Goal: Information Seeking & Learning: Check status

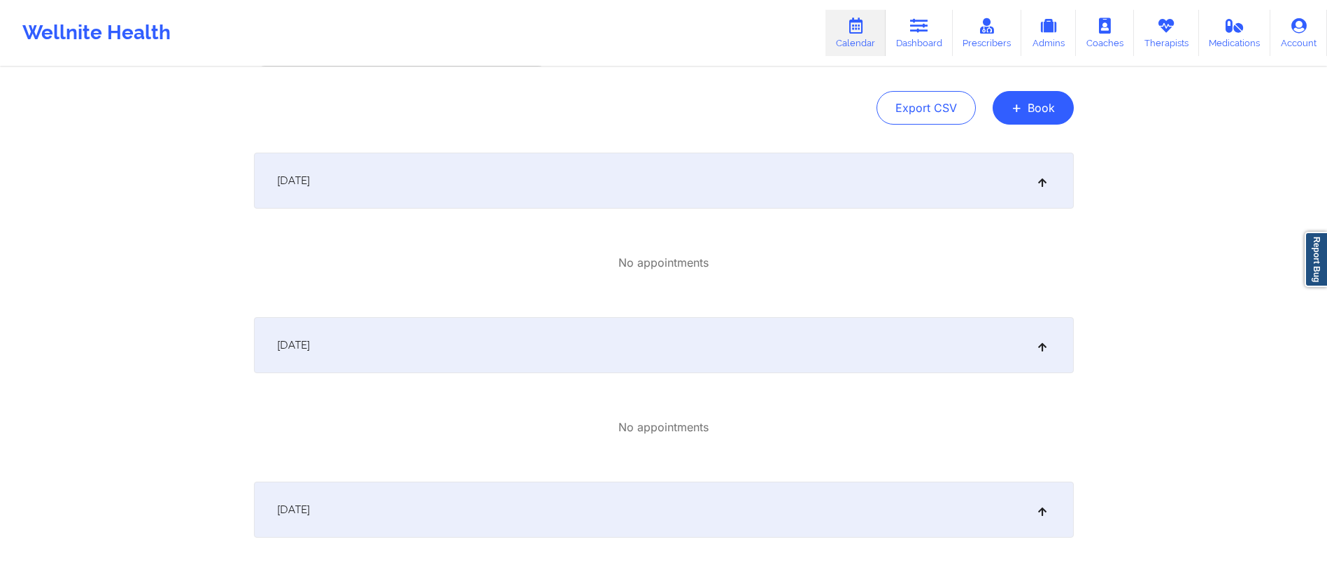
scroll to position [123, 0]
click at [495, 192] on div "October 1, 2025" at bounding box center [664, 183] width 820 height 56
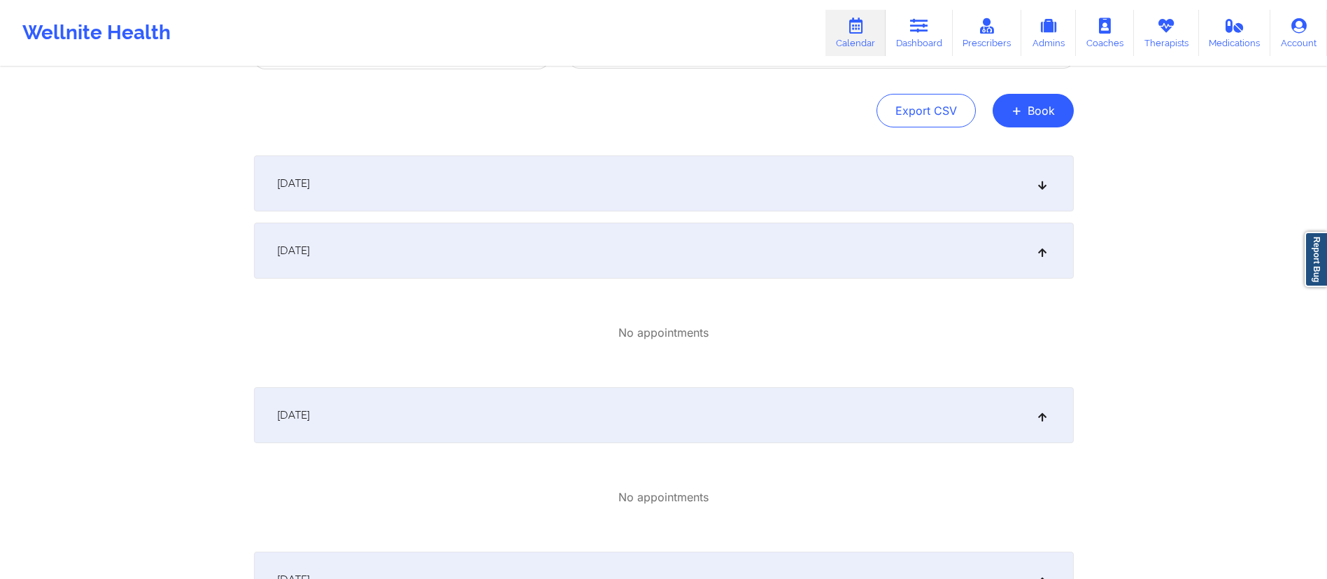
click at [455, 253] on div "October 2, 2025" at bounding box center [664, 250] width 820 height 56
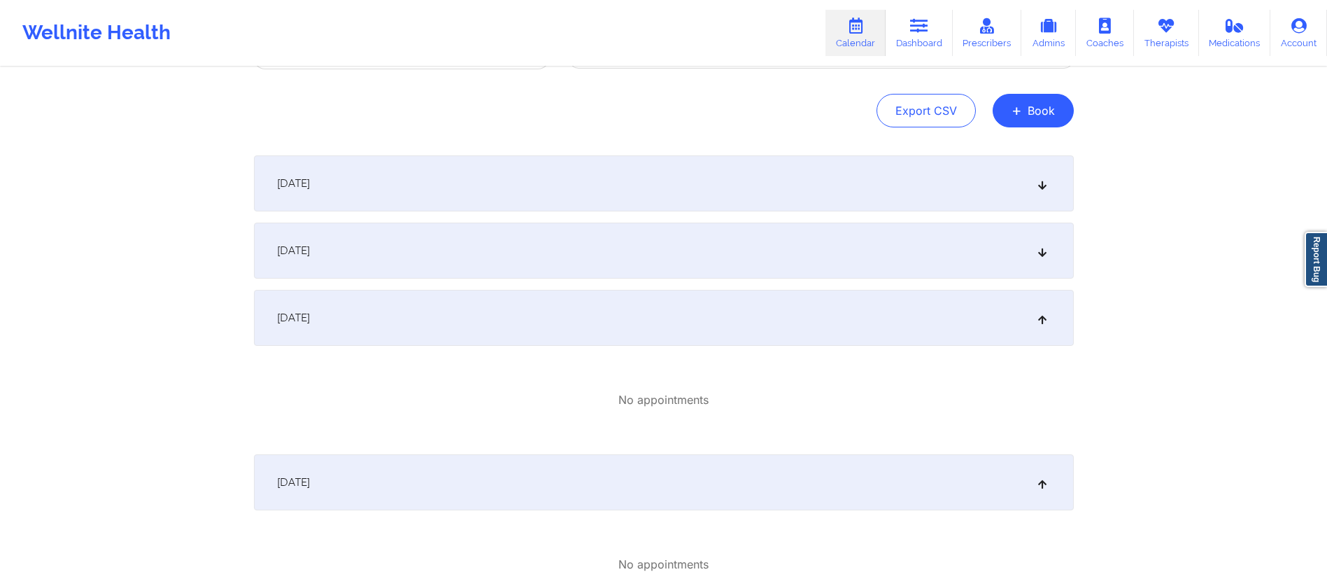
click at [423, 307] on div "October 3, 2025" at bounding box center [664, 318] width 820 height 56
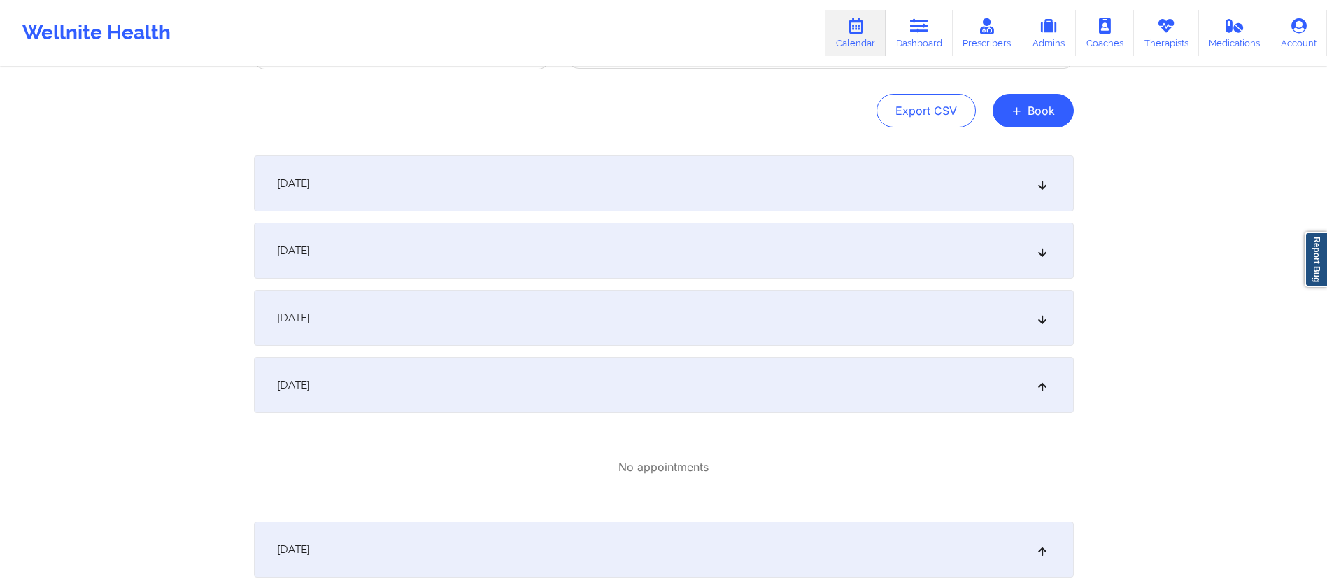
click at [414, 375] on div "October 4, 2025" at bounding box center [664, 385] width 820 height 56
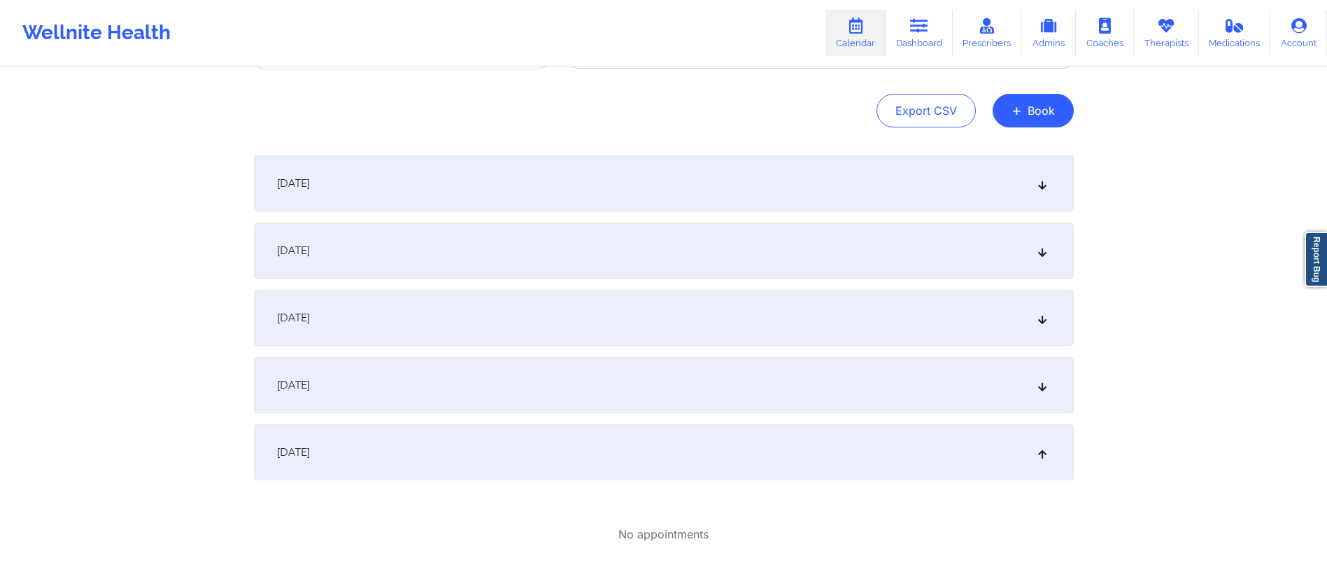
click at [414, 448] on div "October 5, 2025" at bounding box center [664, 452] width 820 height 56
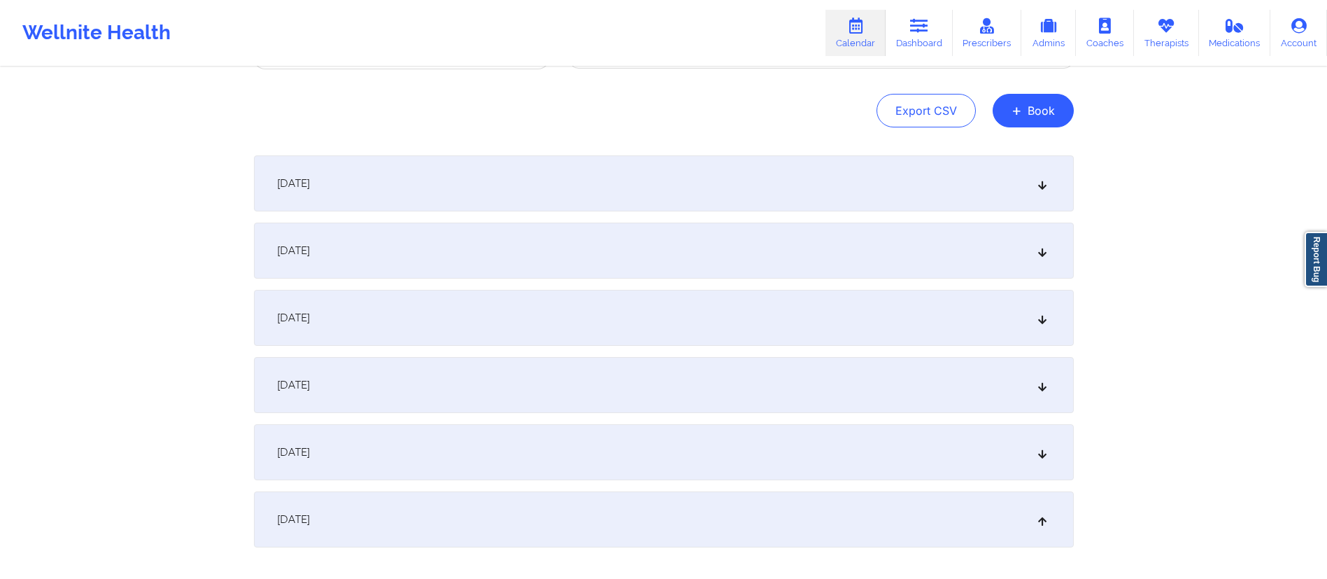
click at [373, 504] on div "October 6, 2025" at bounding box center [664, 519] width 820 height 56
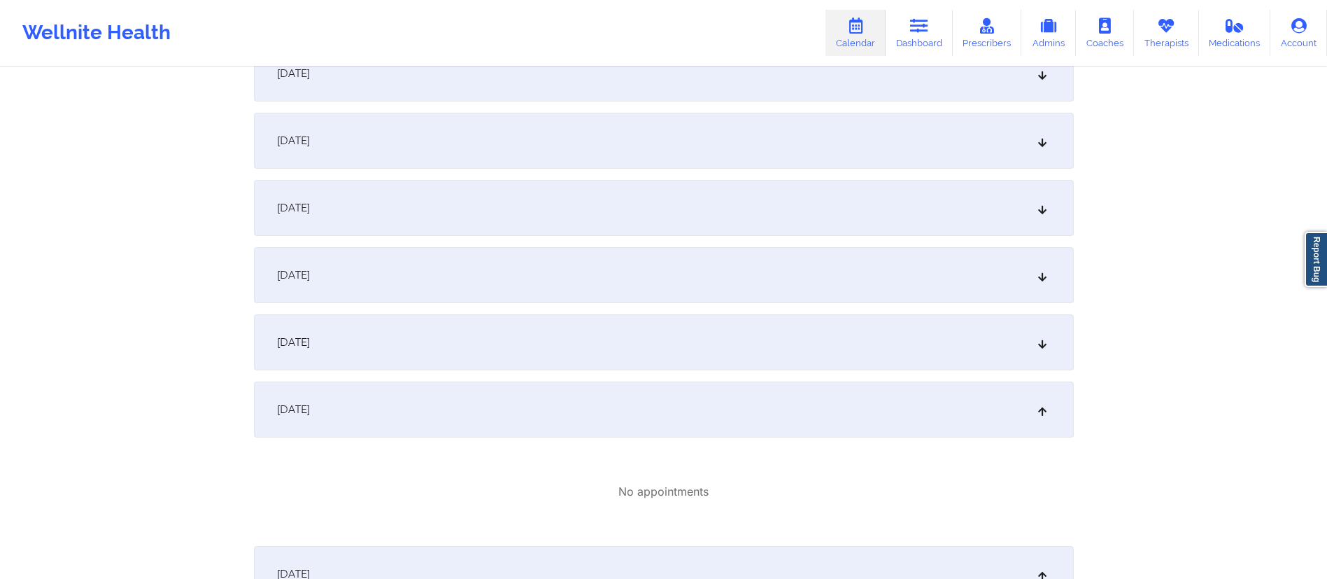
scroll to position [302, 0]
click at [490, 402] on div "October 7, 2025" at bounding box center [664, 408] width 820 height 56
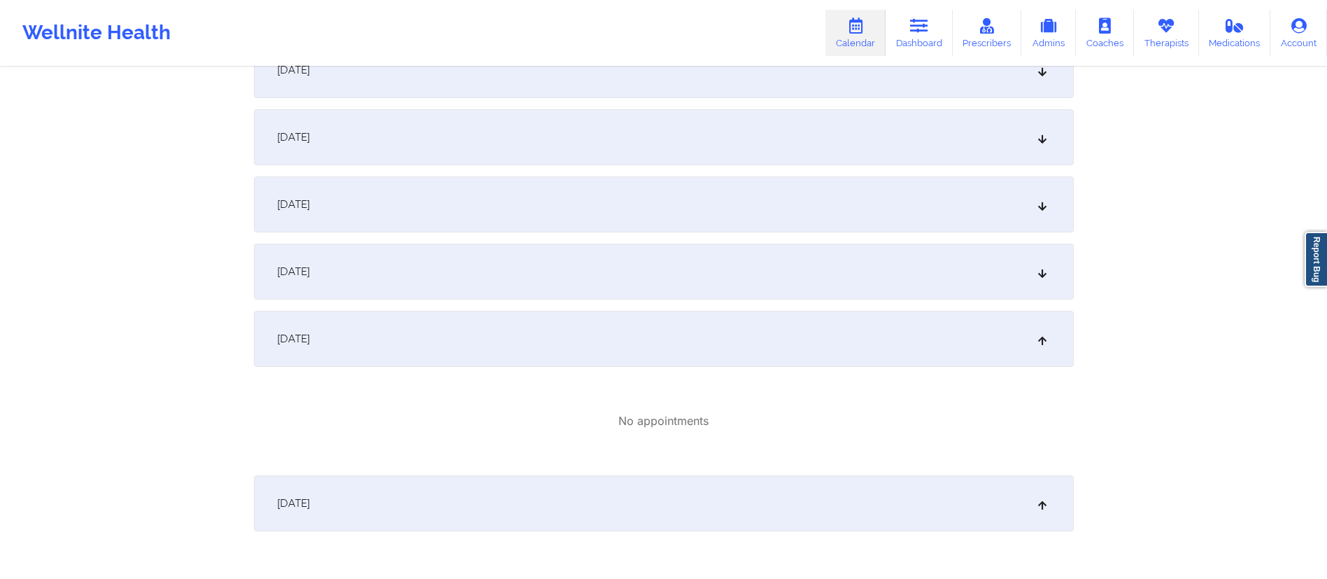
scroll to position [439, 0]
click at [467, 338] on div "October 8, 2025" at bounding box center [664, 338] width 820 height 56
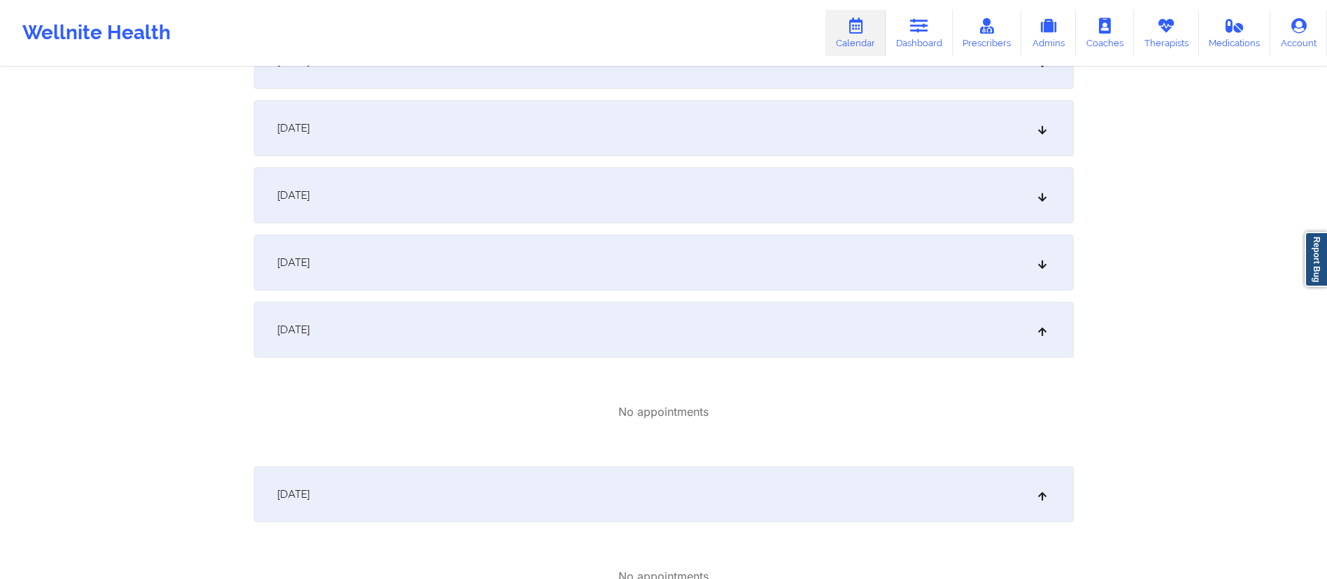
click at [465, 332] on div "October 9, 2025" at bounding box center [664, 330] width 820 height 56
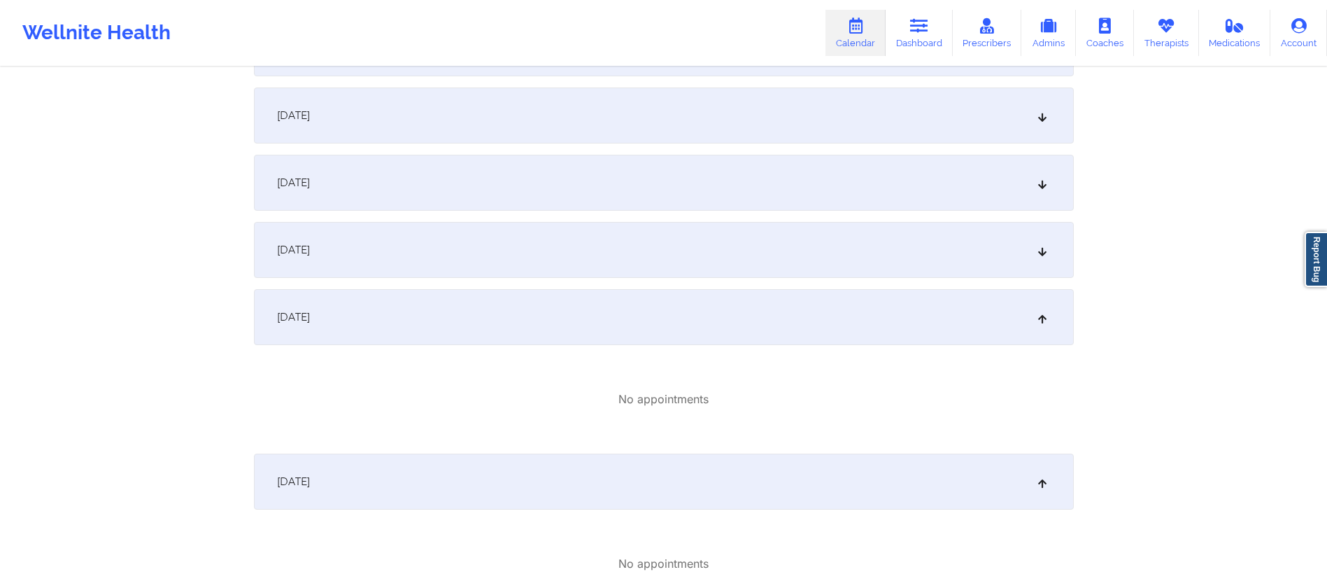
scroll to position [606, 0]
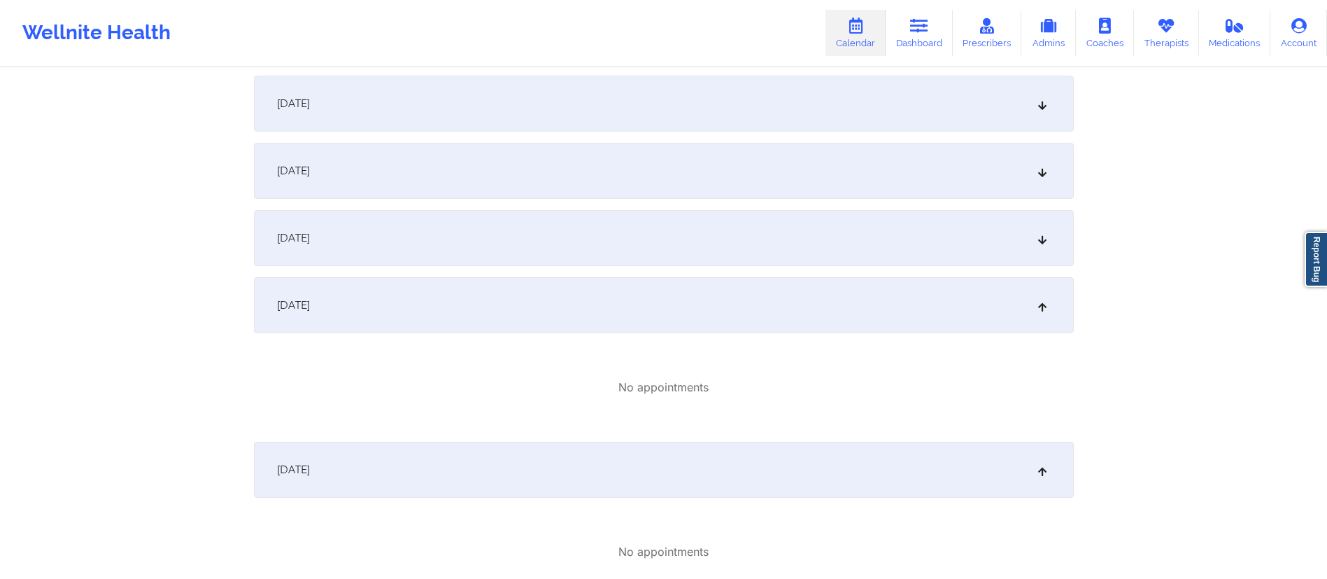
click at [481, 302] on div "October 10, 2025" at bounding box center [664, 305] width 820 height 56
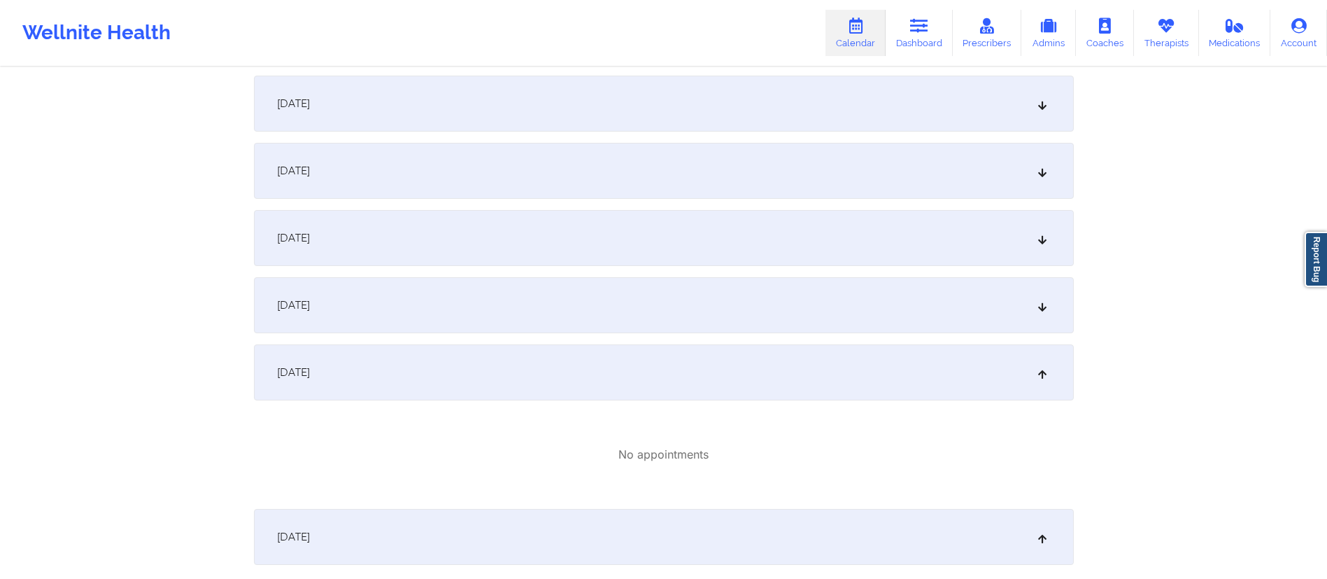
click at [446, 369] on div "October 11, 2025" at bounding box center [664, 372] width 820 height 56
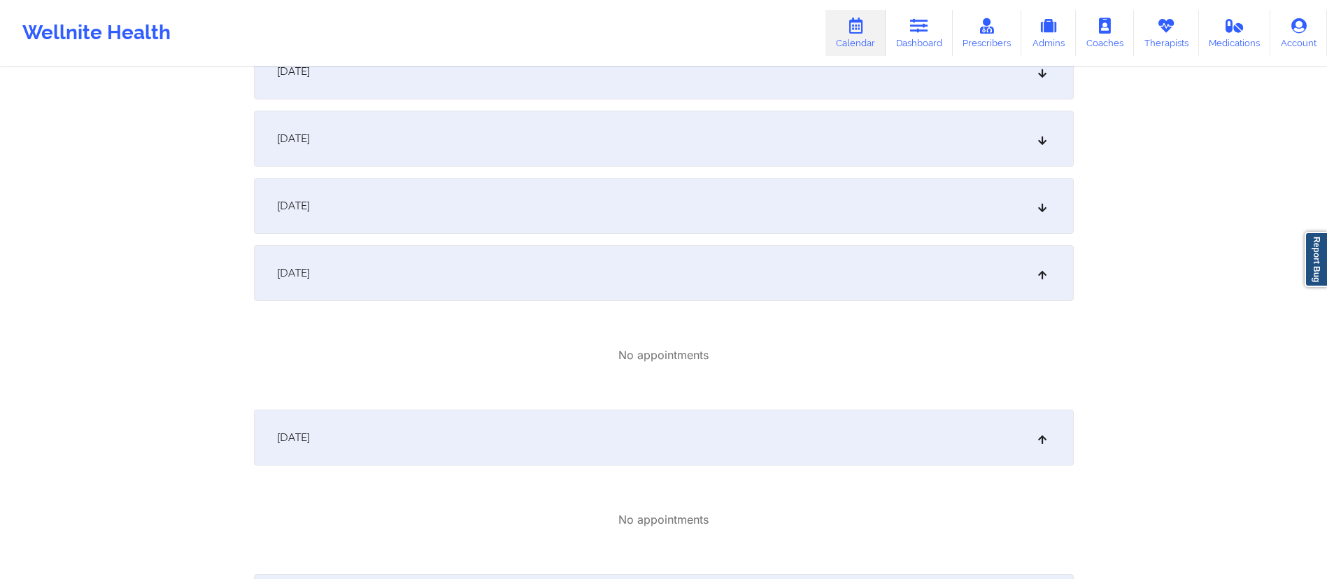
scroll to position [774, 0]
click at [440, 409] on div "October 13, 2025" at bounding box center [664, 436] width 820 height 56
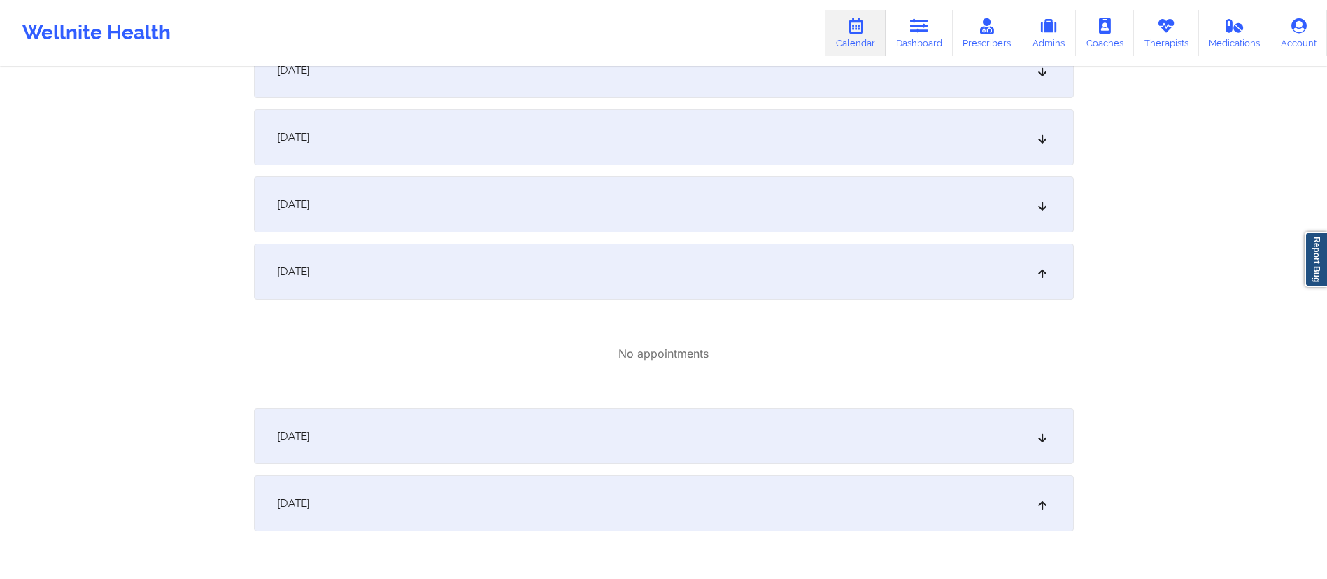
click at [505, 281] on div "October 12, 2025" at bounding box center [664, 271] width 820 height 56
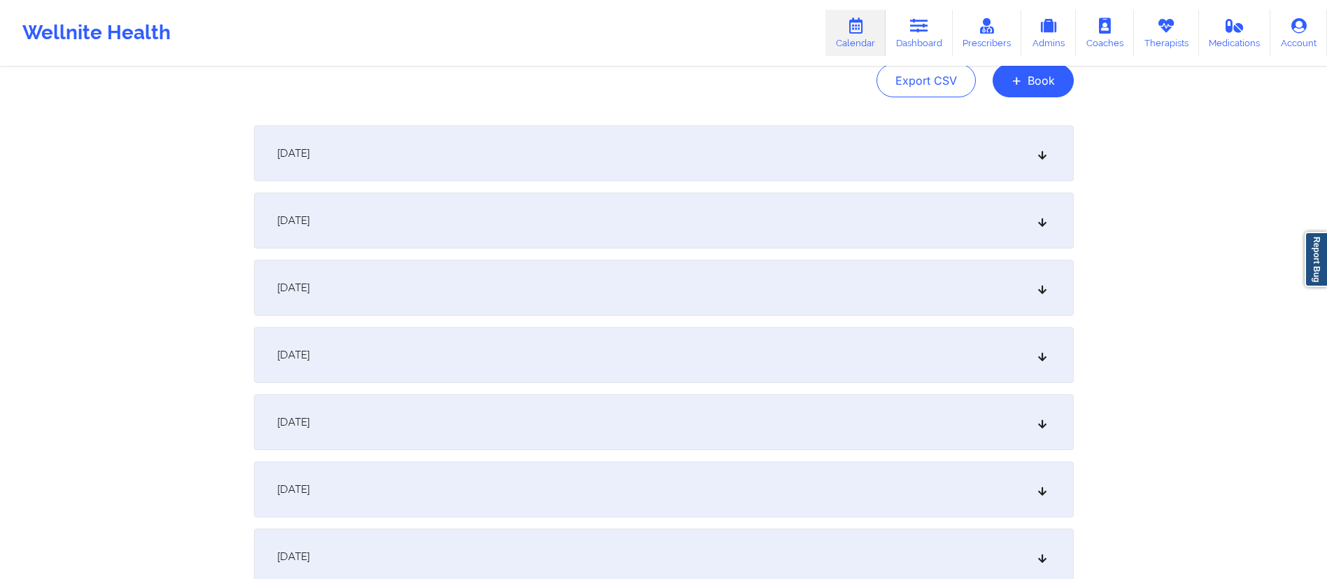
scroll to position [0, 0]
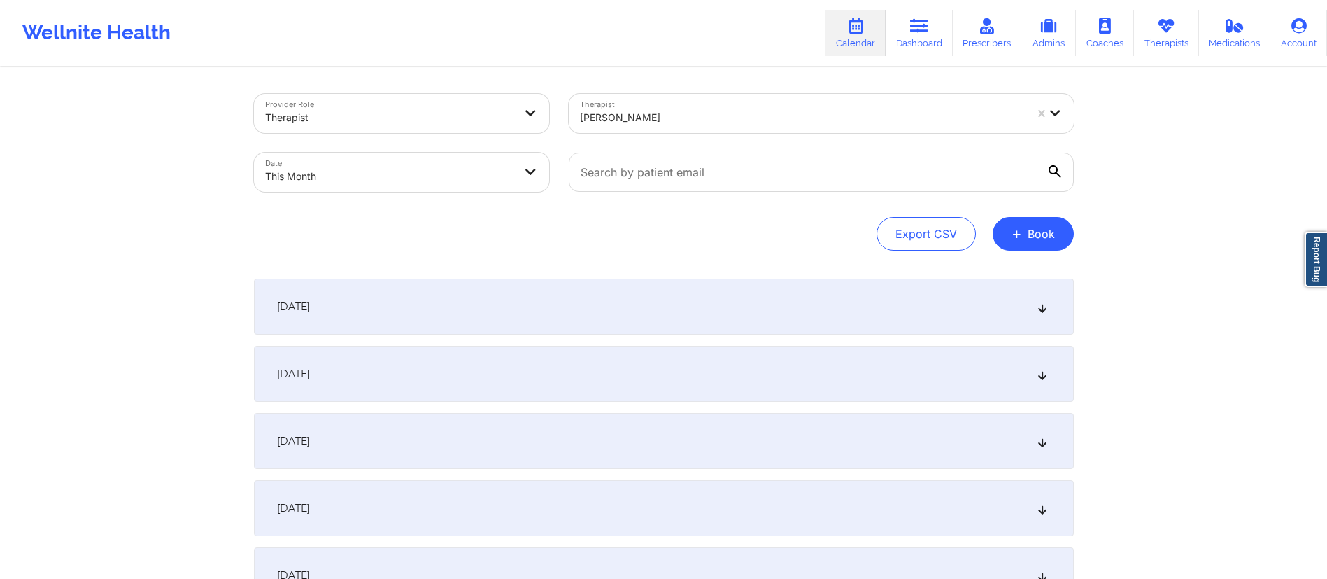
click at [588, 314] on div "October 1, 2025" at bounding box center [664, 306] width 820 height 56
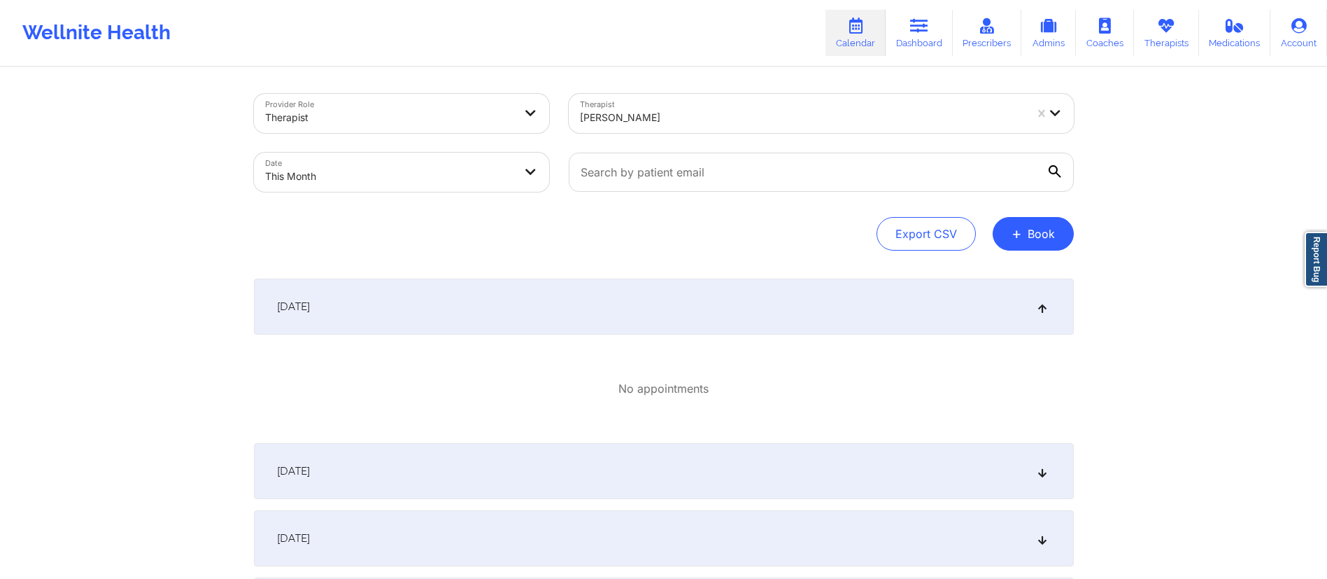
click at [588, 314] on div "October 1, 2025" at bounding box center [664, 306] width 820 height 56
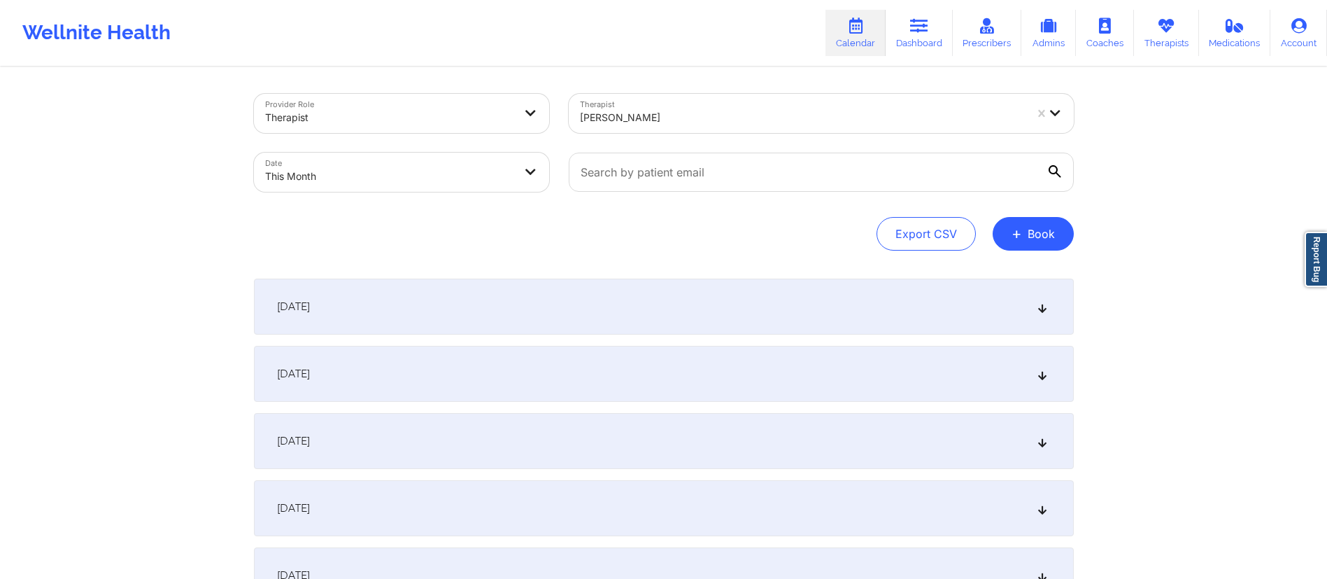
click at [430, 176] on body "Wellnite Health Calendar Dashboard Prescribers Admins Coaches Therapists Medica…" at bounding box center [663, 289] width 1327 height 579
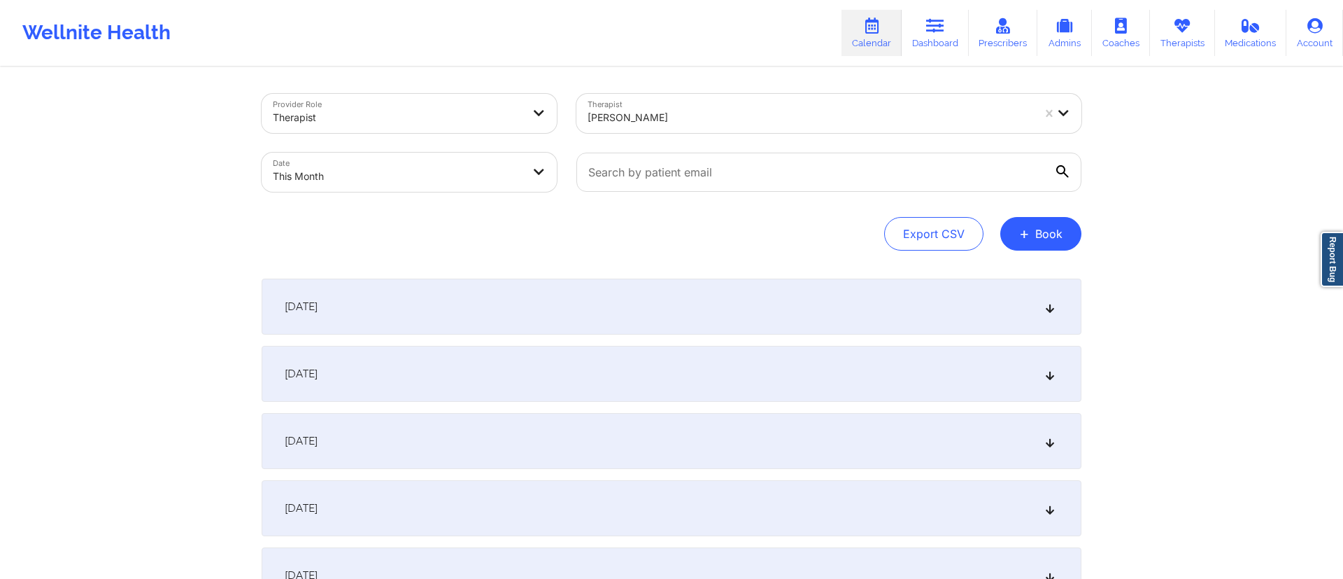
select select "2025-9"
select select "2025-10"
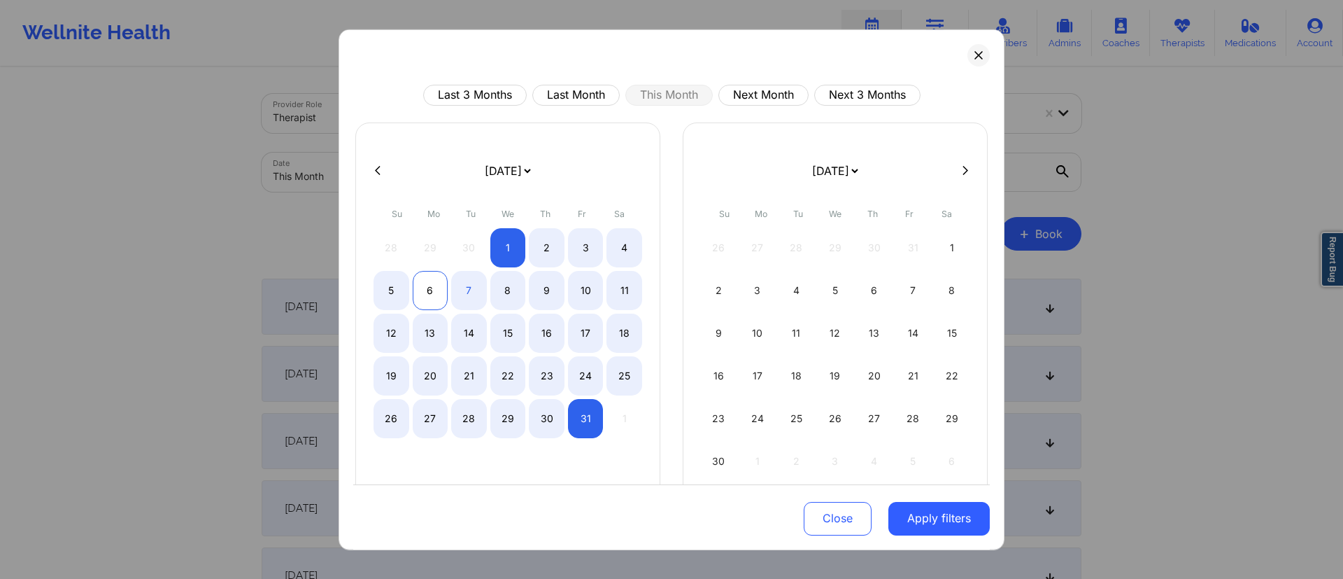
click at [416, 283] on div "6" at bounding box center [431, 289] width 36 height 39
select select "2025-9"
select select "2025-10"
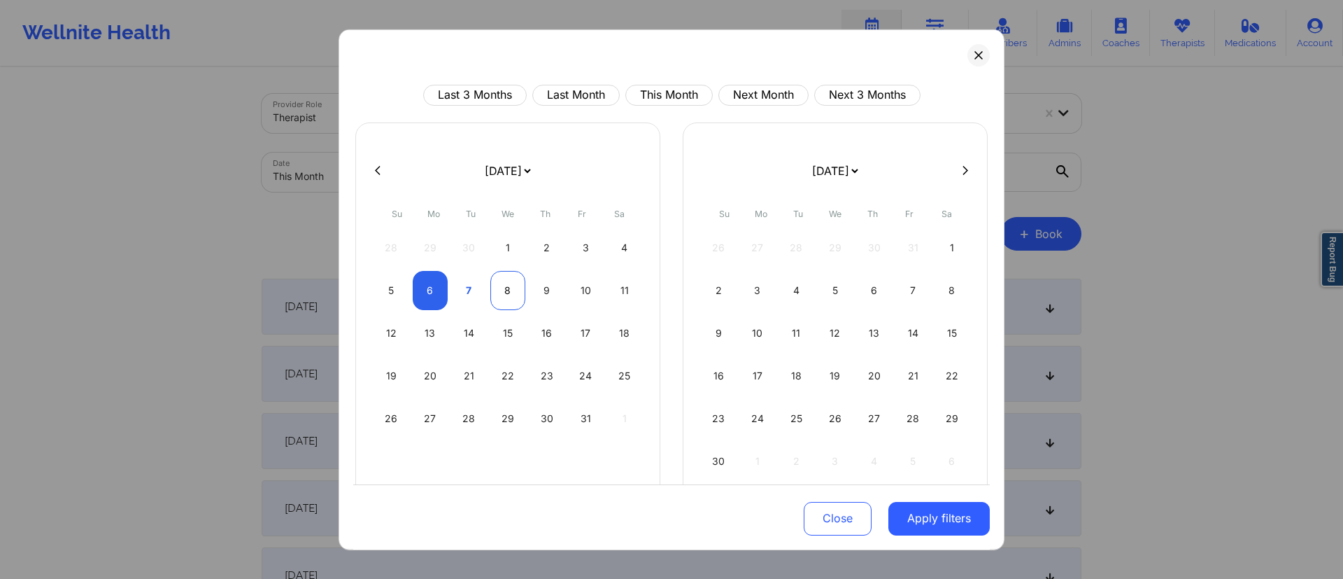
select select "2025-9"
select select "2025-10"
click at [505, 300] on div "8" at bounding box center [508, 289] width 36 height 39
select select "2025-9"
select select "2025-10"
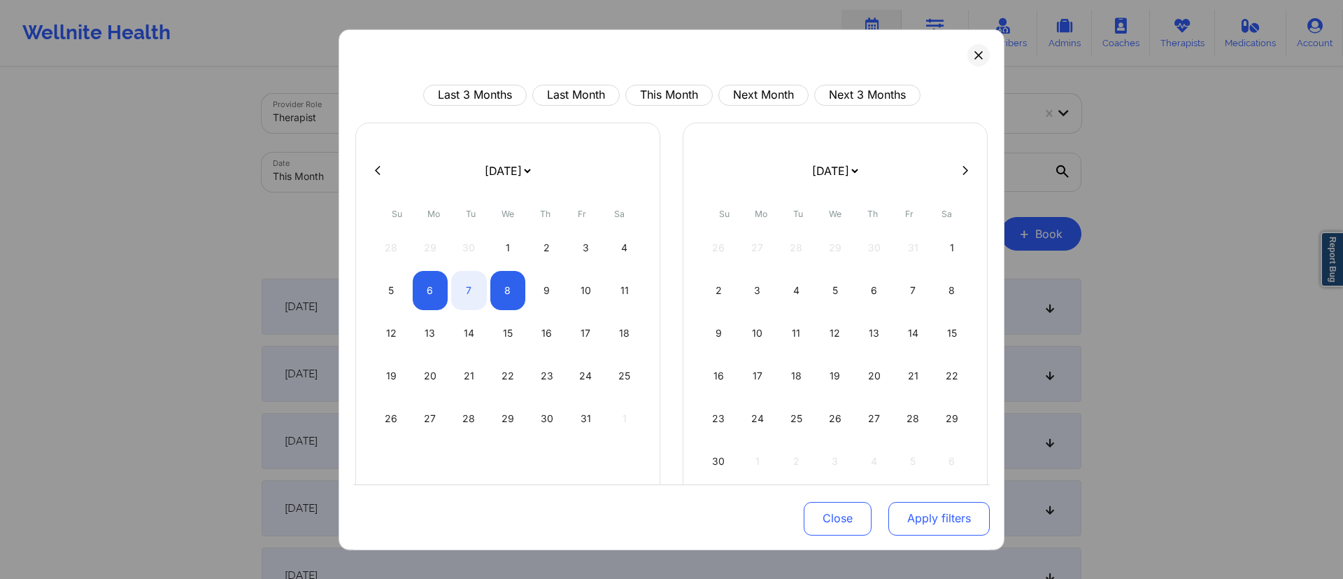
click at [919, 516] on button "Apply filters" at bounding box center [939, 519] width 101 height 34
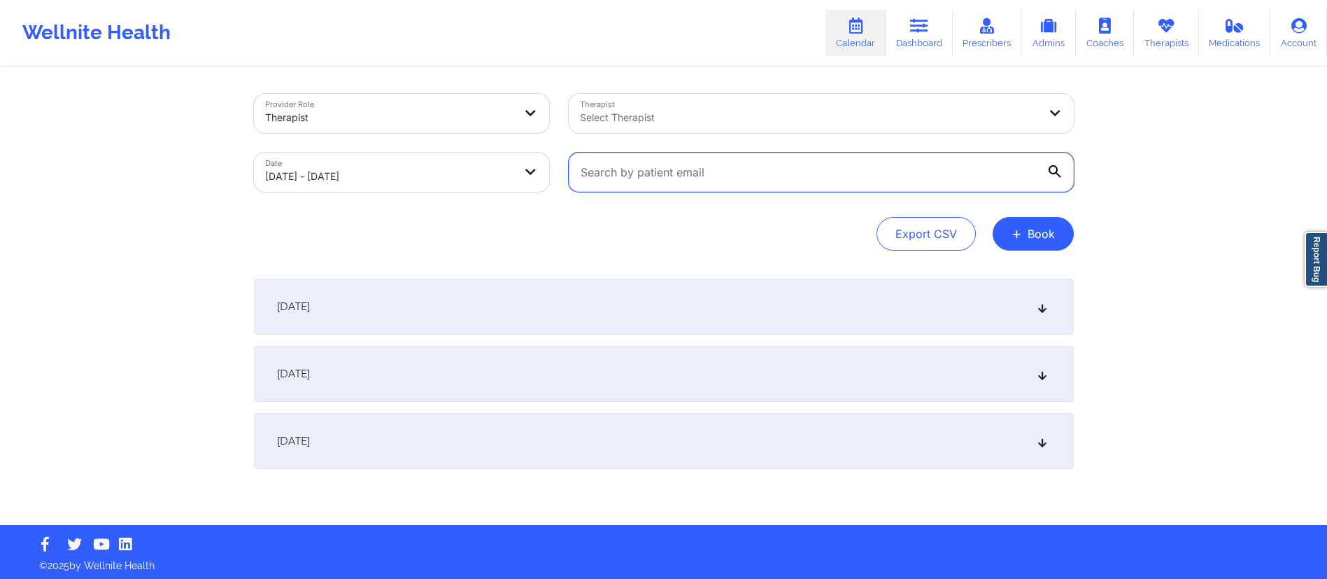
click at [727, 163] on input "text" at bounding box center [821, 172] width 505 height 39
paste input "ryanmichael.nicholson8@gmail.com"
type input "ryanmichael.nicholson8@gmail.com"
click at [490, 378] on div "October 7, 2025" at bounding box center [664, 374] width 820 height 56
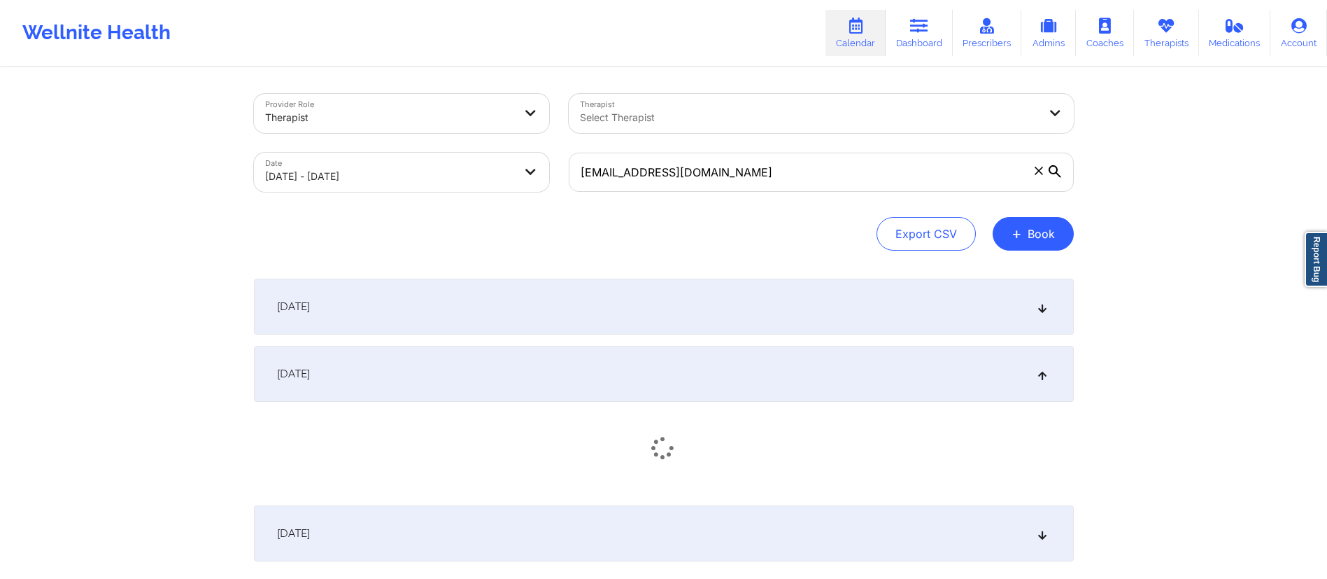
scroll to position [96, 0]
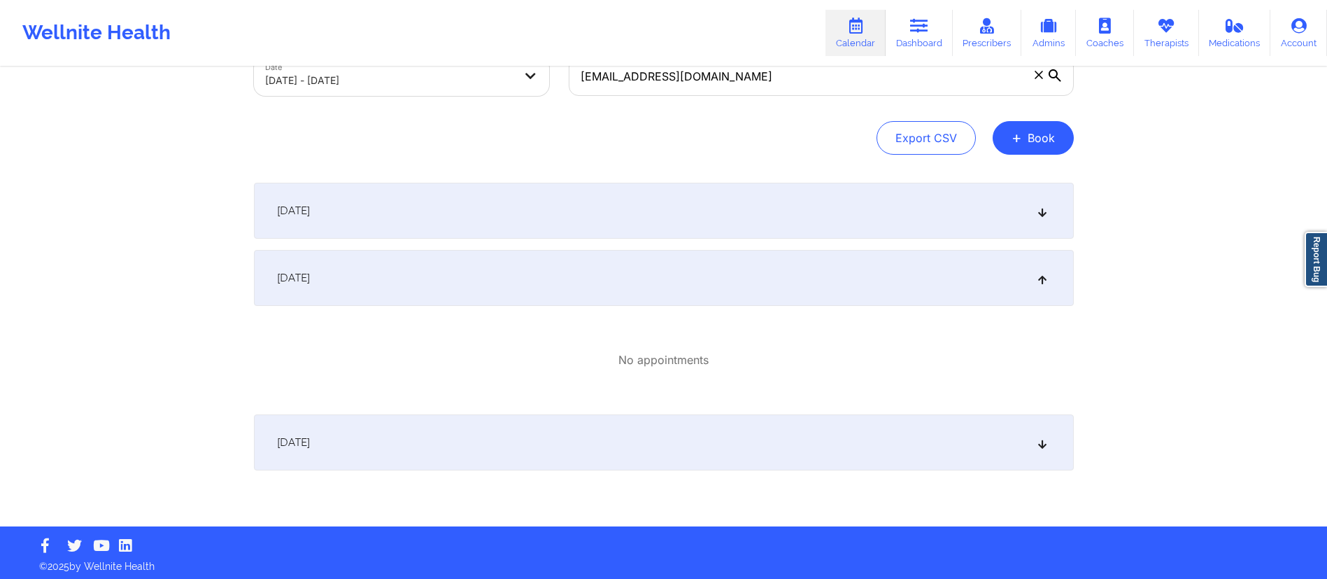
click at [408, 79] on body "Wellnite Health Calendar Dashboard Prescribers Admins Coaches Therapists Medica…" at bounding box center [663, 193] width 1327 height 579
select select "2025-9"
select select "2025-10"
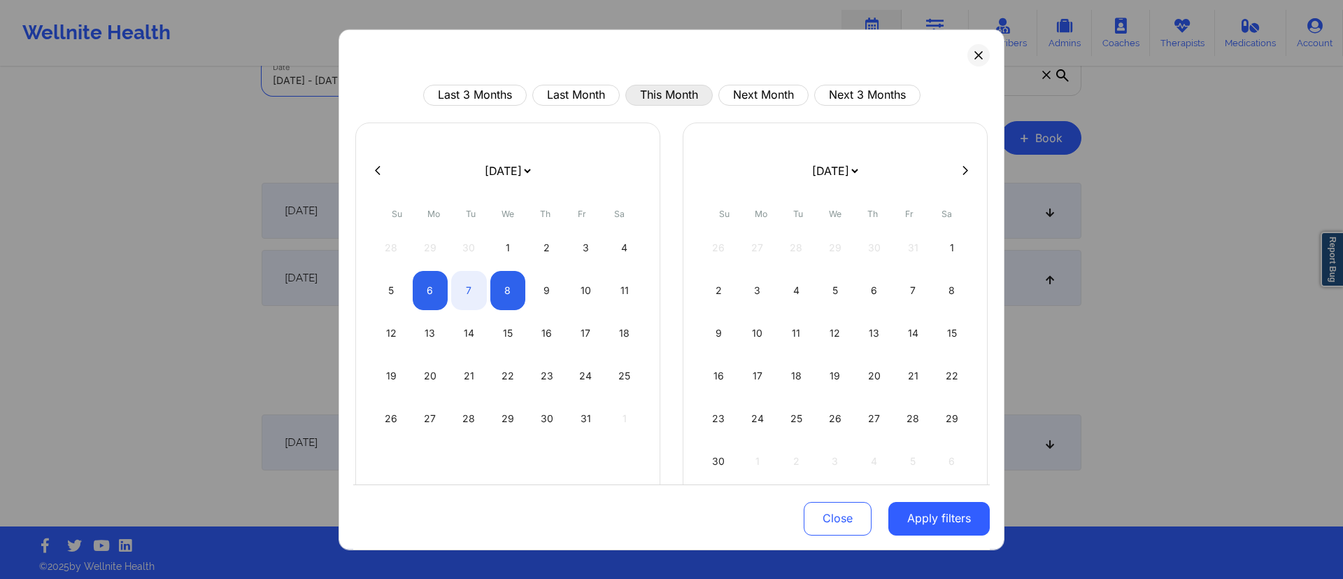
click at [651, 94] on button "This Month" at bounding box center [669, 94] width 87 height 21
select select "2025-9"
select select "2025-10"
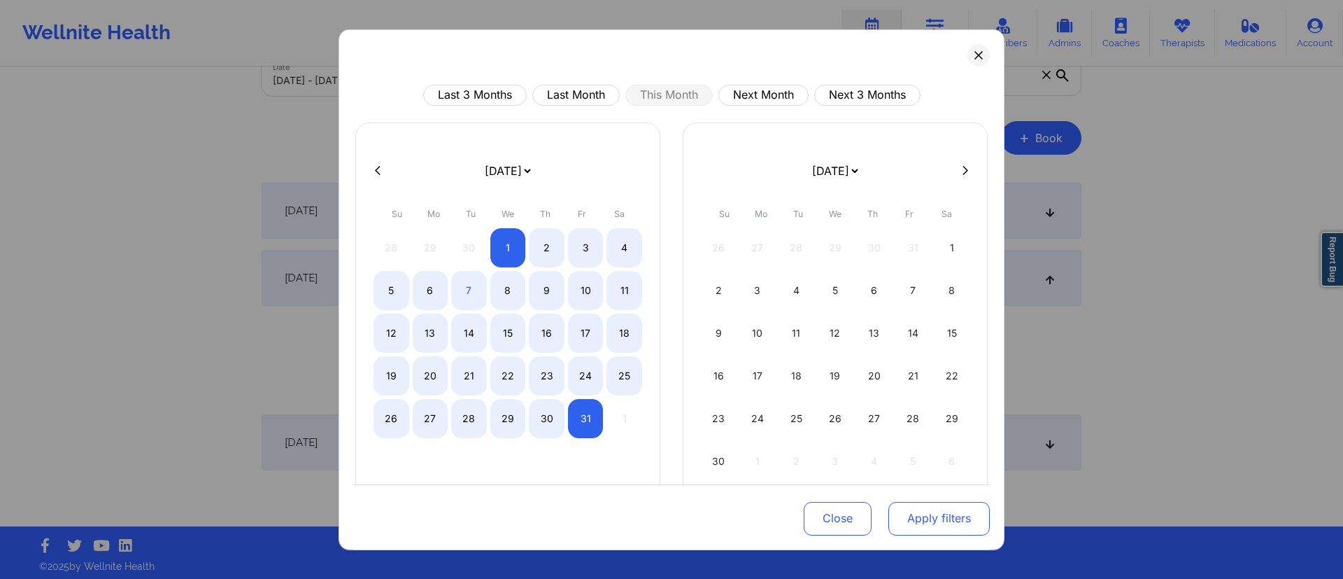
click at [925, 521] on button "Apply filters" at bounding box center [939, 519] width 101 height 34
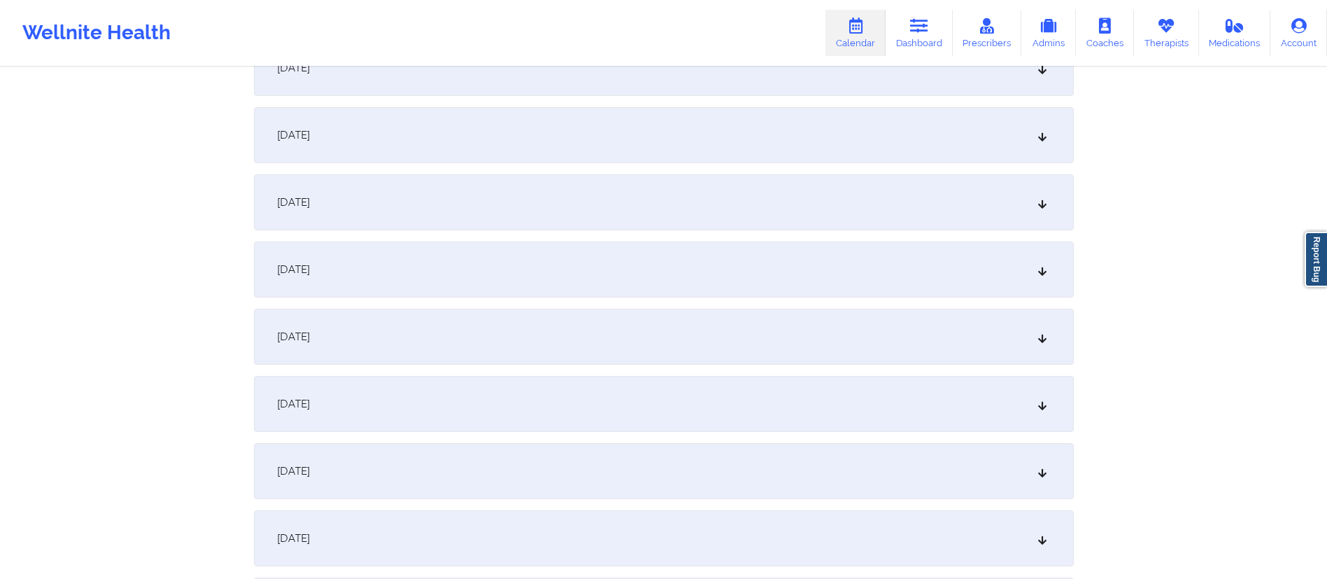
scroll to position [377, 0]
click at [469, 316] on div "October 7, 2025" at bounding box center [664, 332] width 820 height 56
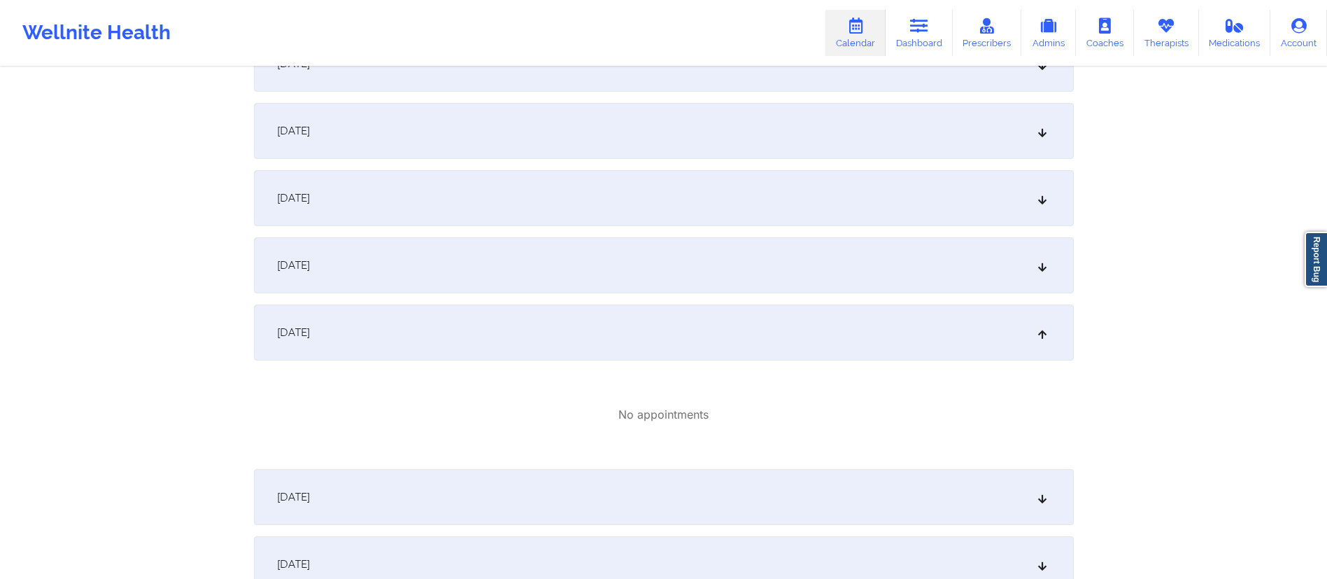
click at [461, 343] on div "October 7, 2025" at bounding box center [664, 332] width 820 height 56
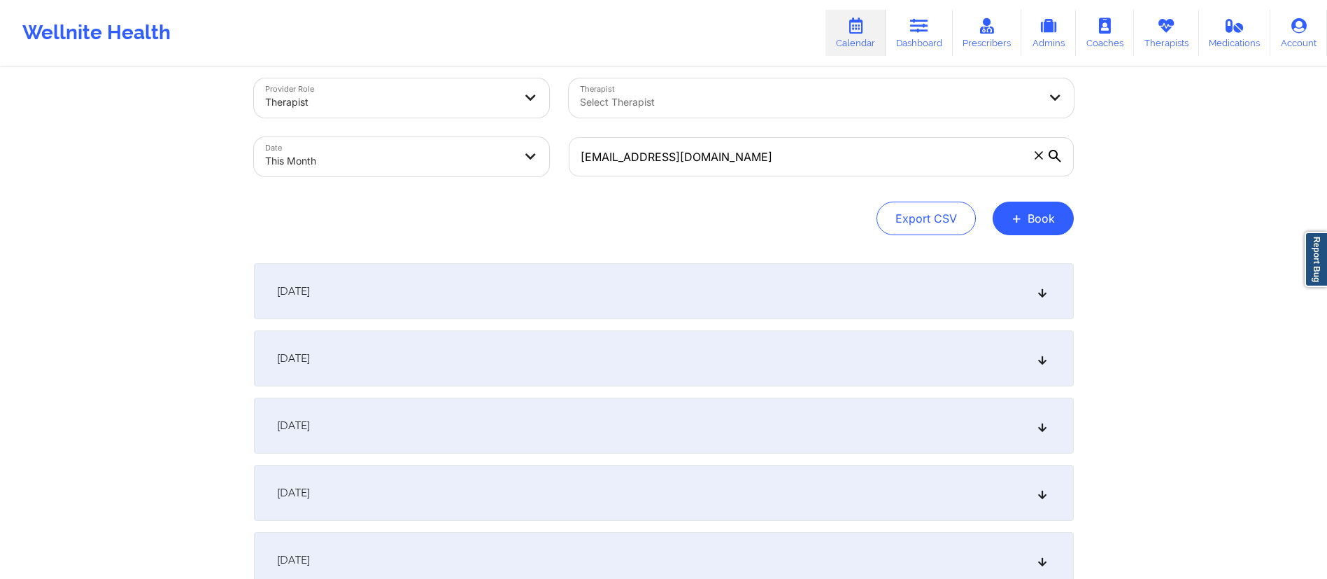
scroll to position [0, 0]
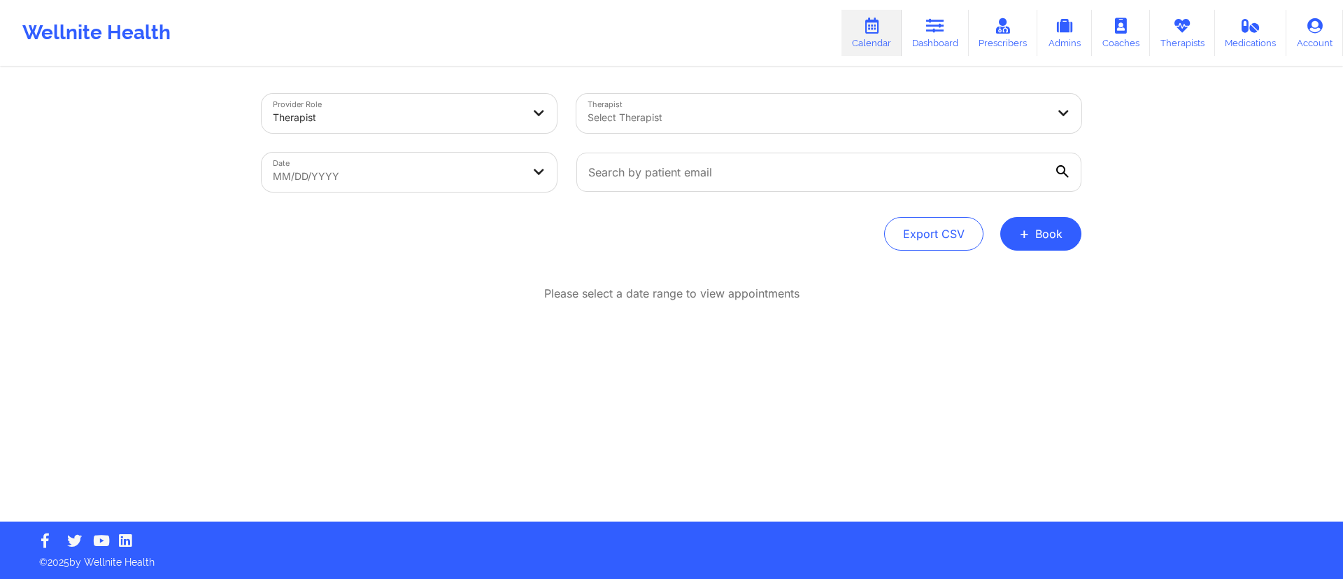
click at [333, 172] on body "Wellnite Health Calendar Dashboard Prescribers Admins Coaches Therapists Medica…" at bounding box center [671, 289] width 1343 height 579
select select "2025-8"
select select "2025-9"
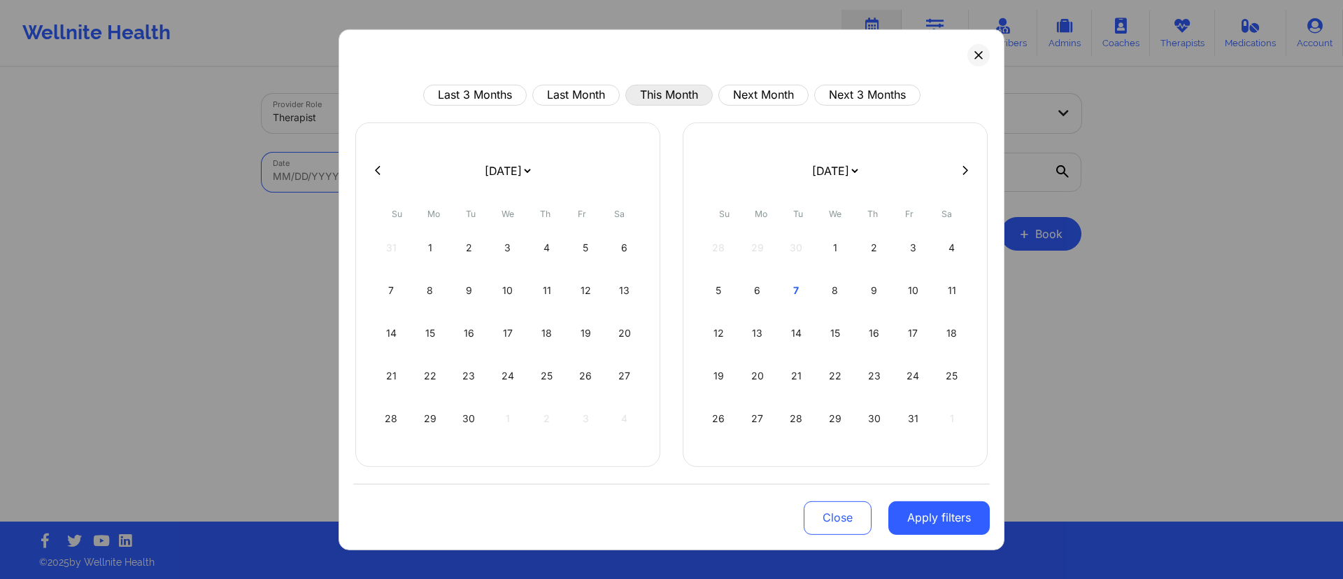
click at [646, 101] on button "This Month" at bounding box center [669, 94] width 87 height 21
select select "2025-9"
select select "2025-10"
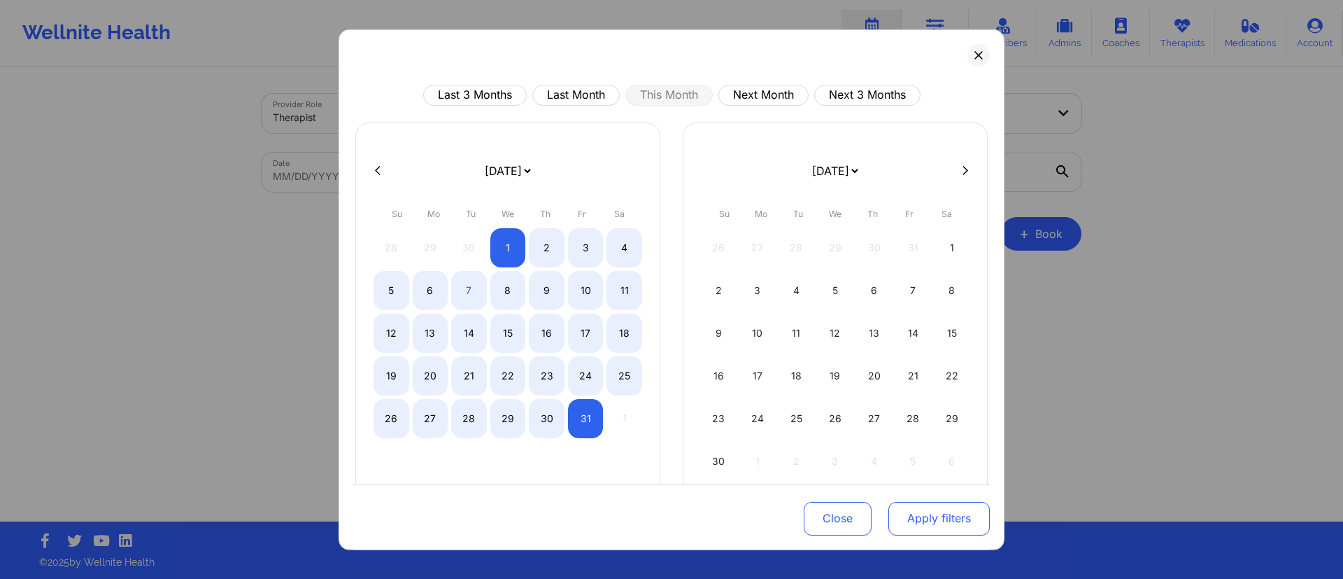
click at [916, 520] on button "Apply filters" at bounding box center [939, 519] width 101 height 34
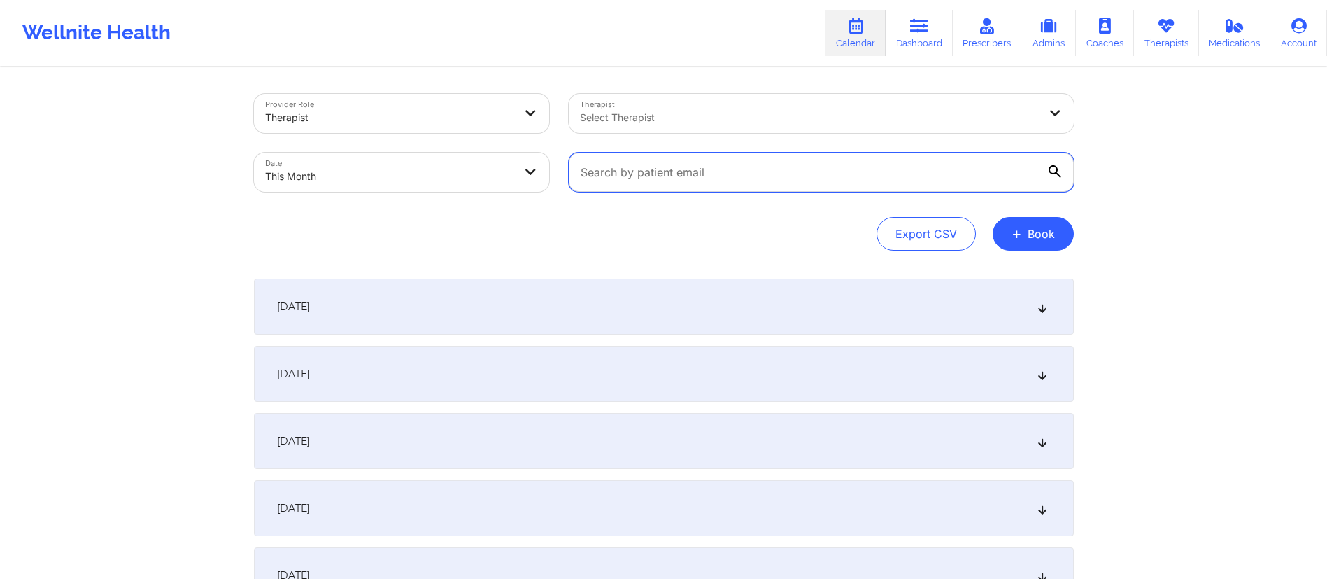
click at [656, 164] on input "text" at bounding box center [821, 172] width 505 height 39
paste input "kmedranoshop@gmail.com"
drag, startPoint x: 751, startPoint y: 176, endPoint x: 532, endPoint y: 171, distance: 219.1
click at [532, 171] on div "Provider Role Therapist Therapist Select Therapist Date This Month kmedranoshop…" at bounding box center [664, 143] width 840 height 118
paste input "ryanmichael.nicholson8"
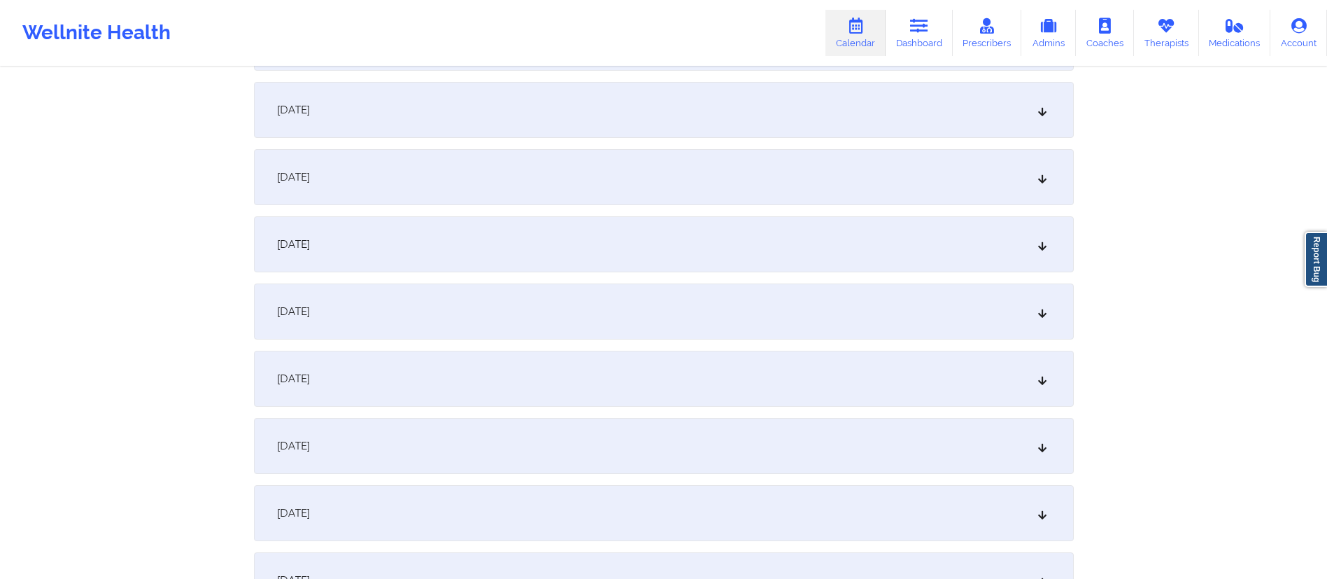
scroll to position [323, 0]
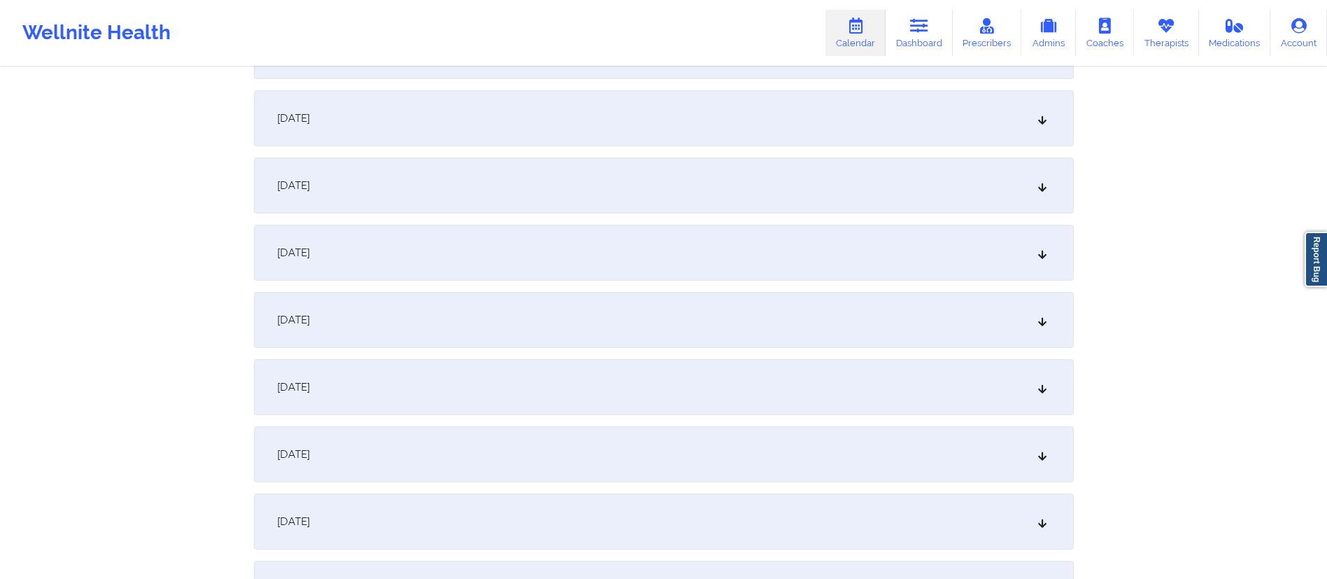
click at [420, 385] on div "October 7, 2025" at bounding box center [664, 387] width 820 height 56
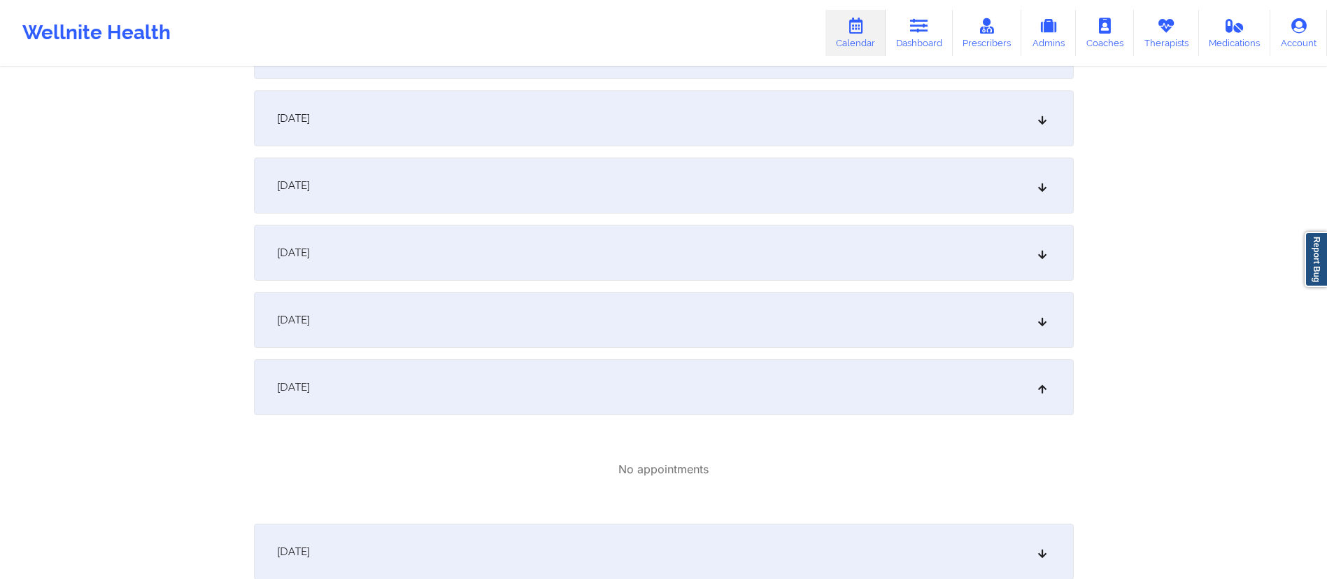
click at [422, 379] on div "October 7, 2025" at bounding box center [664, 387] width 820 height 56
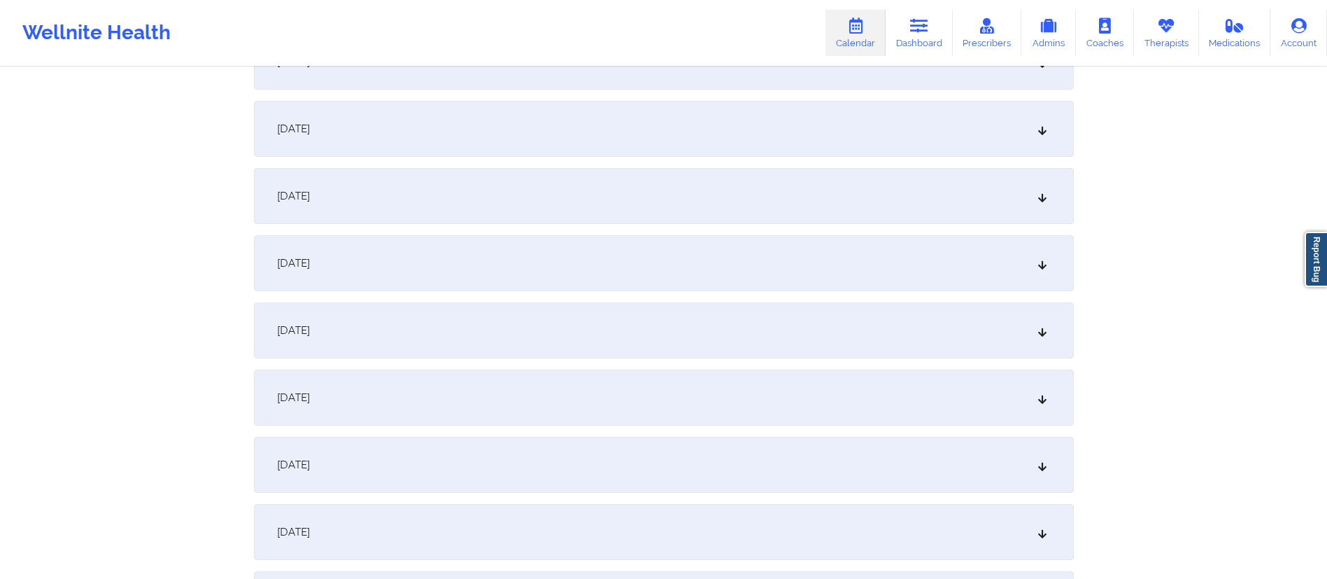
scroll to position [380, 0]
click at [388, 396] on div "October 8, 2025" at bounding box center [664, 397] width 820 height 56
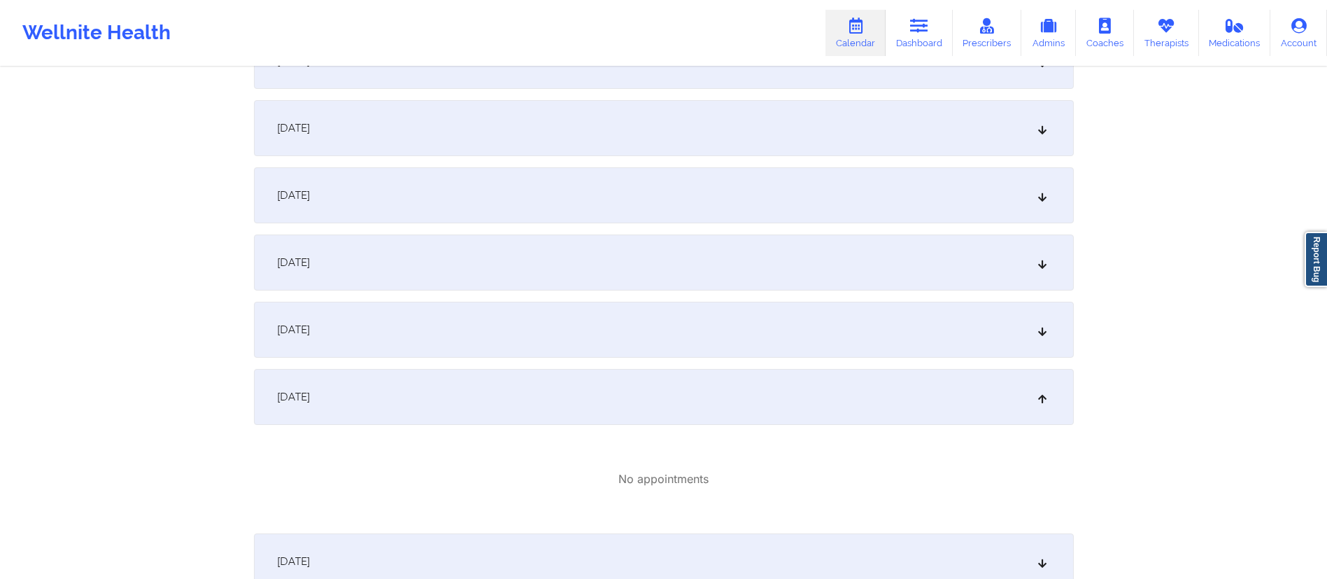
click at [392, 386] on div "October 8, 2025" at bounding box center [664, 397] width 820 height 56
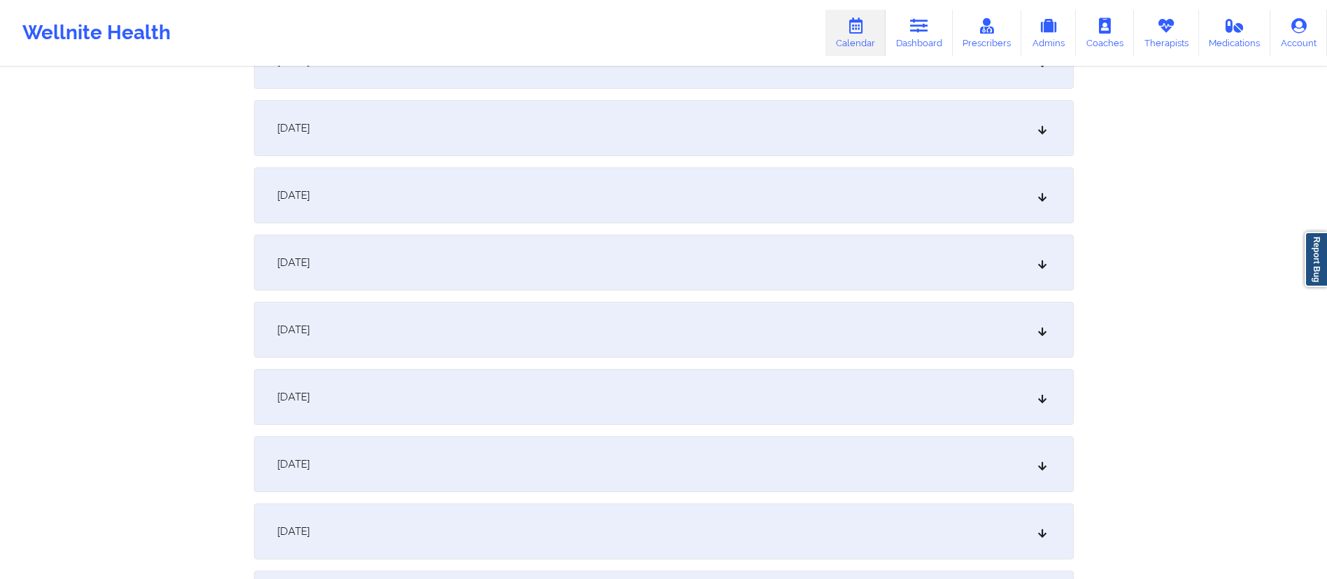
click at [393, 237] on div "October 6, 2025" at bounding box center [664, 262] width 820 height 56
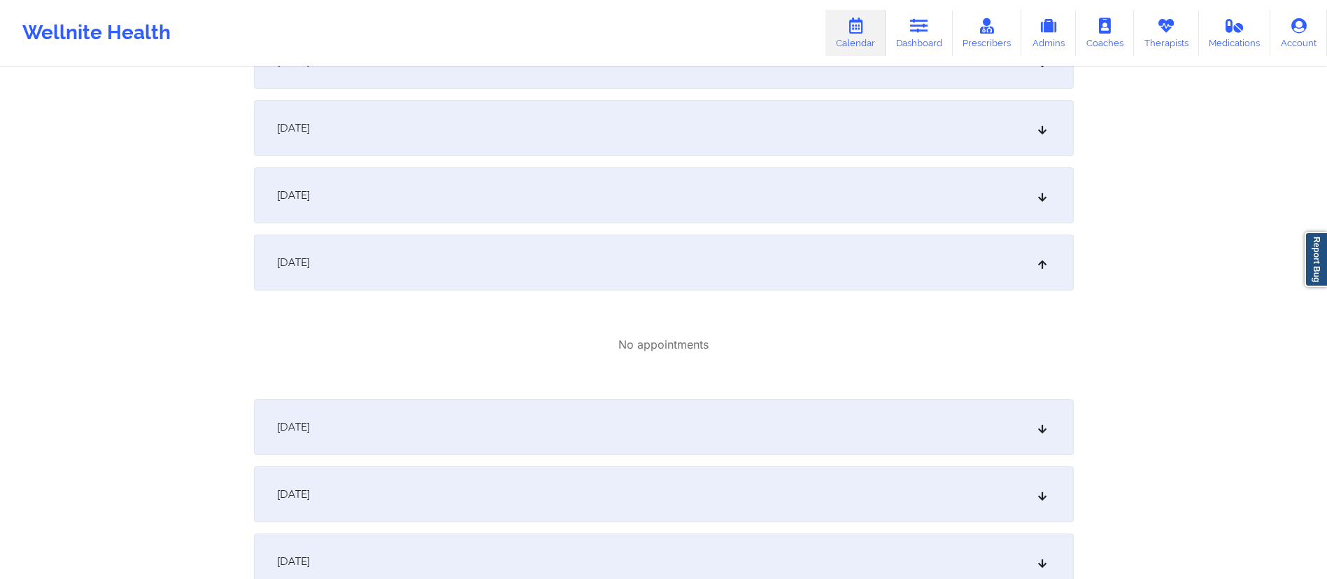
click at [388, 257] on div "October 6, 2025" at bounding box center [664, 262] width 820 height 56
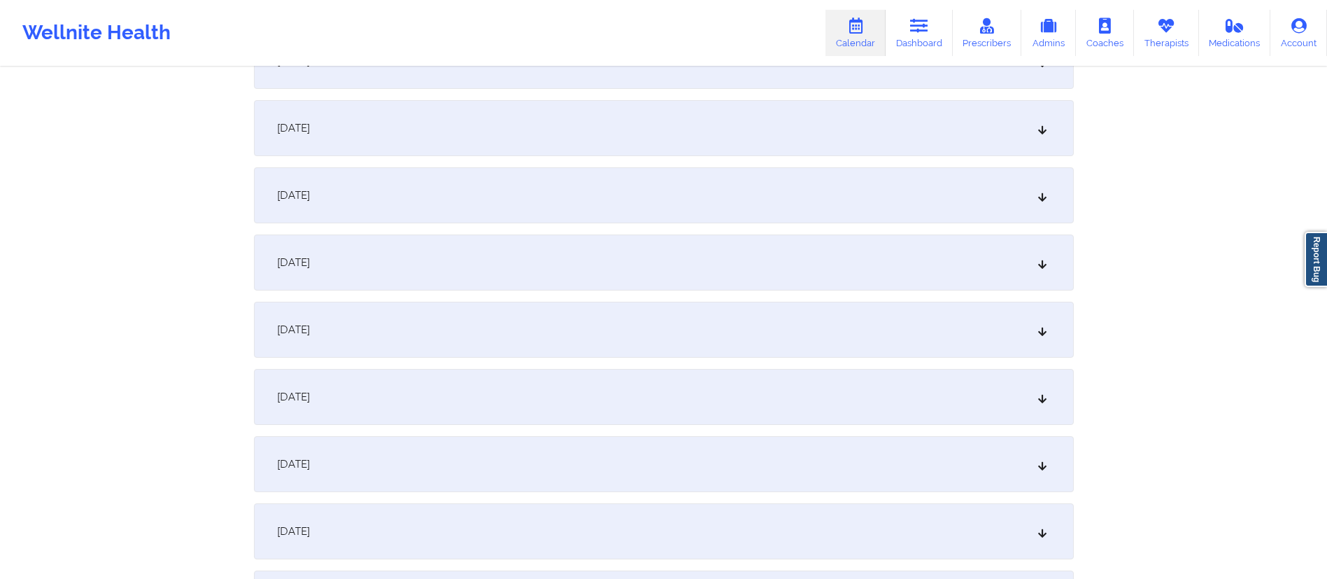
scroll to position [0, 0]
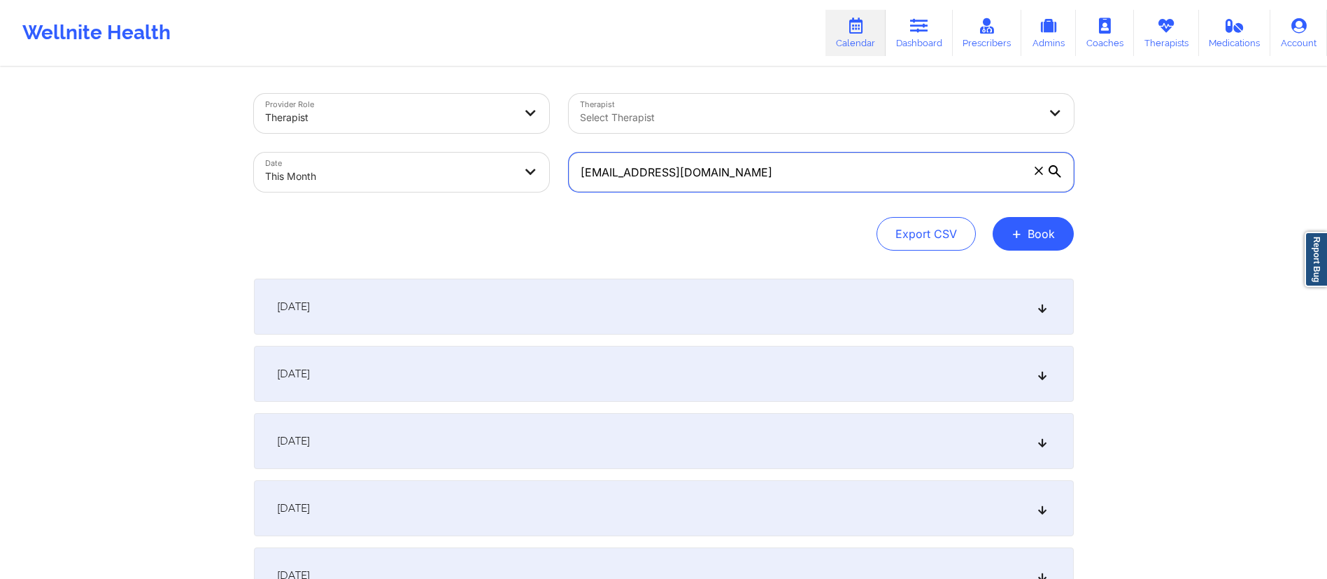
drag, startPoint x: 794, startPoint y: 167, endPoint x: 467, endPoint y: 146, distance: 328.2
click at [467, 146] on div "Provider Role Therapist Therapist Select Therapist Date This Month ryanmichael.…" at bounding box center [664, 143] width 840 height 118
paste input "kathleen.hurley18@yahoo"
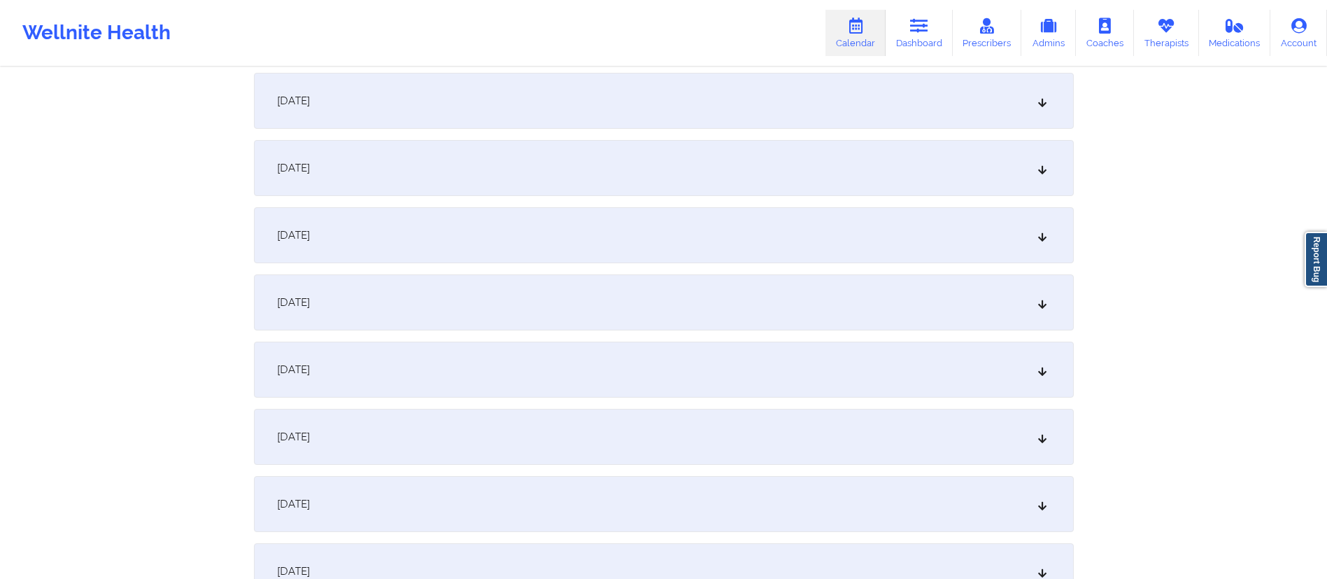
scroll to position [274, 0]
type input "kathleen.hurley18@yahoo.com"
click at [414, 374] on div "October 6, 2025" at bounding box center [664, 368] width 820 height 56
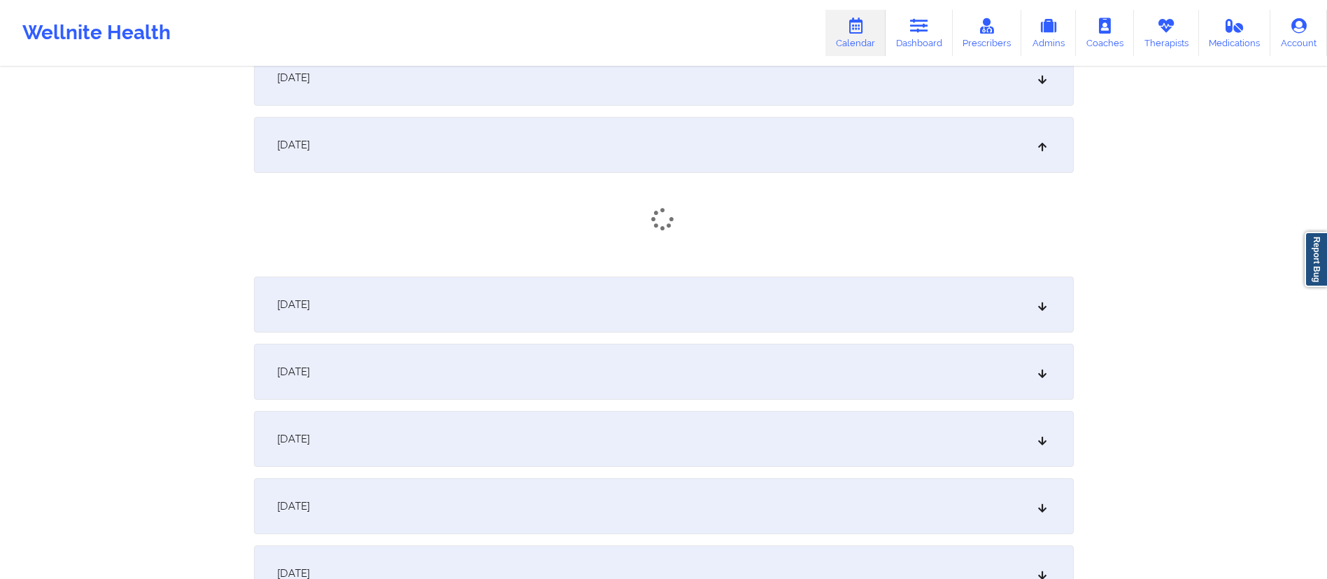
scroll to position [503, 0]
click at [443, 286] on div "October 7, 2025" at bounding box center [664, 299] width 820 height 56
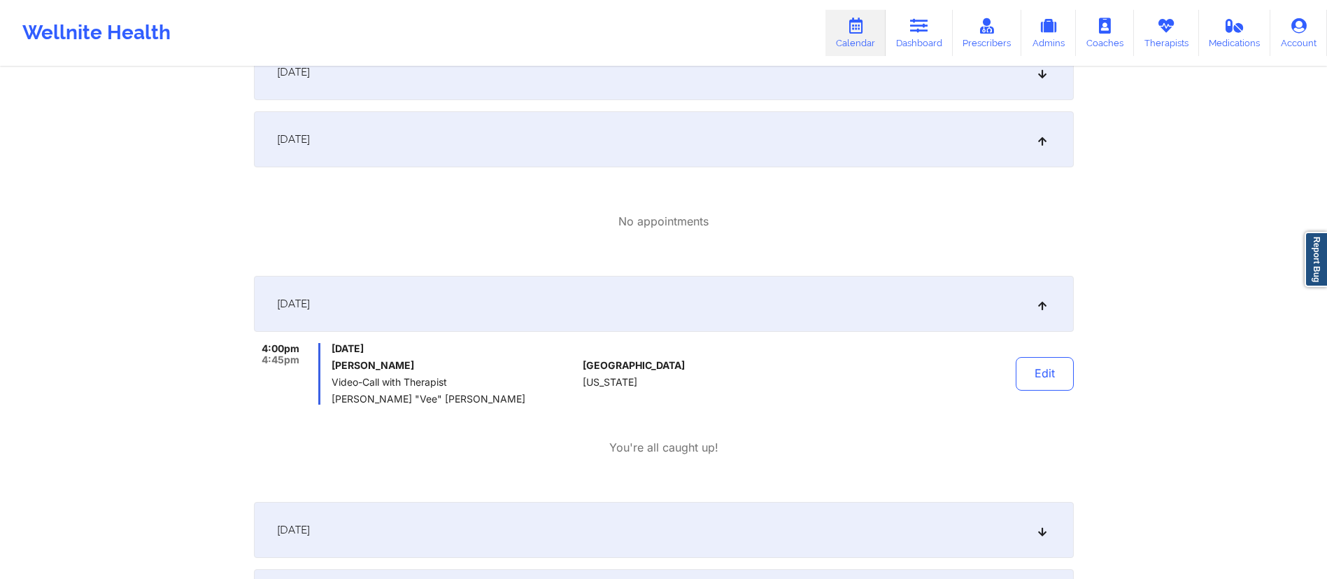
click at [636, 135] on div "October 6, 2025" at bounding box center [664, 139] width 820 height 56
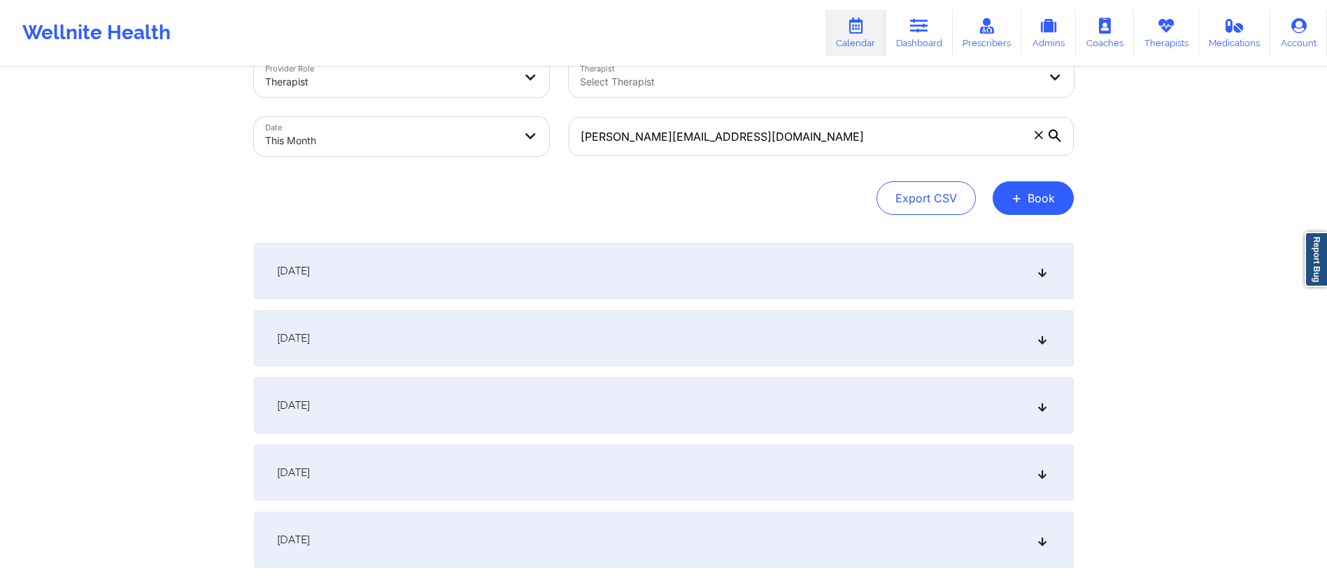
scroll to position [0, 0]
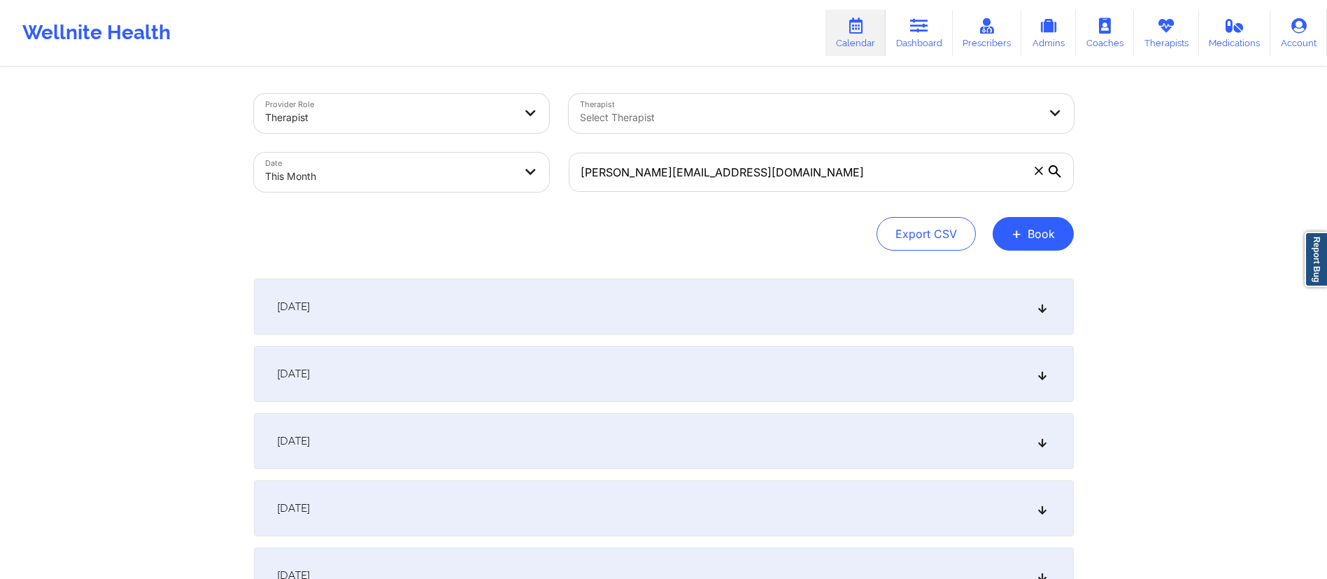
click at [344, 179] on body "Wellnite Health Calendar Dashboard Prescribers Admins Coaches Therapists Medica…" at bounding box center [663, 289] width 1327 height 579
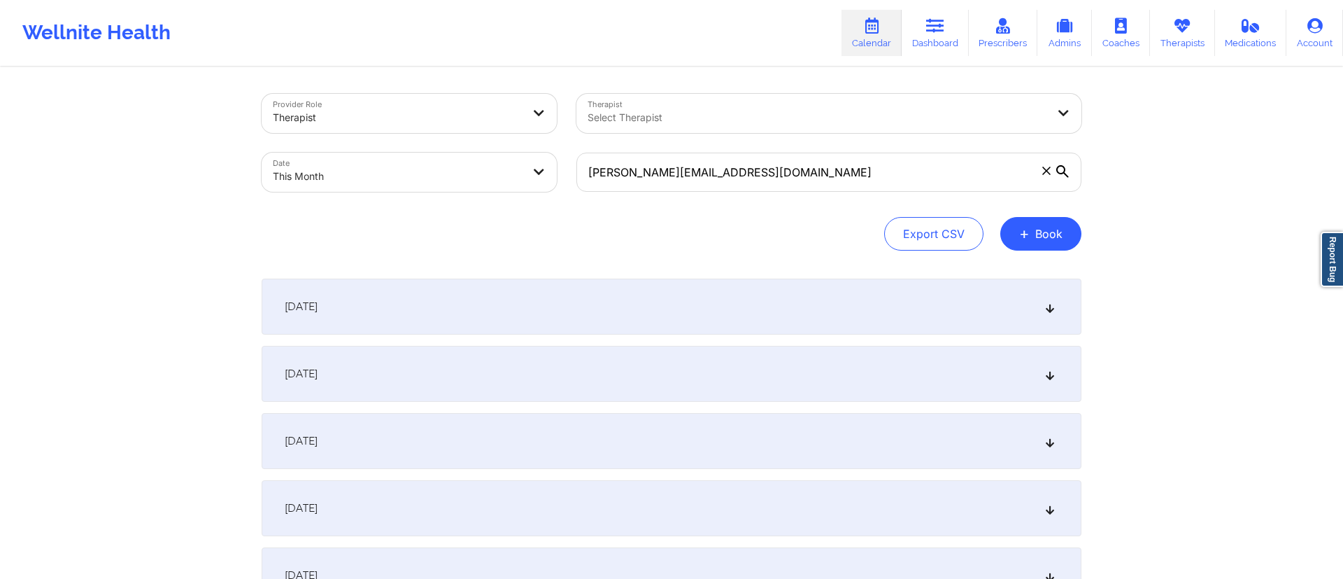
select select "2025-9"
select select "2025-10"
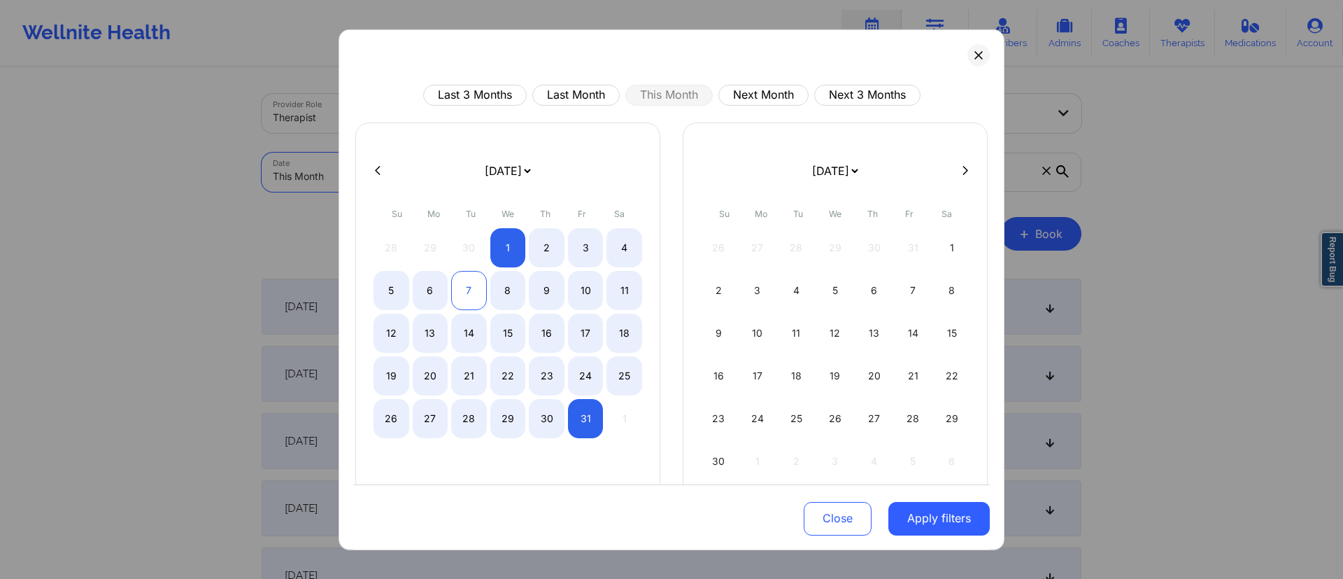
drag, startPoint x: 430, startPoint y: 287, endPoint x: 462, endPoint y: 295, distance: 33.3
click at [435, 292] on div "6" at bounding box center [431, 289] width 36 height 39
select select "2025-9"
select select "2025-10"
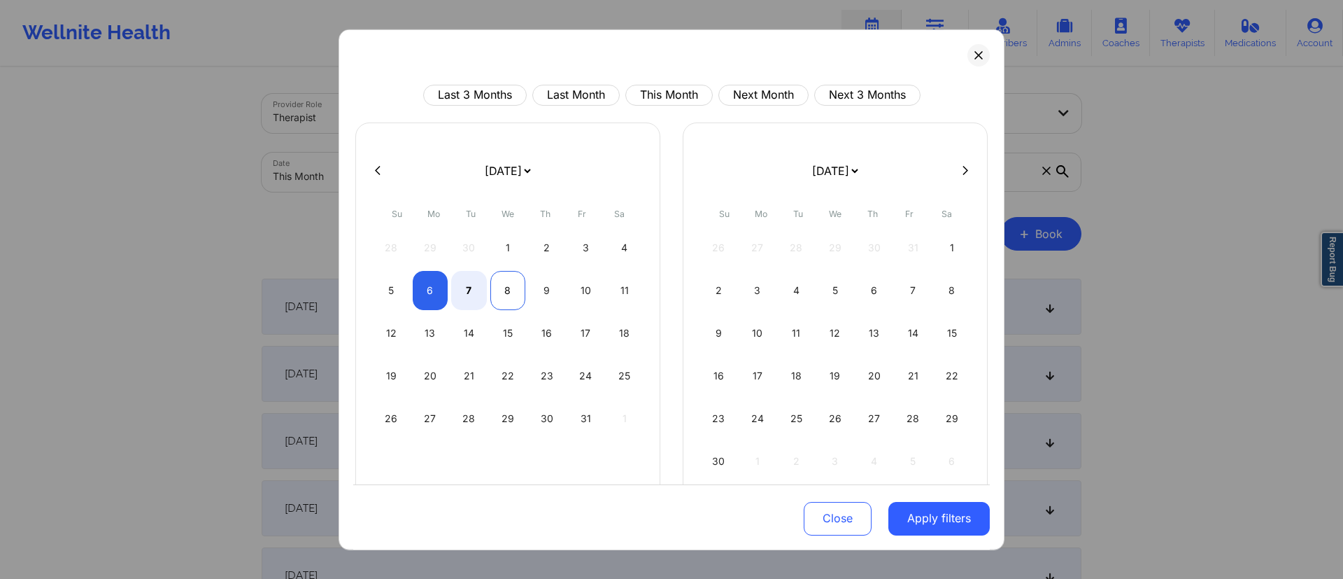
select select "2025-9"
select select "2025-10"
drag, startPoint x: 495, startPoint y: 287, endPoint x: 497, endPoint y: 295, distance: 8.5
click at [497, 287] on div "8" at bounding box center [508, 289] width 36 height 39
select select "2025-9"
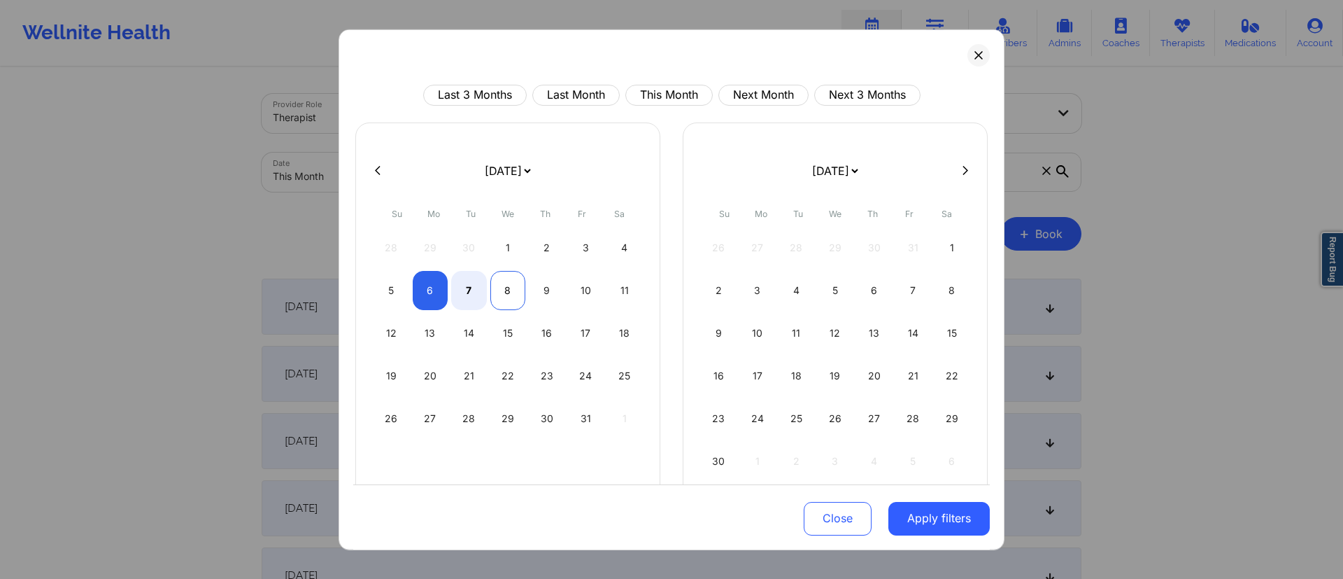
select select "2025-10"
click at [913, 516] on button "Apply filters" at bounding box center [939, 519] width 101 height 34
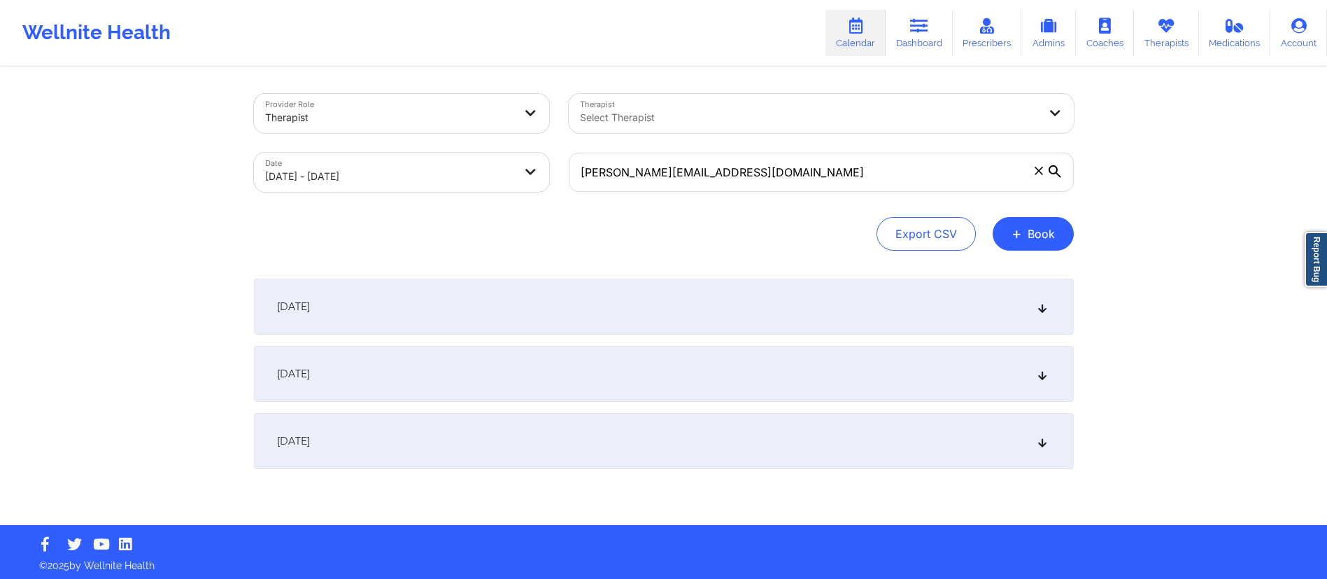
scroll to position [3, 0]
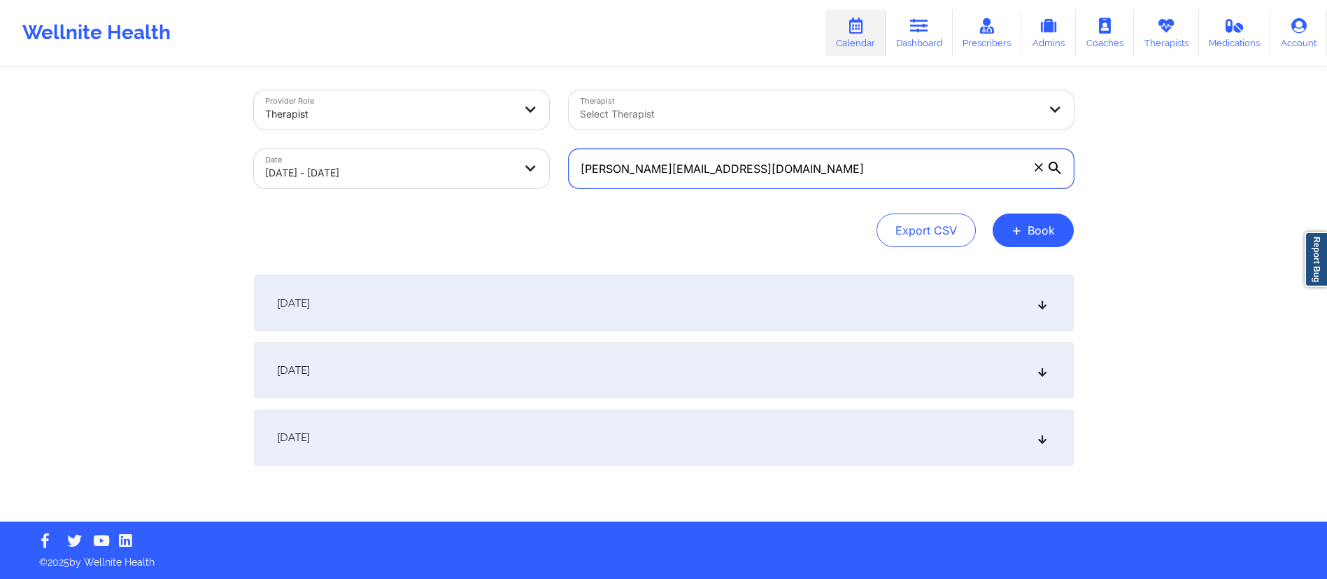
drag, startPoint x: 763, startPoint y: 164, endPoint x: 535, endPoint y: 180, distance: 228.7
click at [535, 180] on div "Provider Role Therapist Therapist Select Therapist Date 10/06/2025 - 10/08/2025…" at bounding box center [664, 139] width 840 height 118
paste input "+15168168546"
click at [467, 372] on div "October 7, 2025" at bounding box center [664, 370] width 820 height 56
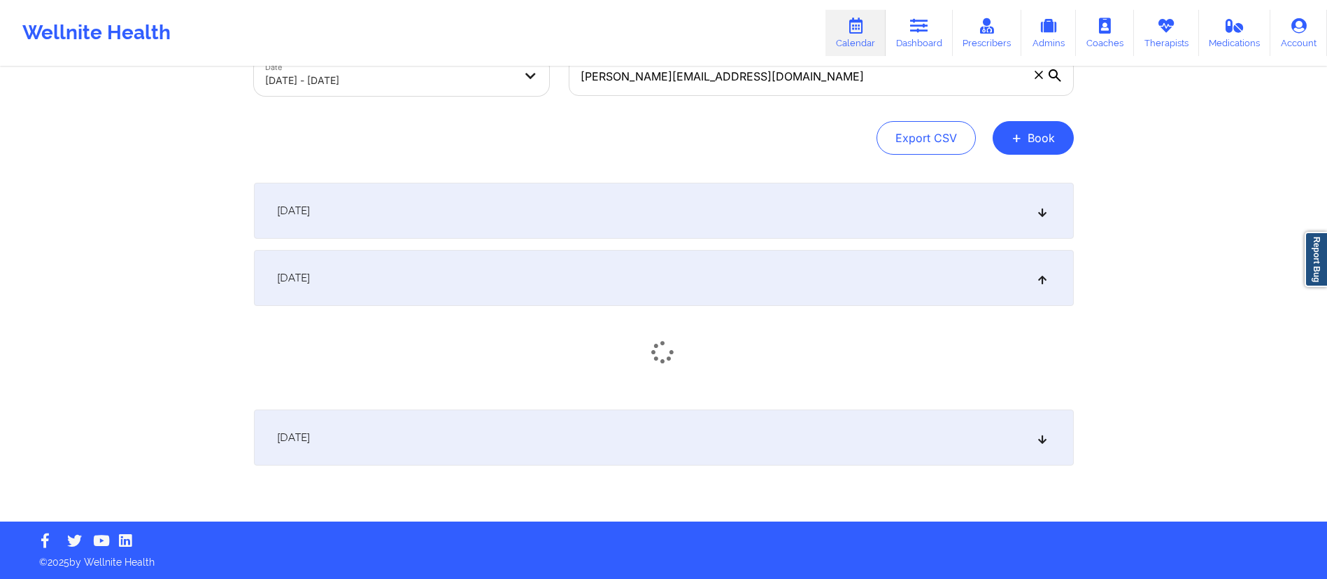
scroll to position [97, 0]
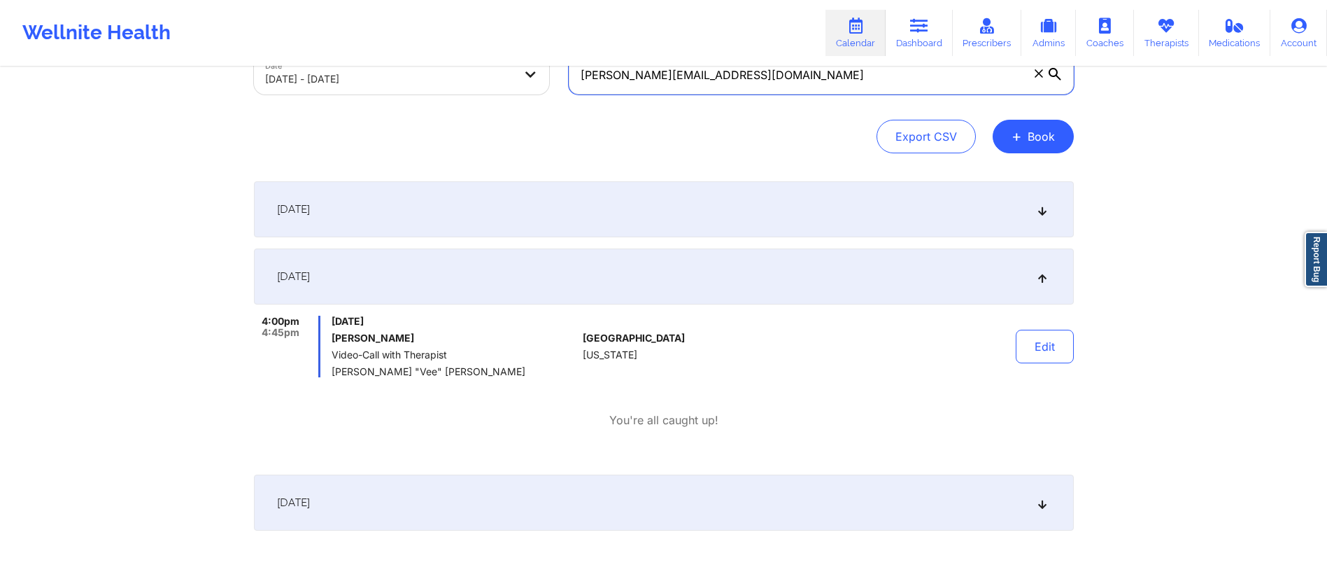
drag, startPoint x: 765, startPoint y: 76, endPoint x: 500, endPoint y: 97, distance: 265.4
click at [493, 95] on div "Provider Role Therapist Therapist Select Therapist Date 10/06/2025 - 10/08/2025…" at bounding box center [664, 46] width 840 height 118
paste input "eugenerada"
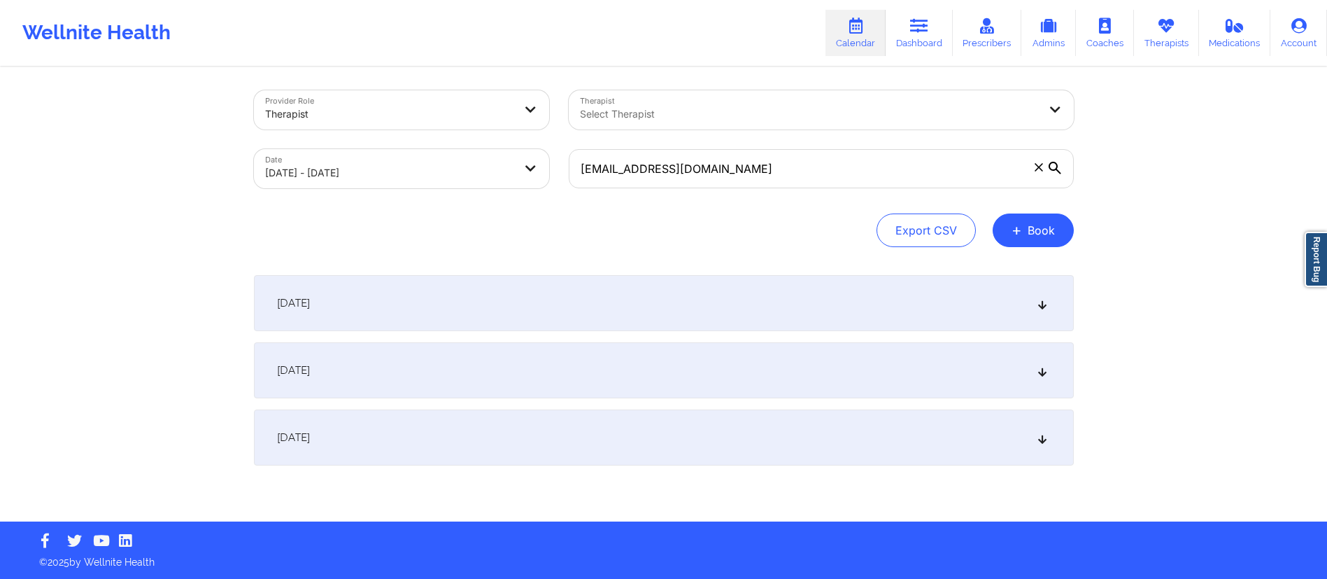
click at [426, 372] on div "October 7, 2025" at bounding box center [664, 370] width 820 height 56
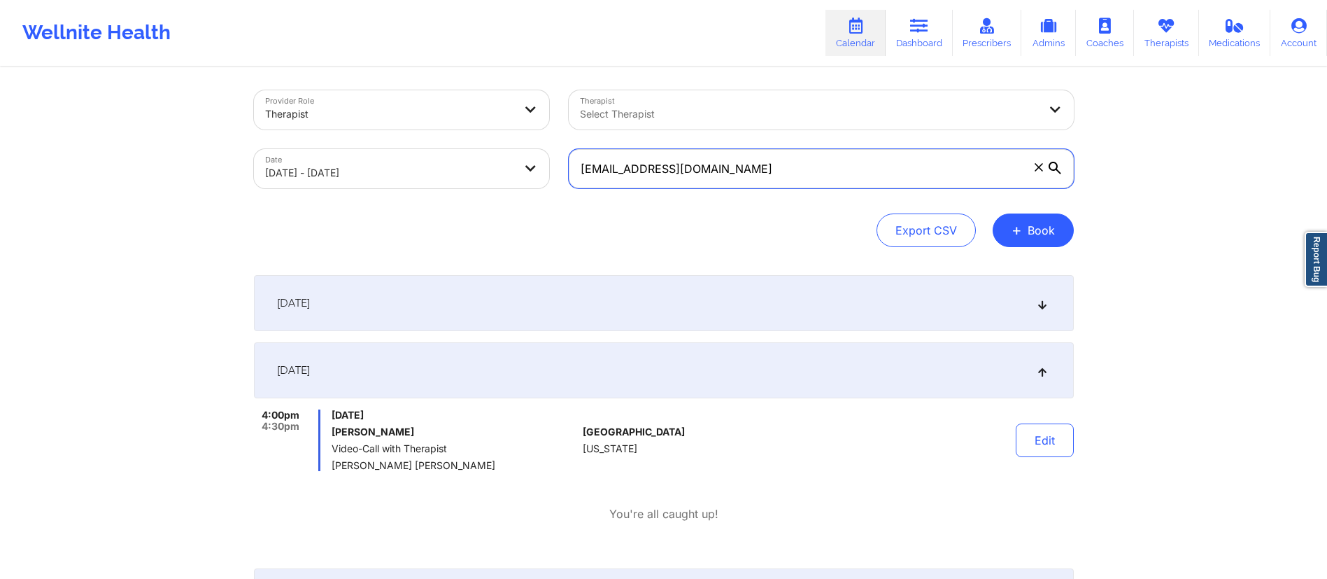
drag, startPoint x: 728, startPoint y: 167, endPoint x: 473, endPoint y: 150, distance: 255.2
click at [473, 150] on div "Provider Role Therapist Therapist Select Therapist Date 10/06/2025 - 10/08/2025…" at bounding box center [664, 139] width 840 height 118
paste input "annkshy99@gmail"
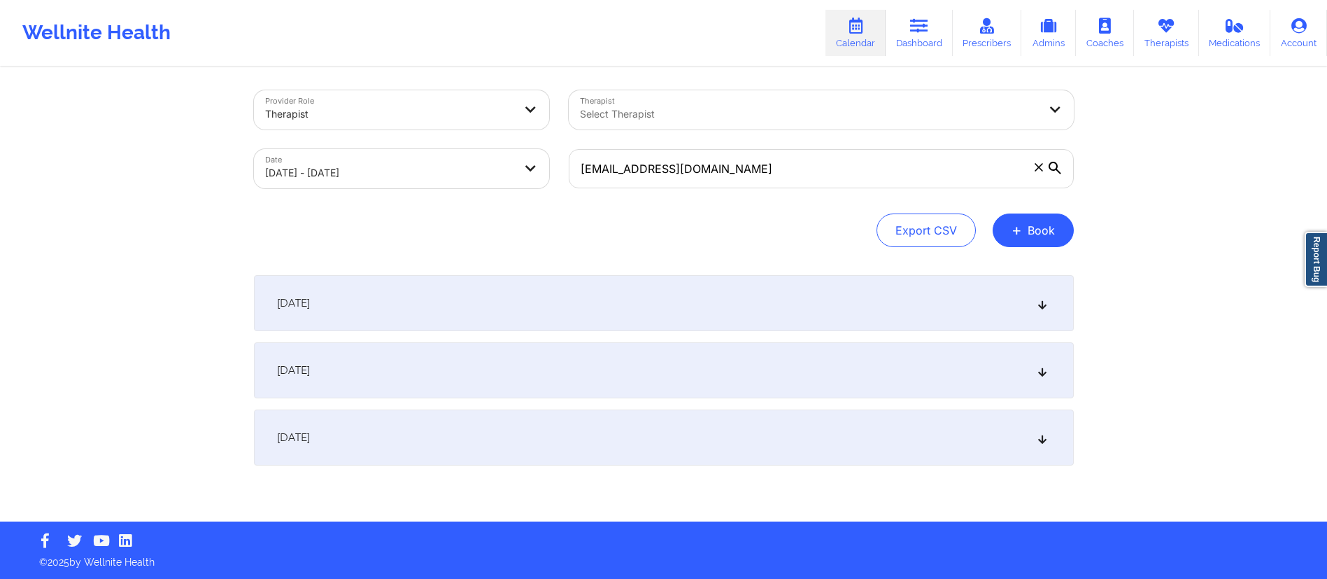
click at [409, 375] on div "October 7, 2025" at bounding box center [664, 370] width 820 height 56
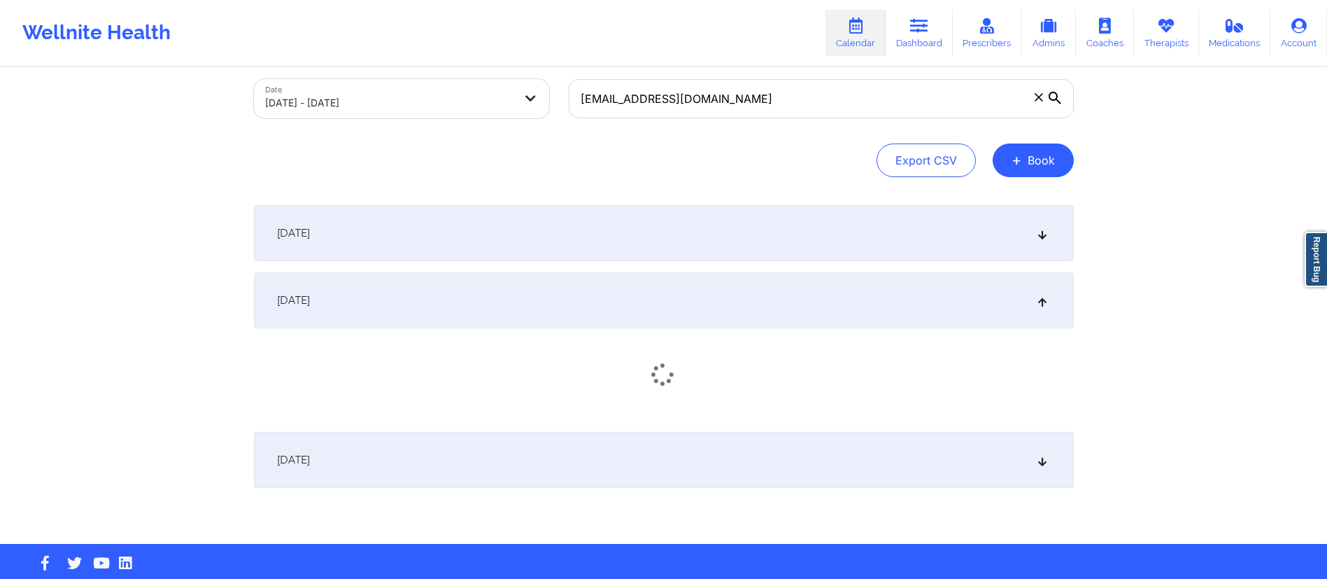
scroll to position [96, 0]
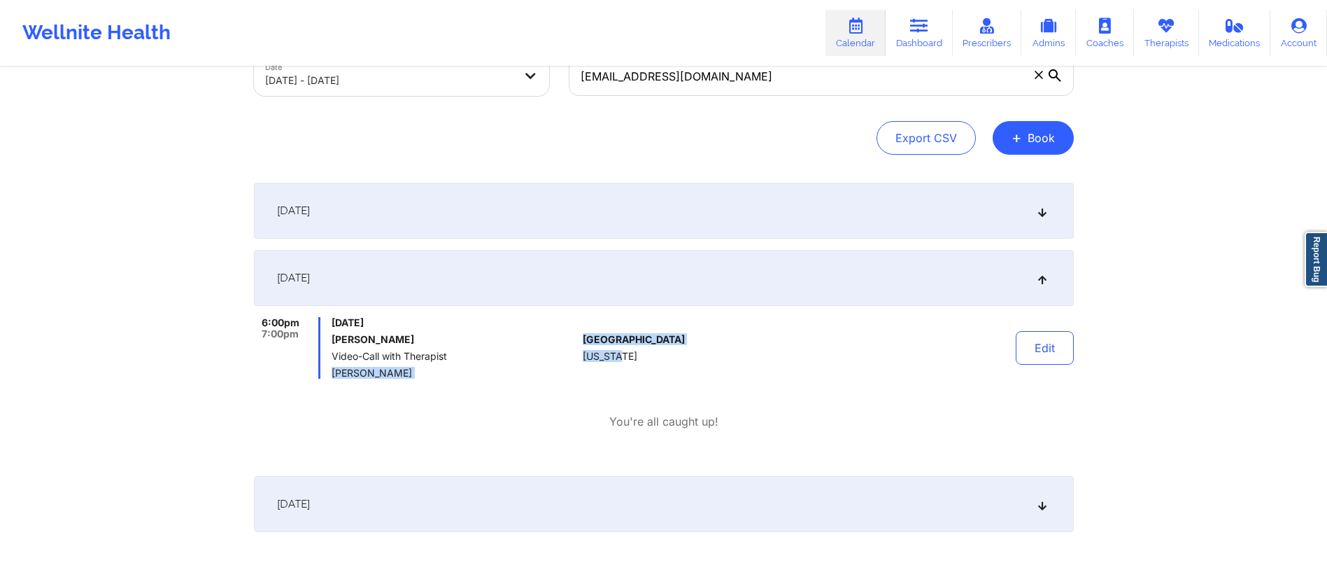
drag, startPoint x: 578, startPoint y: 364, endPoint x: 628, endPoint y: 362, distance: 50.4
click at [628, 362] on div "6:00pm 7:00pm Tuesday, October 7, 2025 Ann Shy Video-Call with Therapist Judy W…" at bounding box center [664, 348] width 820 height 62
click at [621, 373] on div "United States Georgia" at bounding box center [660, 348] width 155 height 62
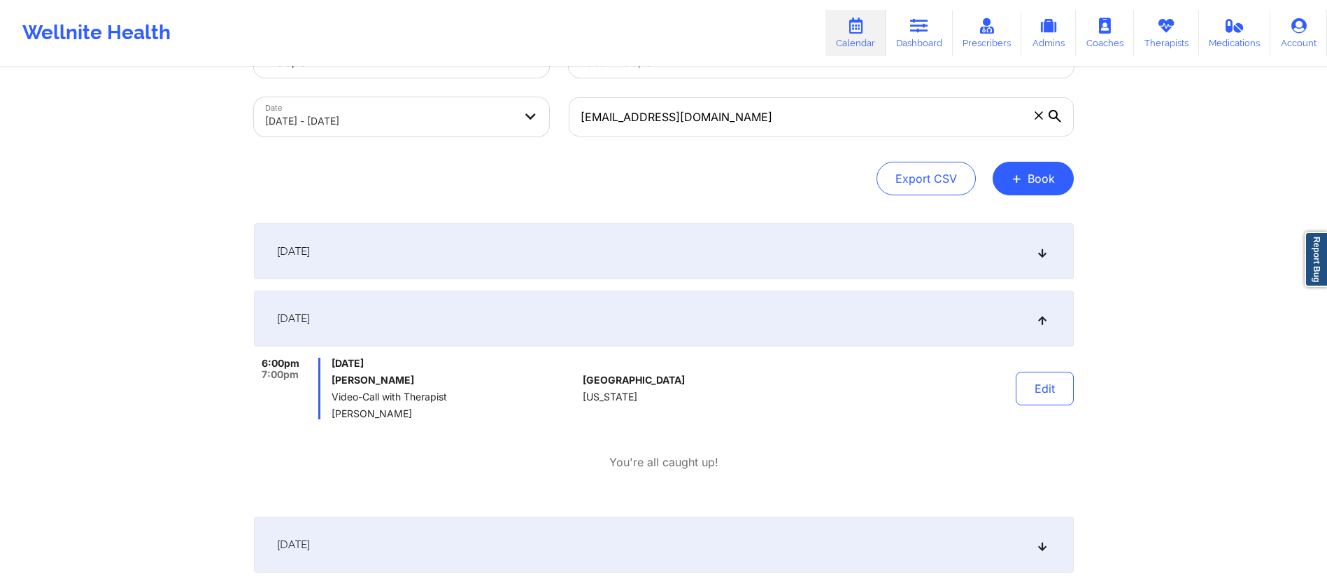
scroll to position [54, 0]
drag, startPoint x: 738, startPoint y: 121, endPoint x: 528, endPoint y: 116, distance: 210.0
click at [530, 117] on div "Provider Role Therapist Therapist Select Therapist Date 10/06/2025 - 10/08/2025…" at bounding box center [664, 89] width 840 height 118
paste input "dens712"
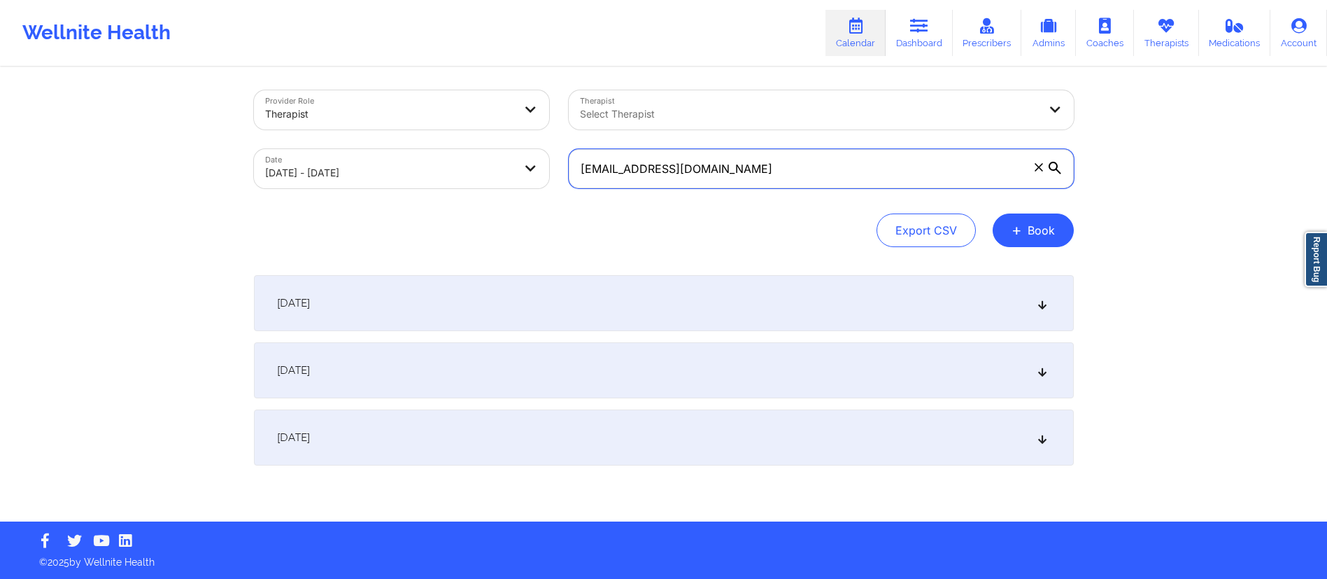
scroll to position [3, 0]
click at [544, 356] on div "October 7, 2025" at bounding box center [664, 370] width 820 height 56
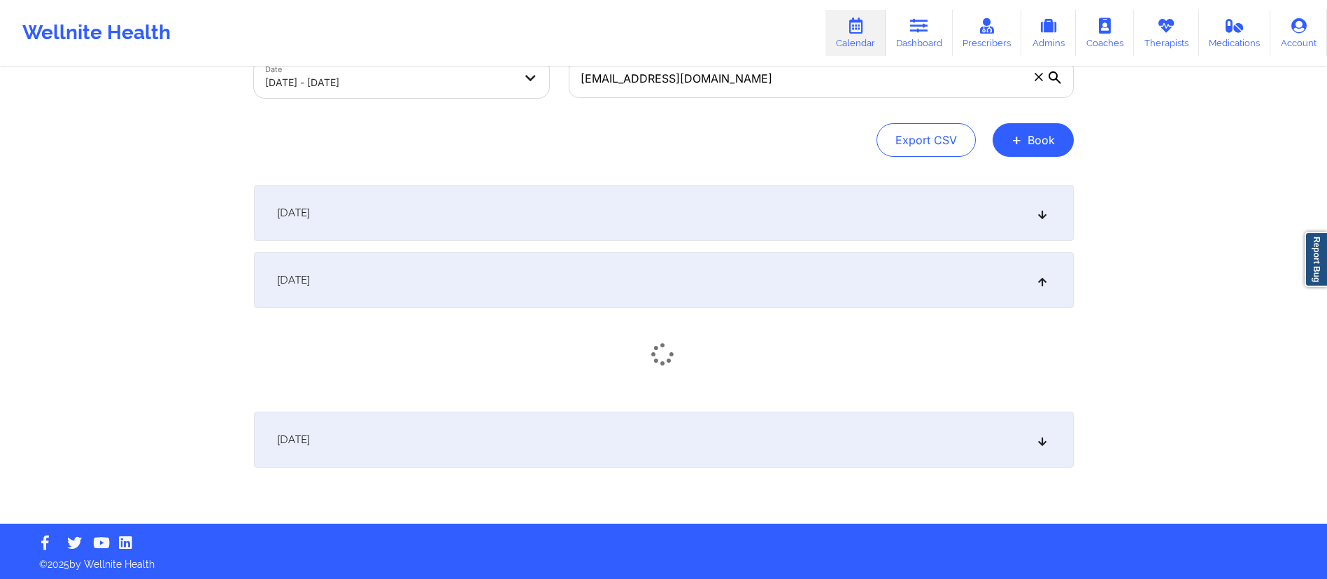
scroll to position [96, 0]
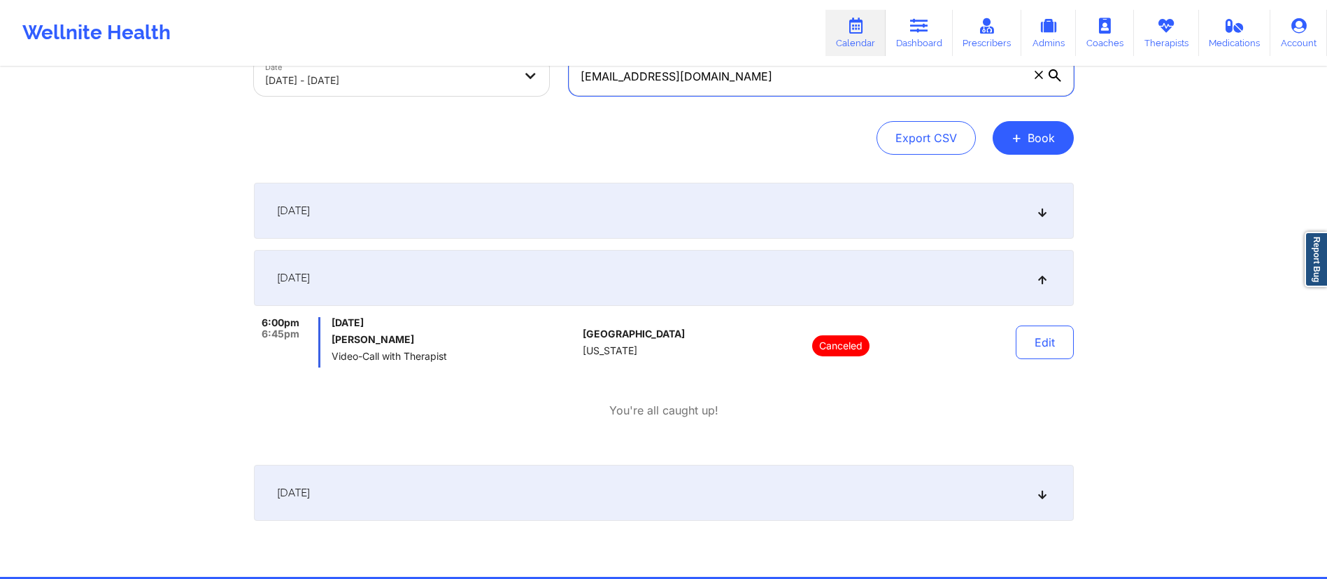
drag, startPoint x: 717, startPoint y: 80, endPoint x: 528, endPoint y: 72, distance: 189.8
click at [528, 72] on div "Provider Role Therapist Therapist Select Therapist Date 10/06/2025 - 10/08/2025…" at bounding box center [664, 47] width 840 height 118
paste input "romilrosales995"
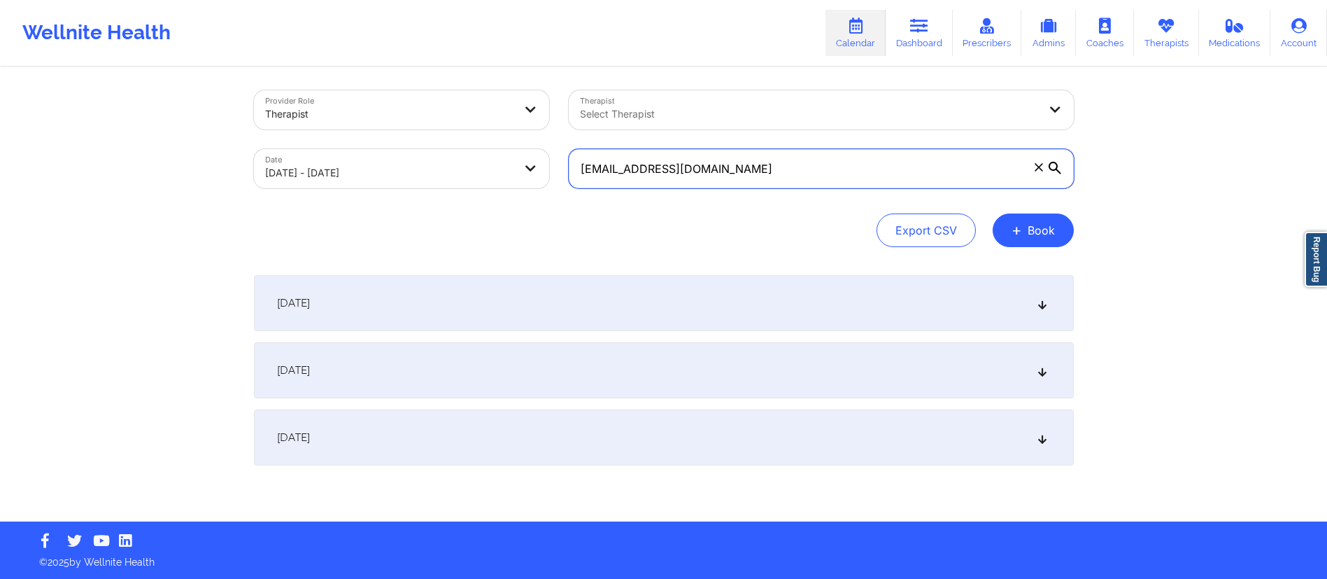
type input "romilrosales995@gmail.com"
click at [465, 380] on div "October 7, 2025" at bounding box center [664, 370] width 820 height 56
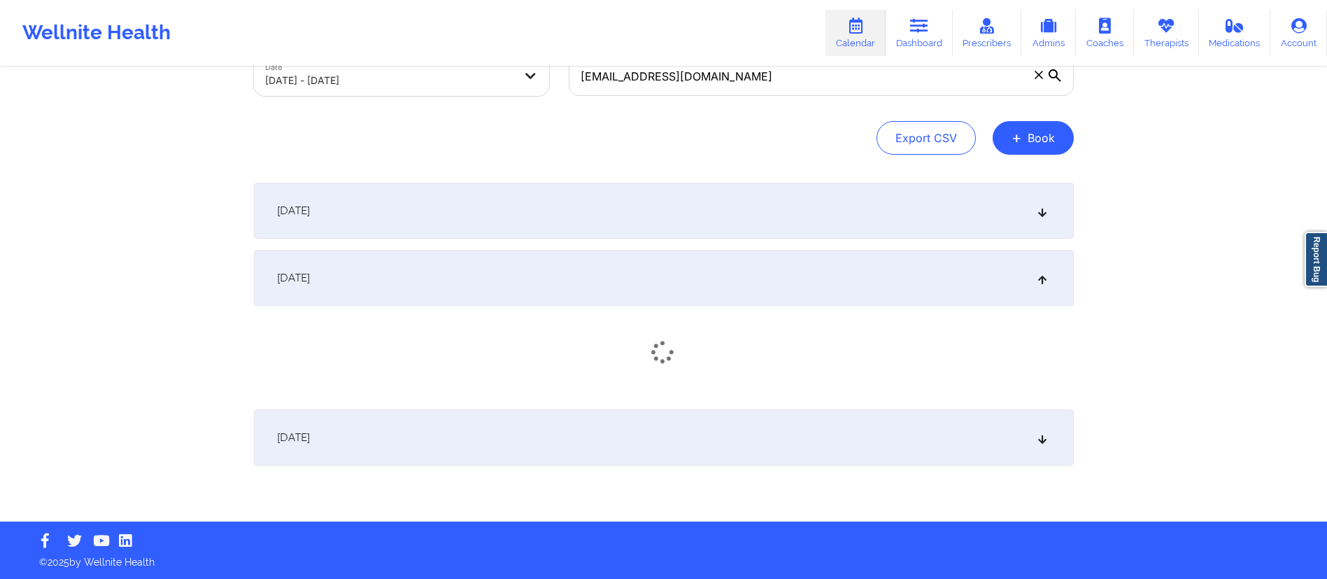
scroll to position [100, 0]
click at [437, 281] on div "October 7, 2025" at bounding box center [664, 274] width 820 height 56
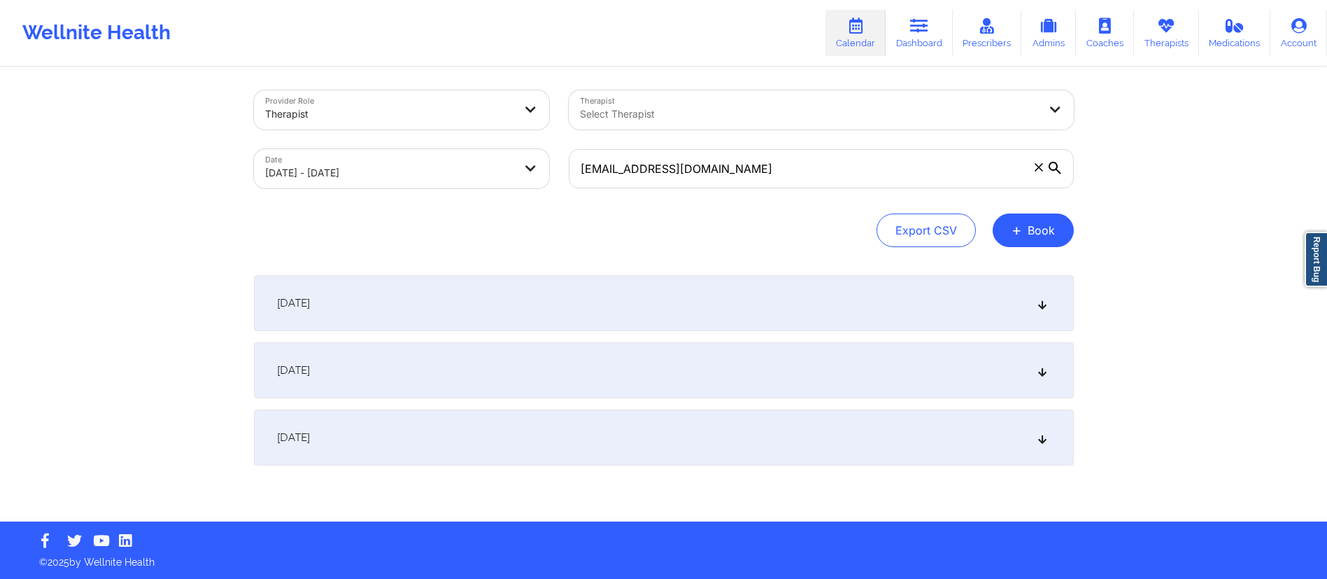
click at [394, 365] on div "October 7, 2025" at bounding box center [664, 370] width 820 height 56
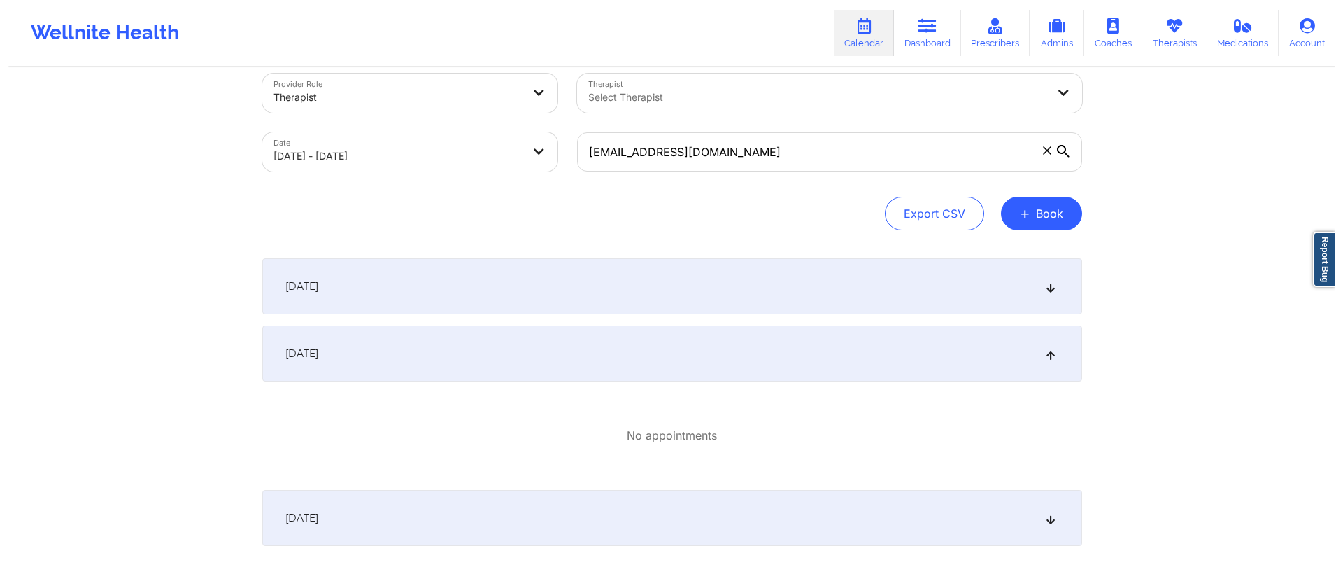
scroll to position [0, 0]
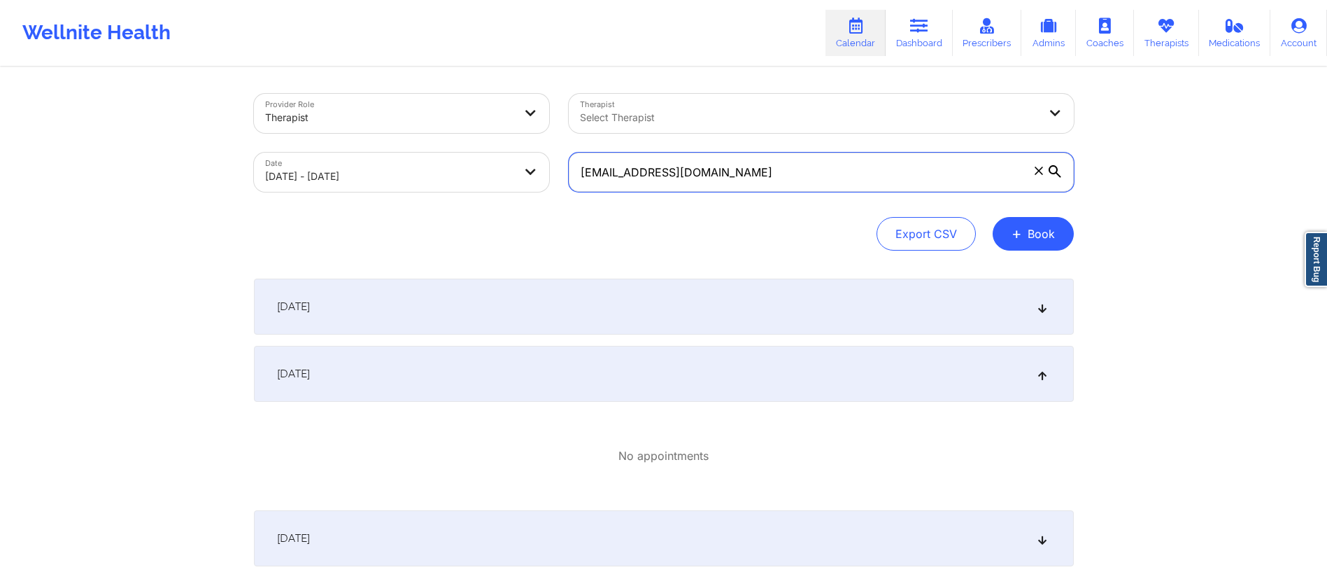
drag, startPoint x: 742, startPoint y: 164, endPoint x: 572, endPoint y: 153, distance: 170.3
click at [572, 153] on label "romilrosales995@gmail.com" at bounding box center [821, 172] width 505 height 39
click at [918, 34] on link "Dashboard" at bounding box center [919, 33] width 67 height 46
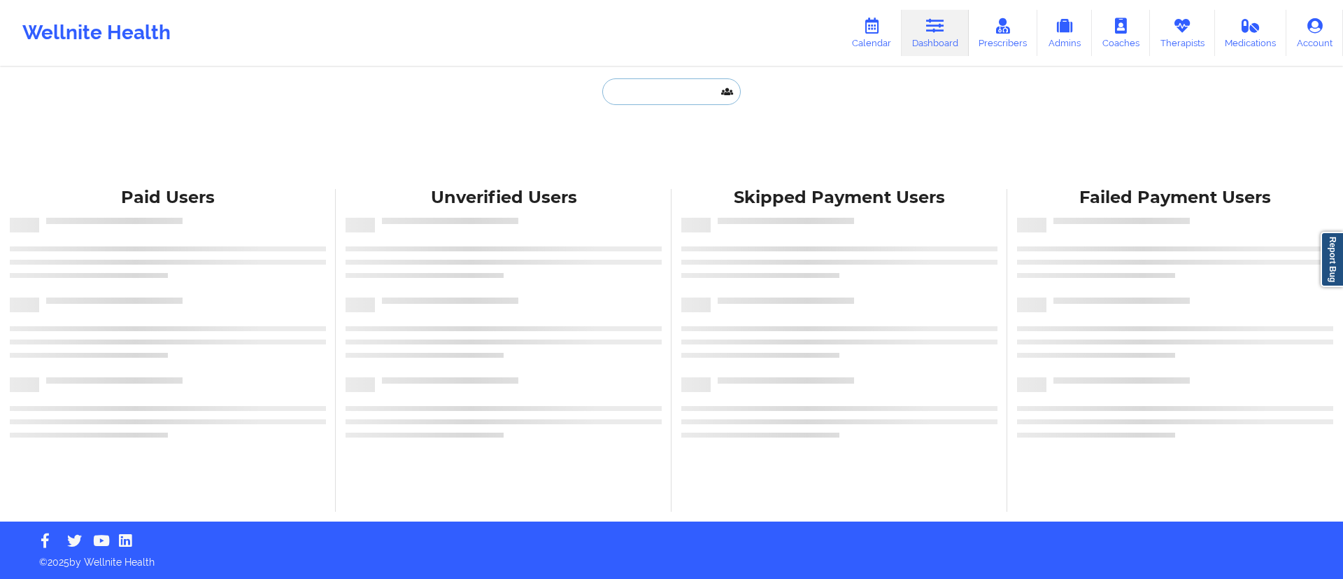
click at [673, 90] on input "text" at bounding box center [671, 91] width 139 height 27
paste input "aimeemsali3@gmail.com"
type input "aimeemsali3@gmail.com"
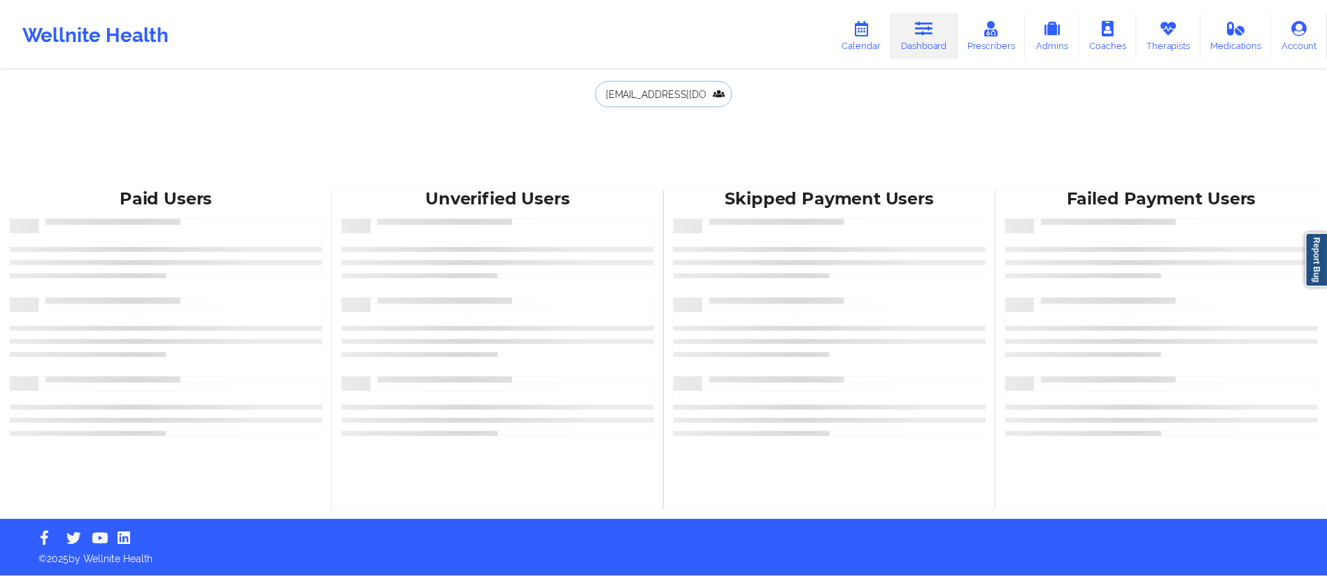
scroll to position [0, 3]
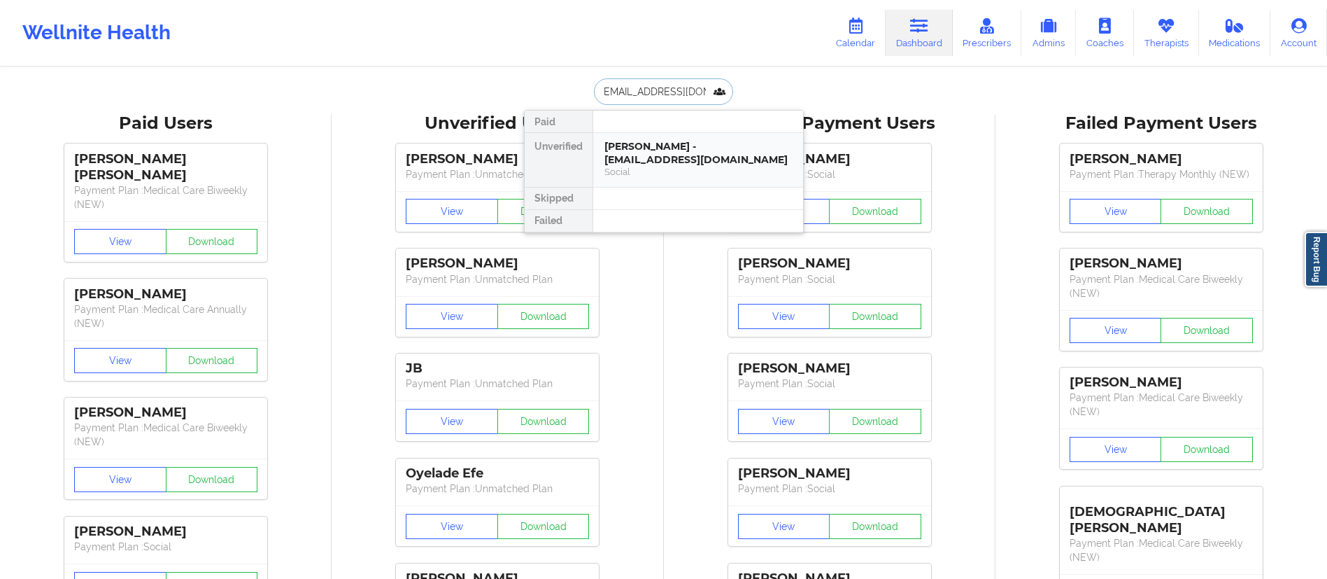
click at [647, 153] on div "Aimee Salinas - aimeemsali3@gmail.com" at bounding box center [699, 153] width 188 height 26
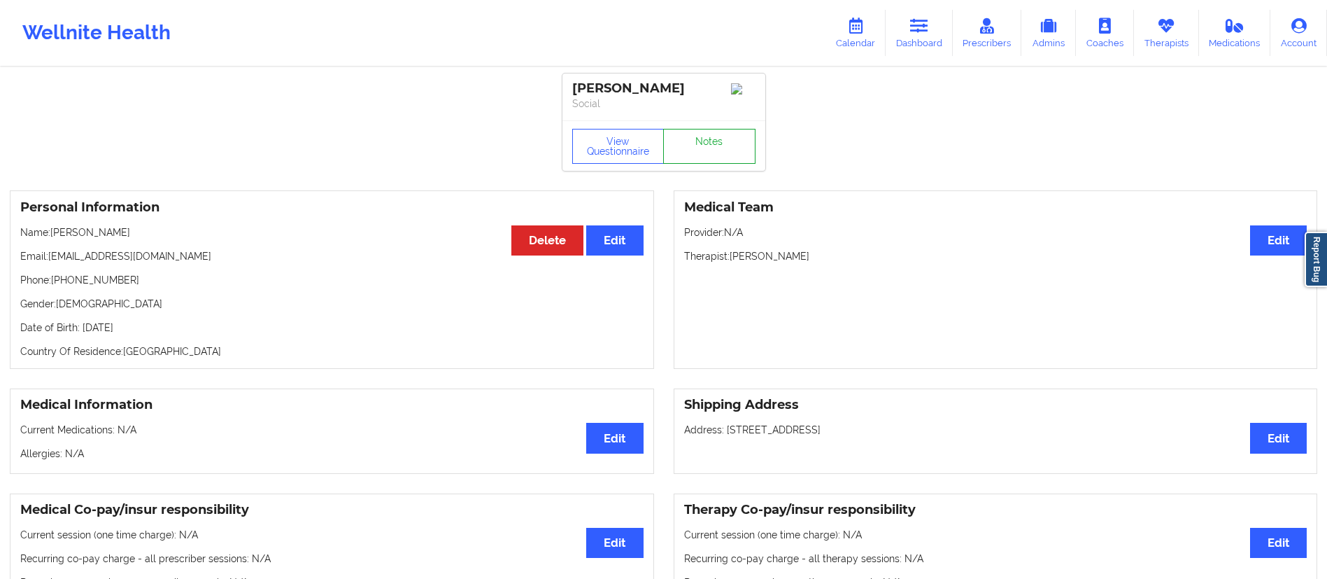
click at [700, 153] on link "Notes" at bounding box center [709, 146] width 92 height 35
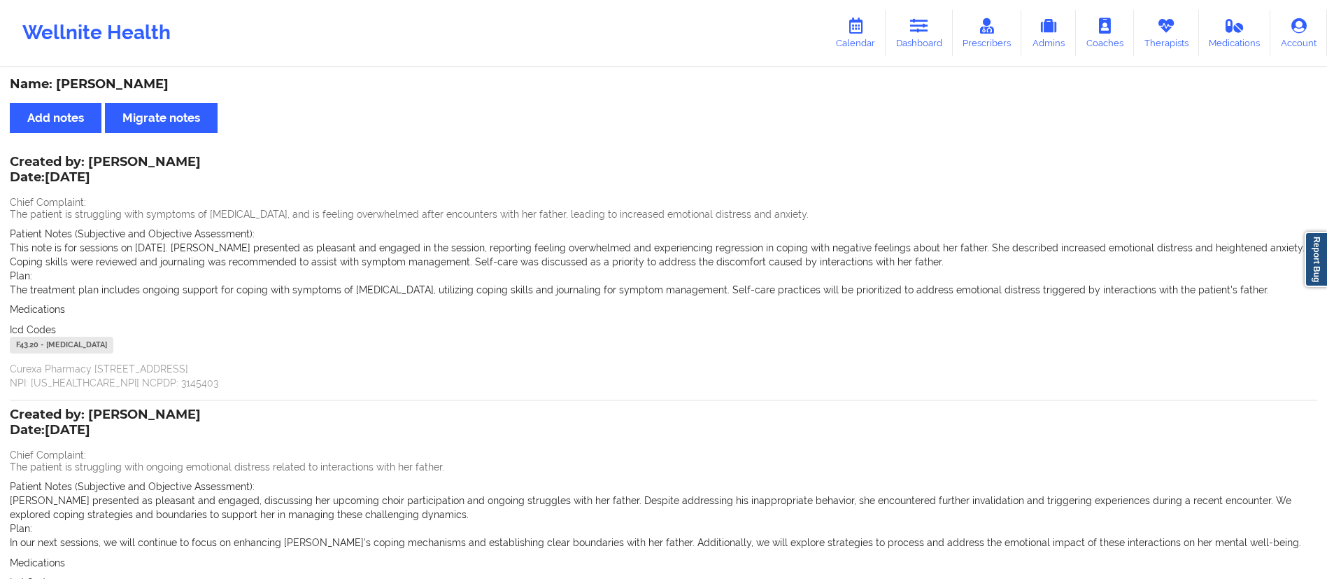
drag, startPoint x: 48, startPoint y: 176, endPoint x: 122, endPoint y: 174, distance: 74.2
click at [122, 174] on p "Date: 15/09/2025" at bounding box center [105, 178] width 191 height 18
drag, startPoint x: 922, startPoint y: 46, endPoint x: 918, endPoint y: 31, distance: 15.3
click at [921, 46] on link "Dashboard" at bounding box center [919, 33] width 67 height 46
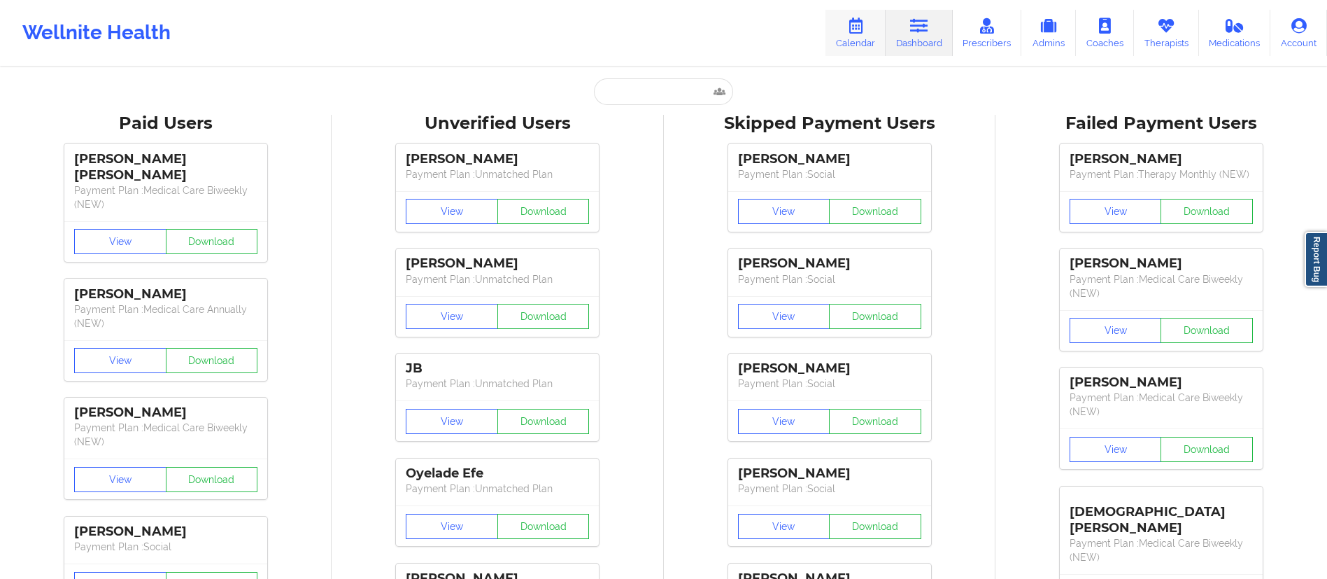
click at [847, 47] on link "Calendar" at bounding box center [856, 33] width 60 height 46
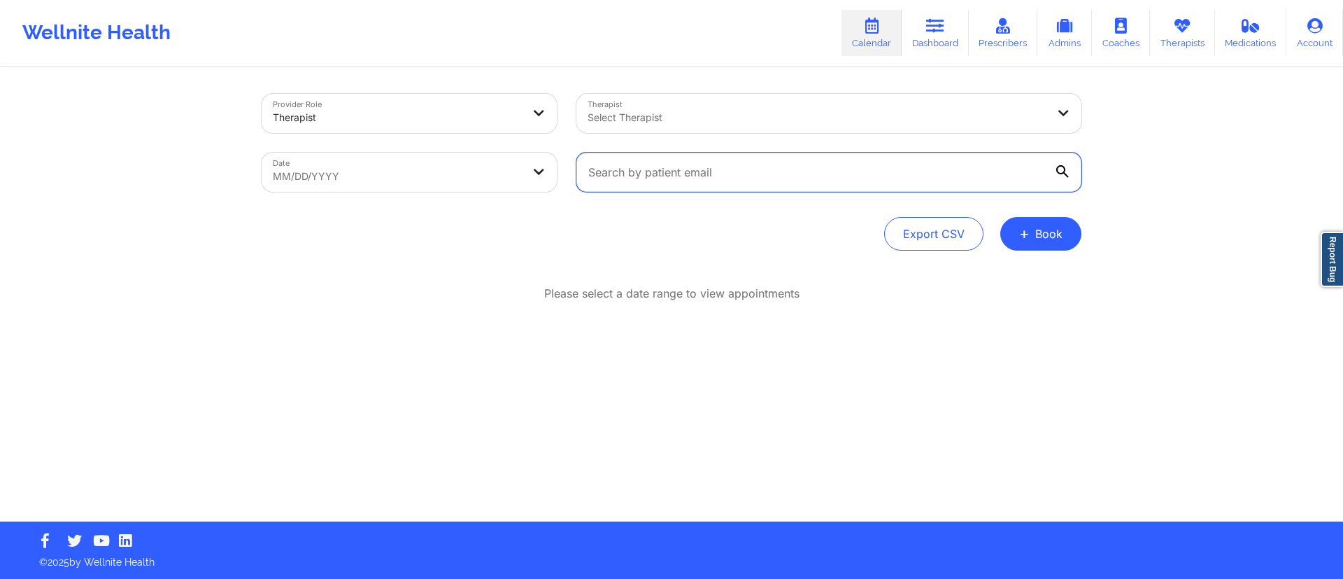
click at [694, 167] on input "text" at bounding box center [829, 172] width 505 height 39
paste input "Noelle Nero"
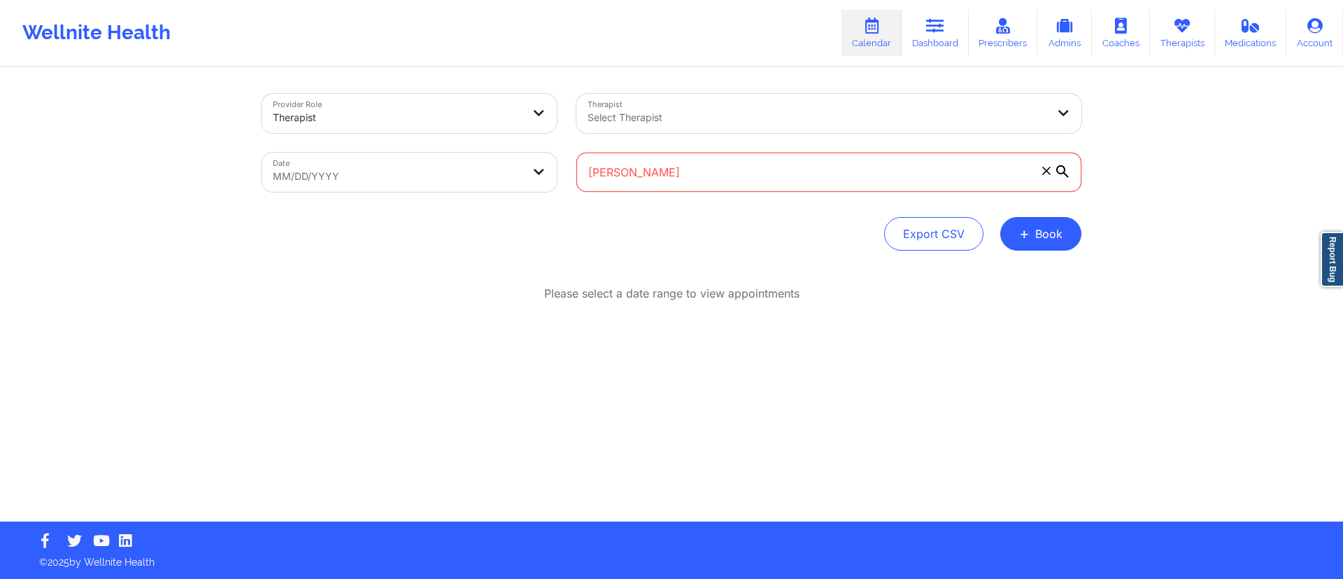
drag, startPoint x: 665, startPoint y: 169, endPoint x: 549, endPoint y: 182, distance: 116.8
click at [549, 184] on div "Provider Role Therapist Therapist Select Therapist Date MM/DD/YYYY Noelle Nero" at bounding box center [672, 143] width 840 height 118
type input "Noelle Nero"
select select "2025-8"
select select "2025-9"
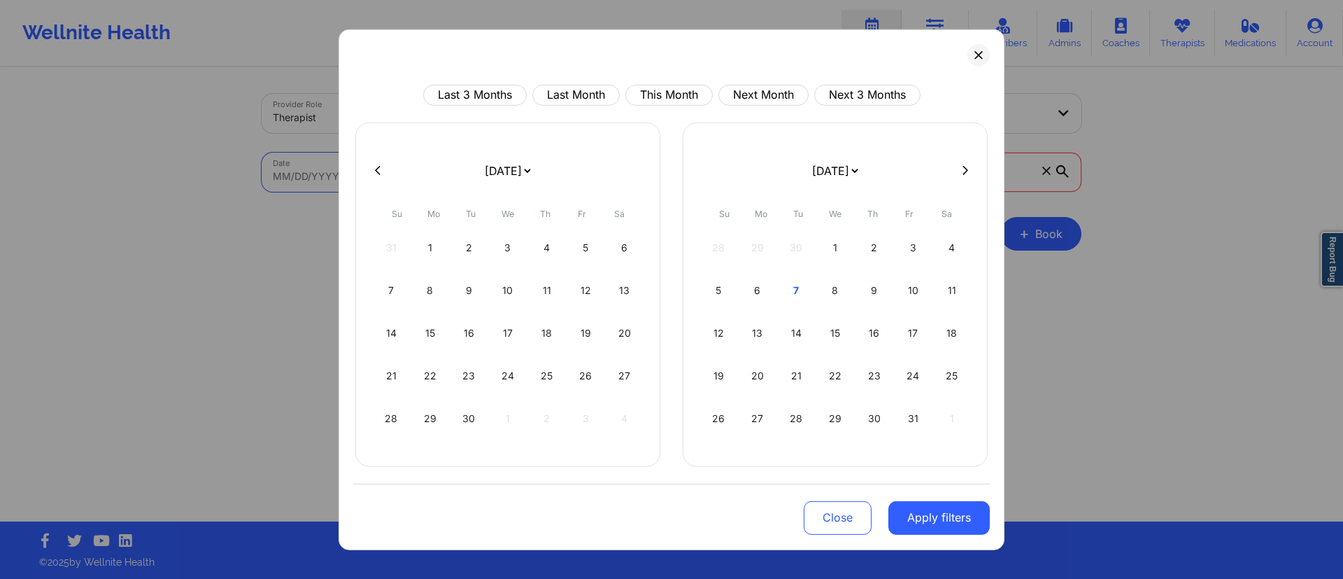
click at [420, 163] on body "Wellnite Health Calendar Dashboard Prescribers Admins Coaches Therapists Medica…" at bounding box center [671, 289] width 1343 height 579
click at [663, 90] on button "This Month" at bounding box center [669, 94] width 87 height 21
select select "2025-9"
select select "2025-10"
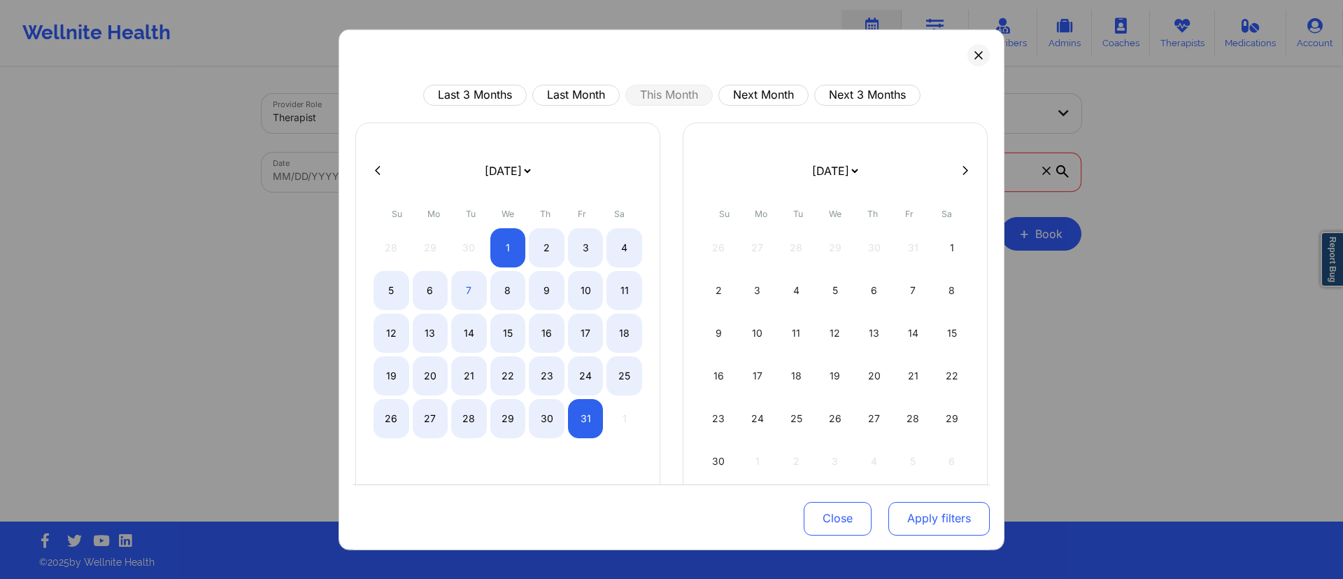
click at [917, 514] on button "Apply filters" at bounding box center [939, 519] width 101 height 34
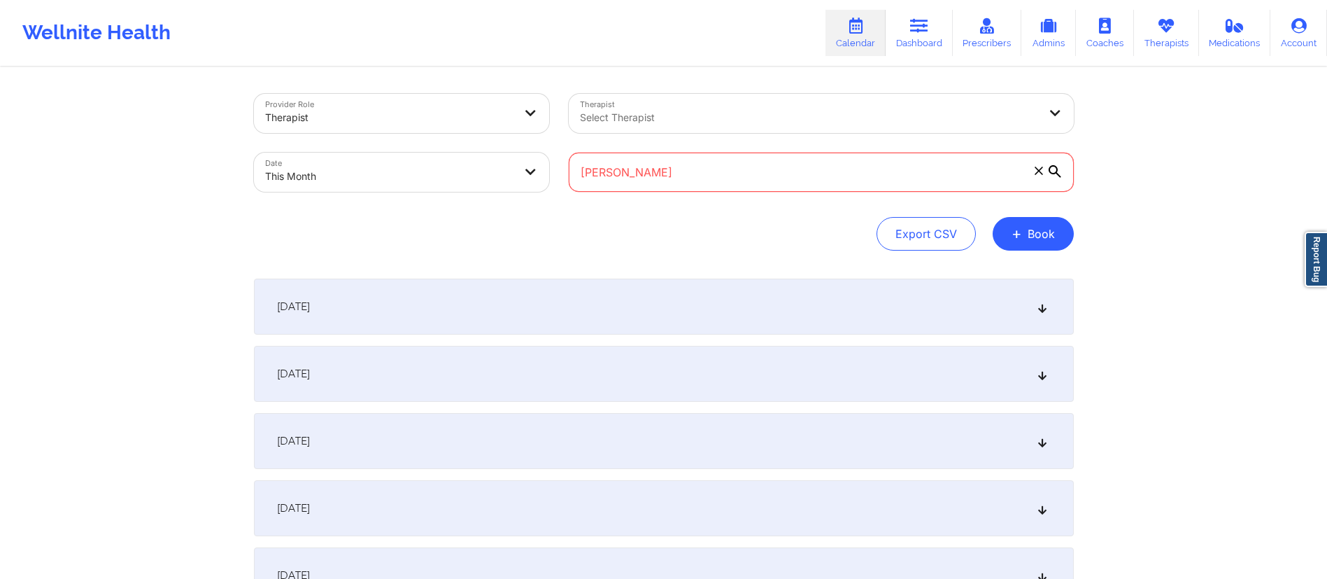
drag, startPoint x: 700, startPoint y: 171, endPoint x: 512, endPoint y: 178, distance: 188.3
click at [512, 178] on div "Provider Role Therapist Therapist Select Therapist Date This Month Noelle Nero" at bounding box center [664, 143] width 840 height 118
paste input "aimeemsali3@gmail.com"
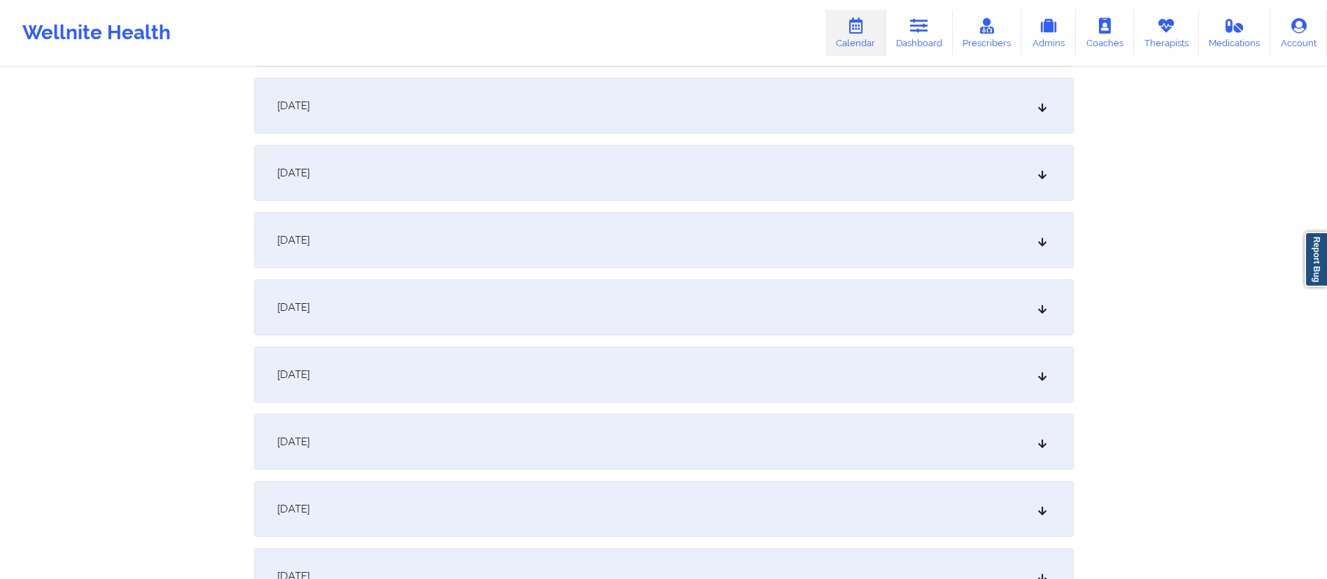
scroll to position [336, 0]
click at [404, 315] on div "October 6, 2025" at bounding box center [664, 306] width 820 height 56
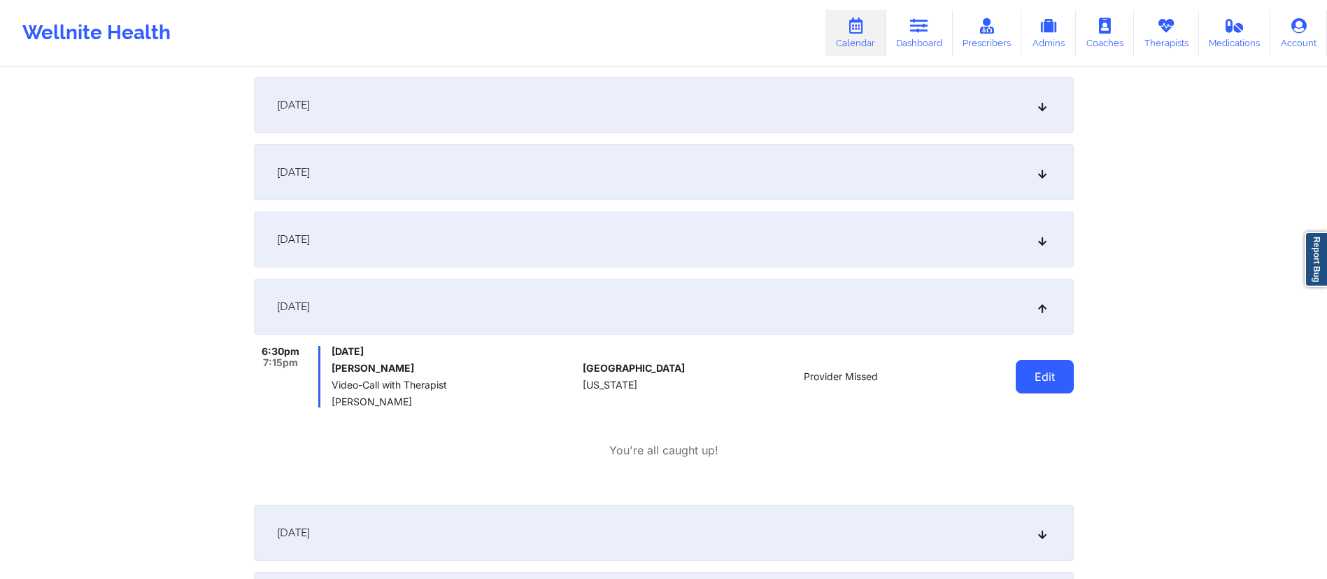
click at [1053, 379] on button "Edit" at bounding box center [1045, 377] width 58 height 34
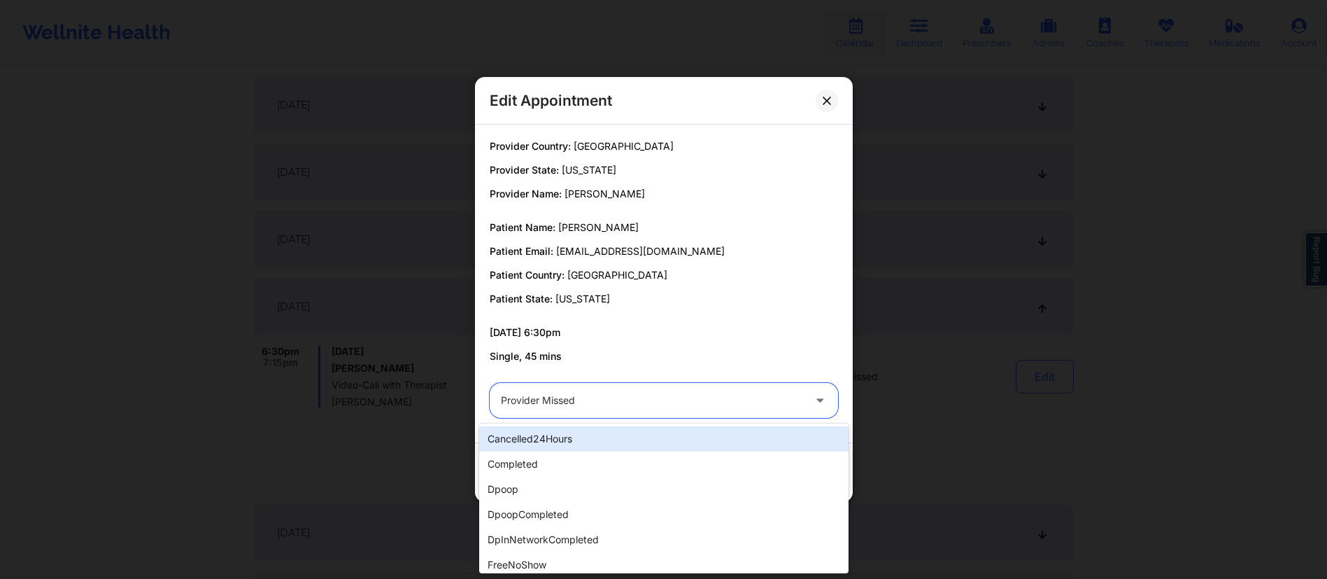
click at [670, 407] on div at bounding box center [652, 400] width 302 height 17
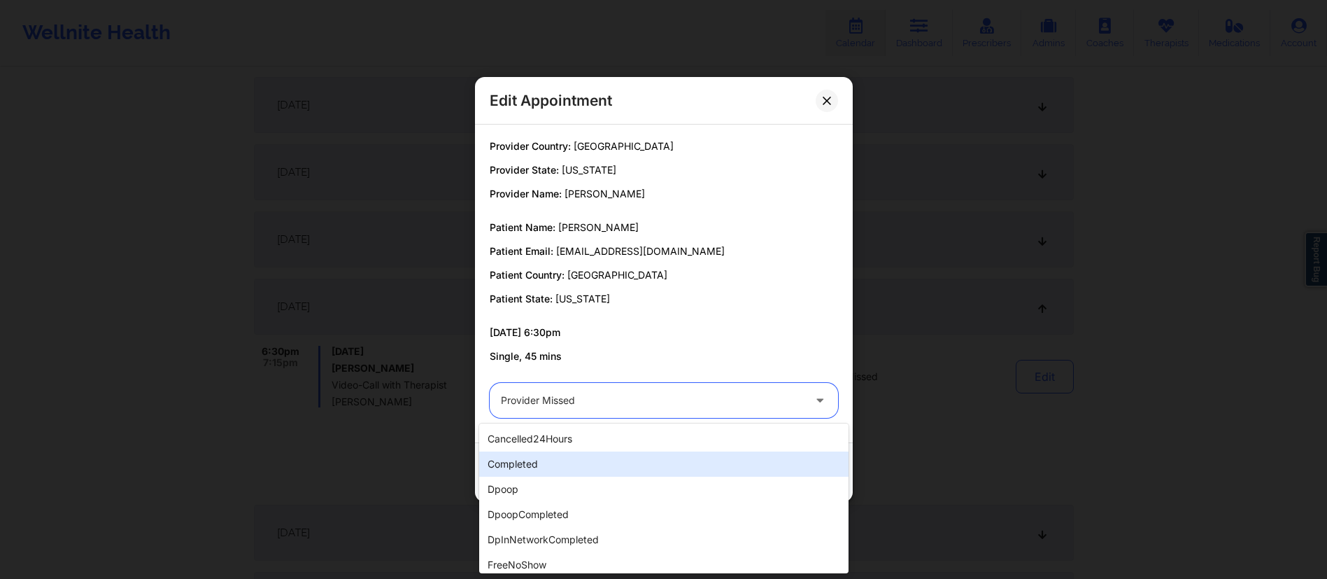
click at [574, 464] on div "completed" at bounding box center [663, 463] width 369 height 25
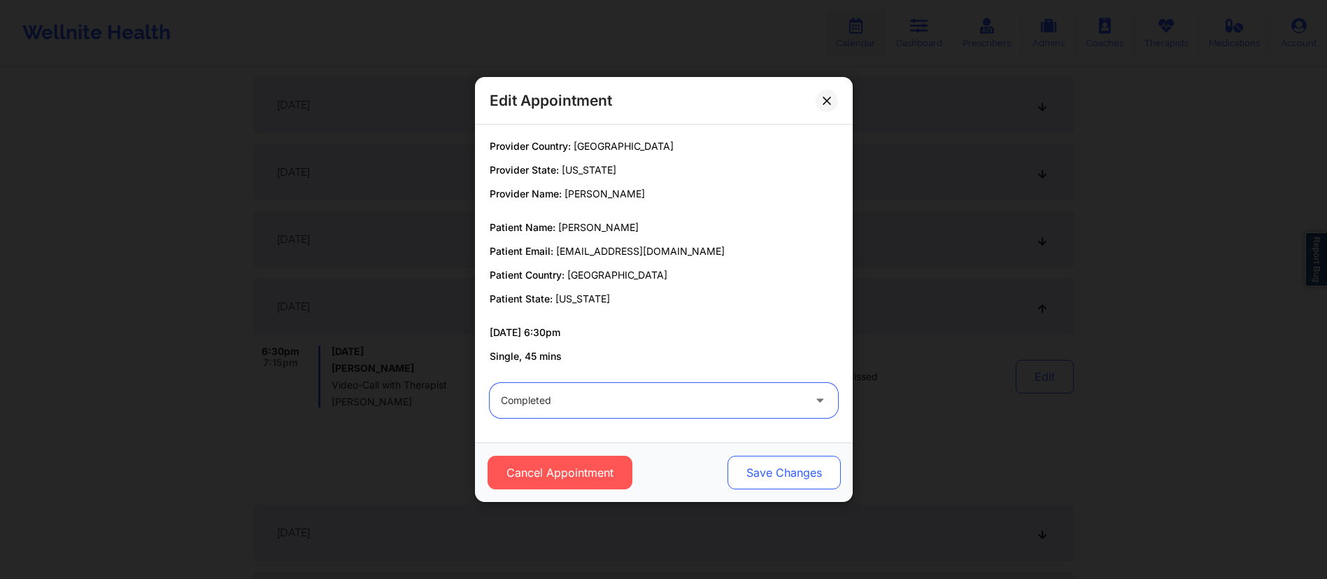
click at [798, 476] on button "Save Changes" at bounding box center [783, 472] width 113 height 34
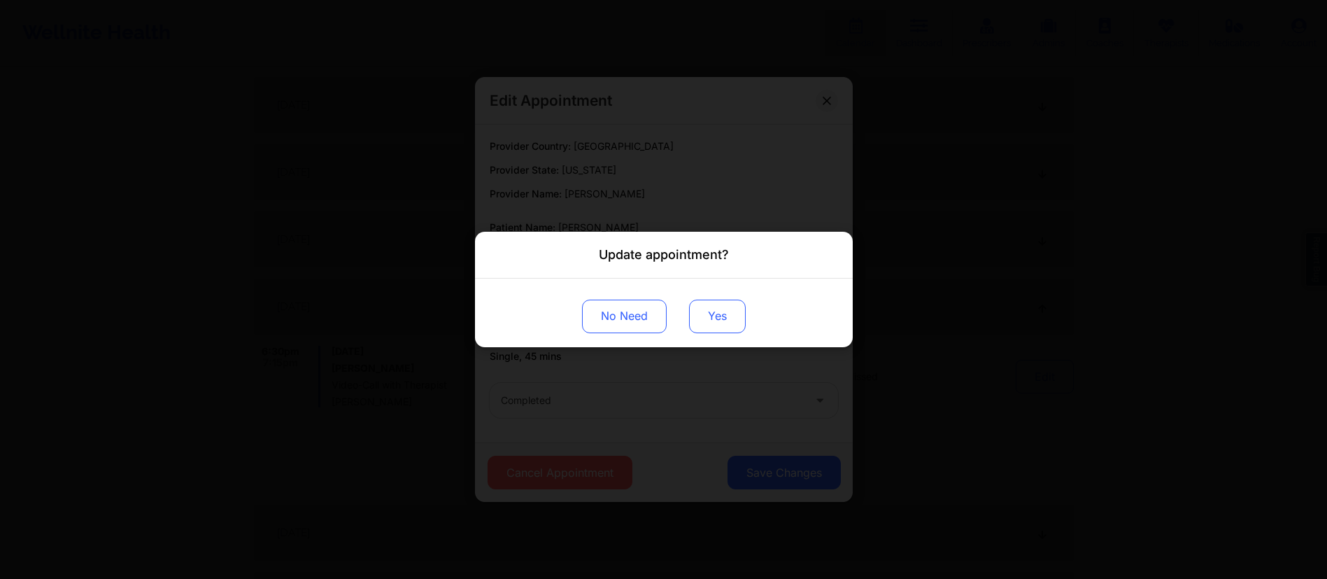
click at [712, 327] on button "Yes" at bounding box center [717, 316] width 57 height 34
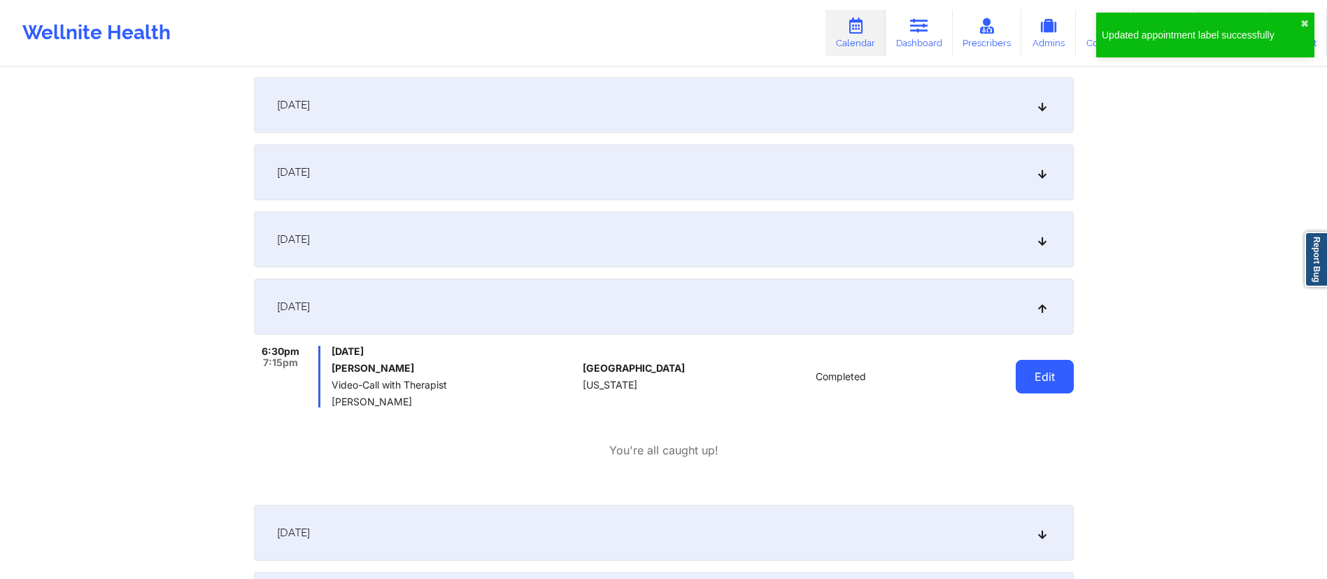
click at [1027, 374] on button "Edit" at bounding box center [1045, 377] width 58 height 34
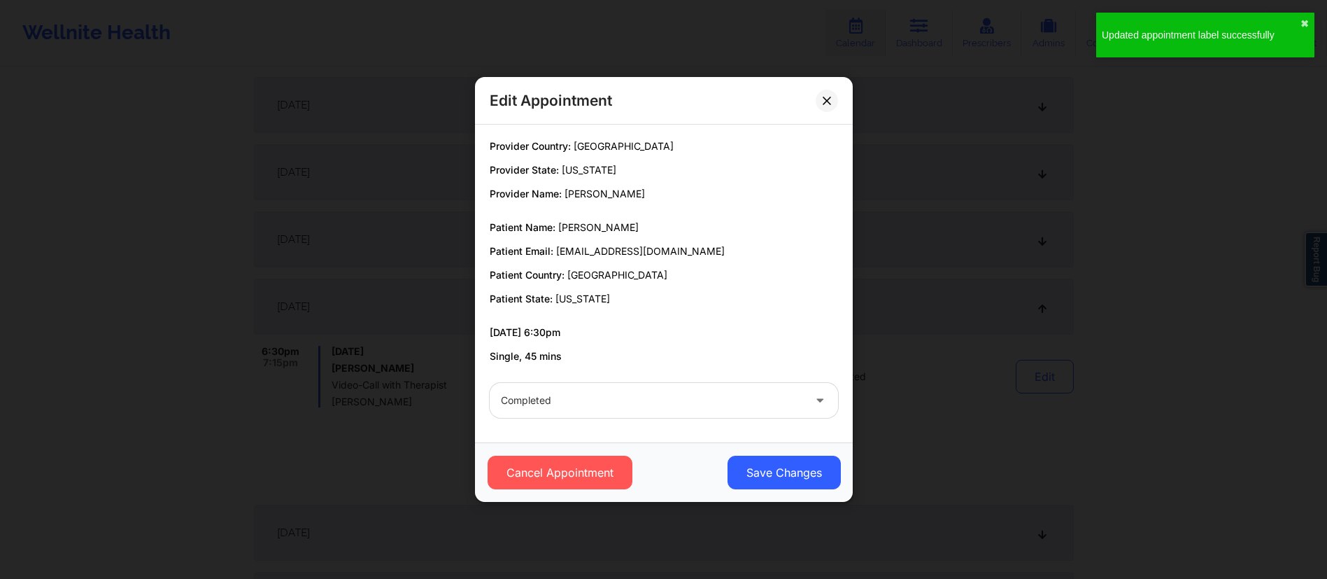
click at [766, 454] on div "Cancel Appointment Save Changes" at bounding box center [664, 471] width 378 height 59
click at [766, 467] on button "Save Changes" at bounding box center [783, 472] width 113 height 34
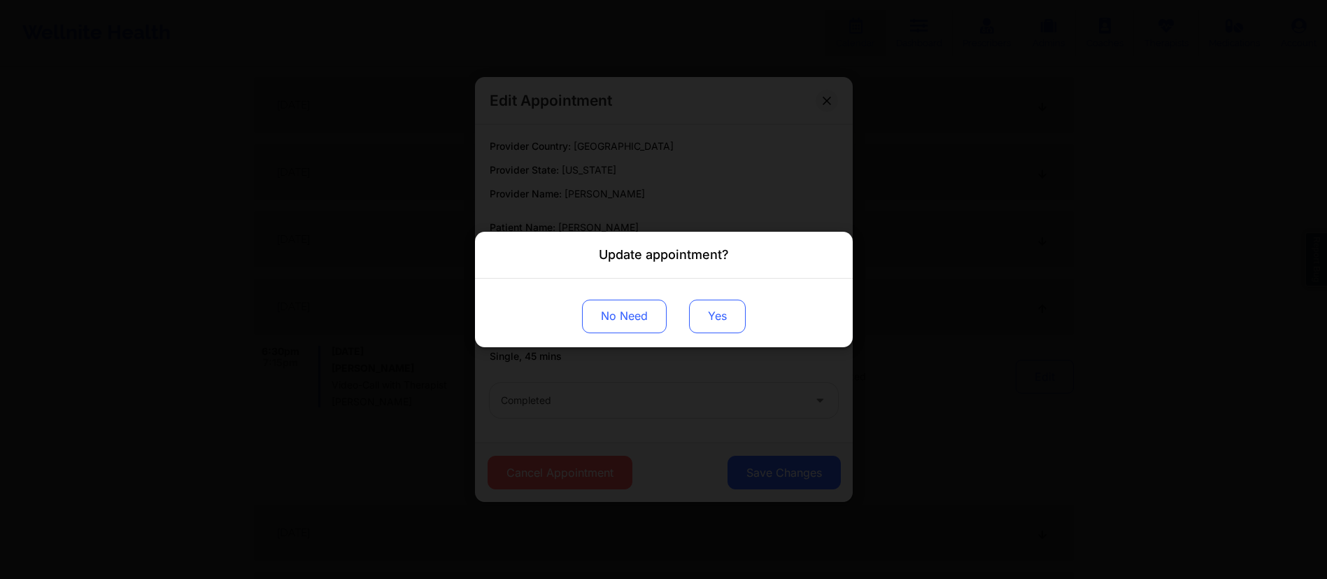
click at [720, 316] on button "Yes" at bounding box center [717, 316] width 57 height 34
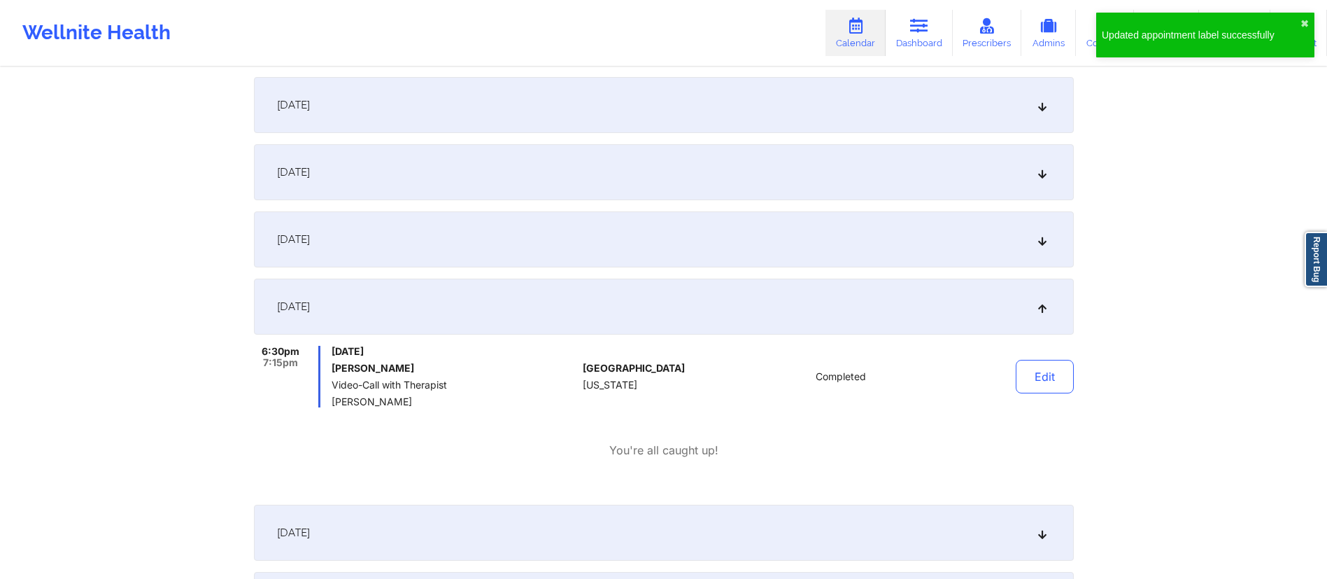
click at [616, 315] on div "October 6, 2025" at bounding box center [664, 306] width 820 height 56
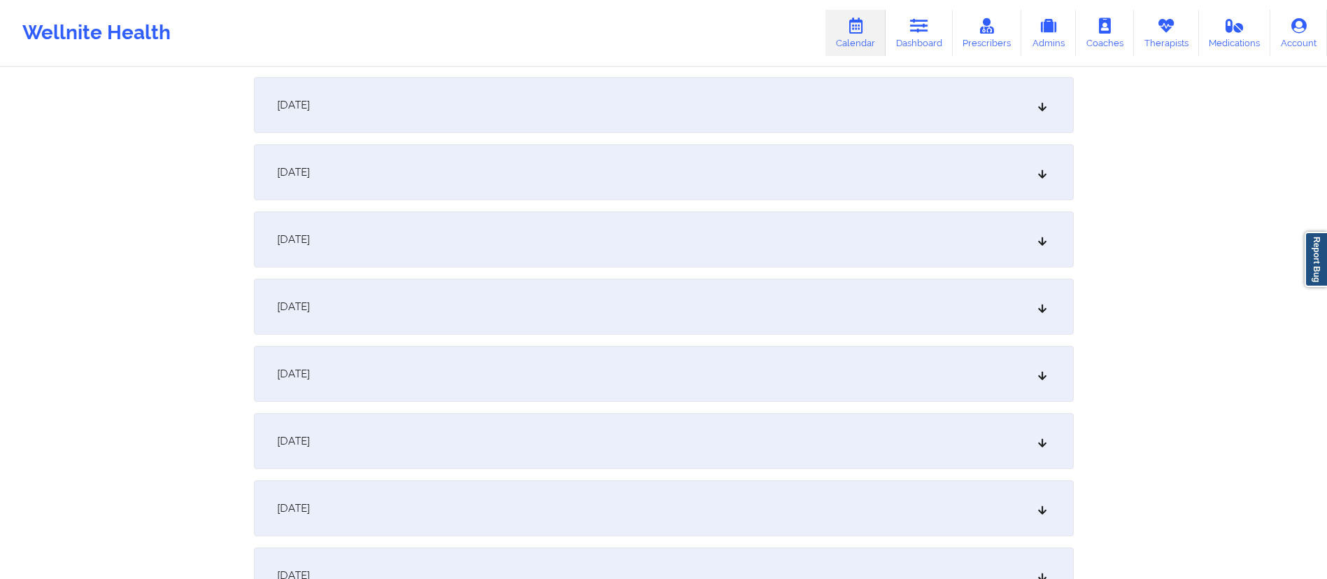
click at [507, 384] on div "October 7, 2025" at bounding box center [664, 374] width 820 height 56
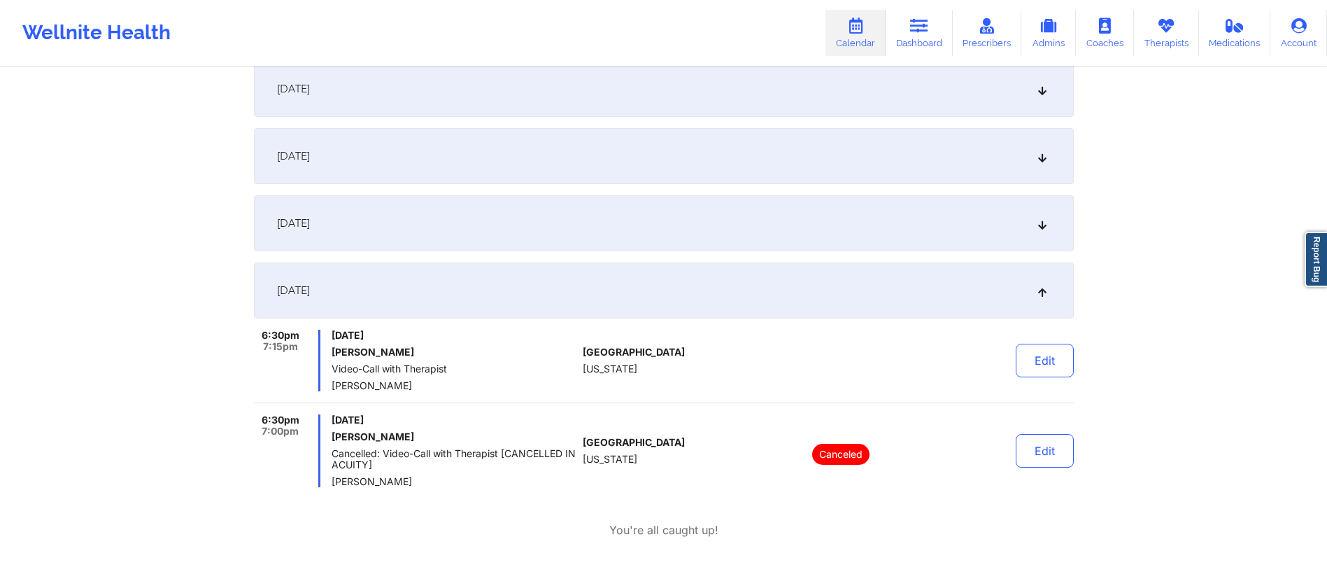
scroll to position [421, 0]
click at [1054, 365] on button "Edit" at bounding box center [1045, 358] width 58 height 34
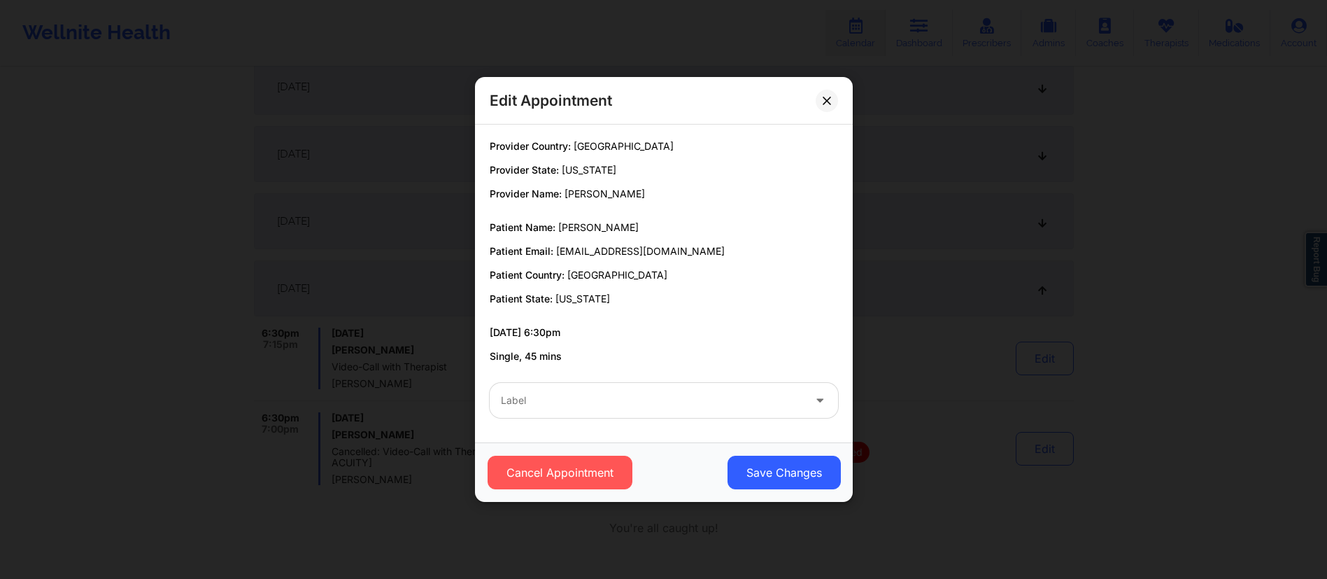
click at [675, 402] on div at bounding box center [652, 400] width 302 height 17
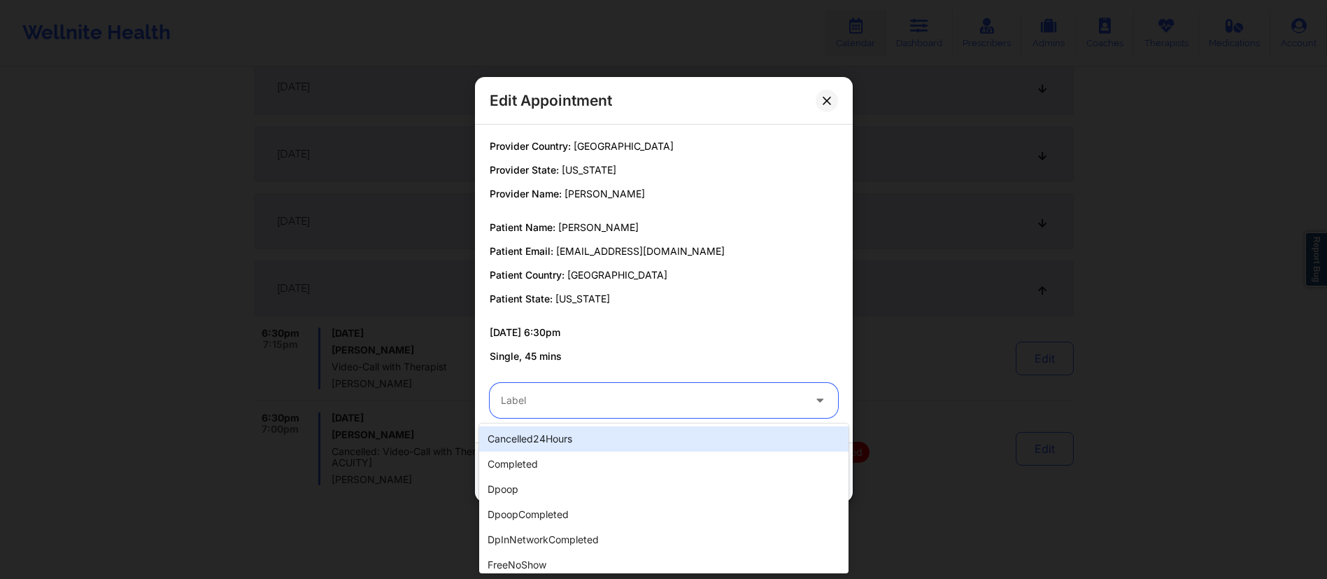
click at [639, 383] on div "Label" at bounding box center [647, 400] width 315 height 35
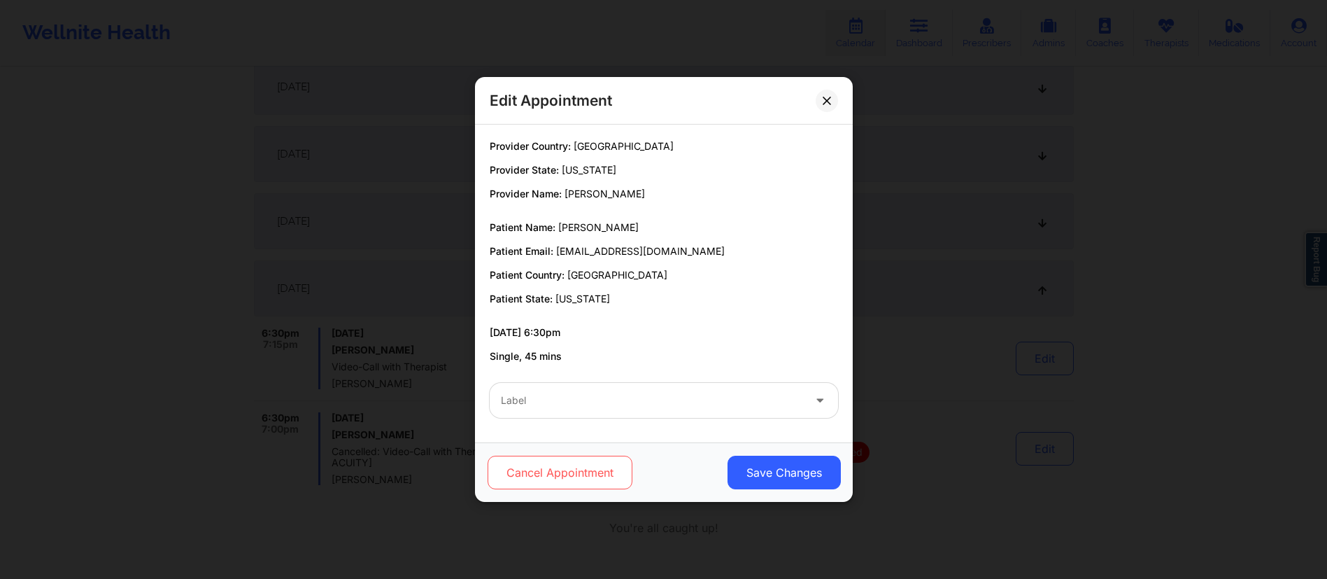
click at [534, 476] on button "Cancel Appointment" at bounding box center [559, 472] width 145 height 34
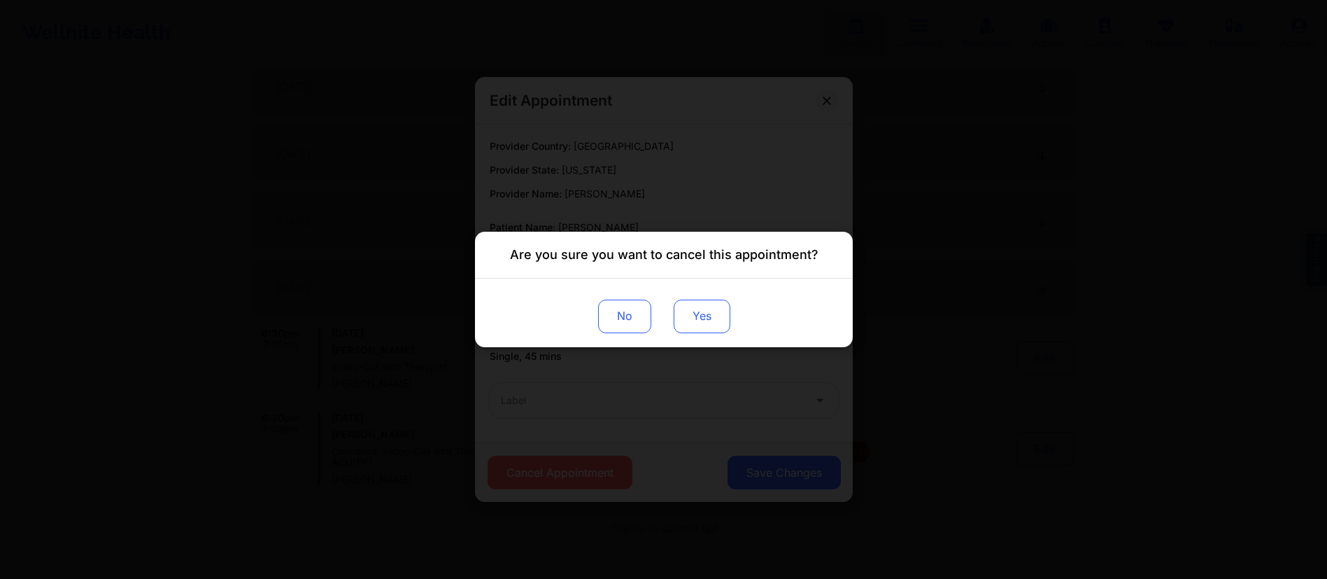
click at [692, 318] on button "Yes" at bounding box center [701, 316] width 57 height 34
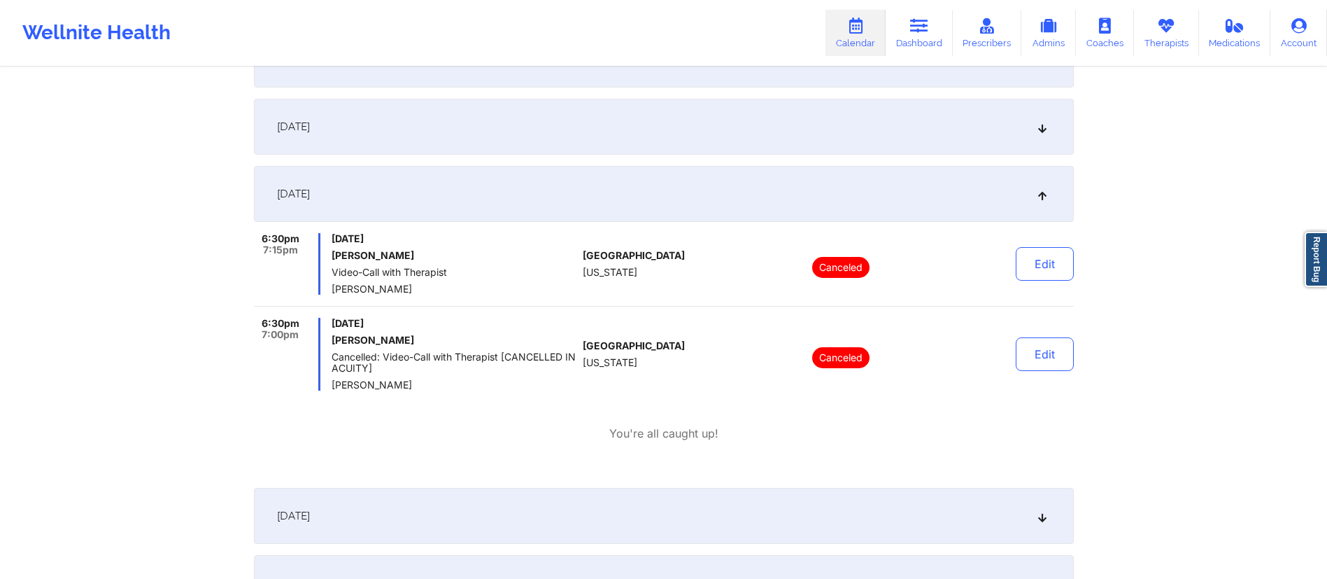
scroll to position [0, 0]
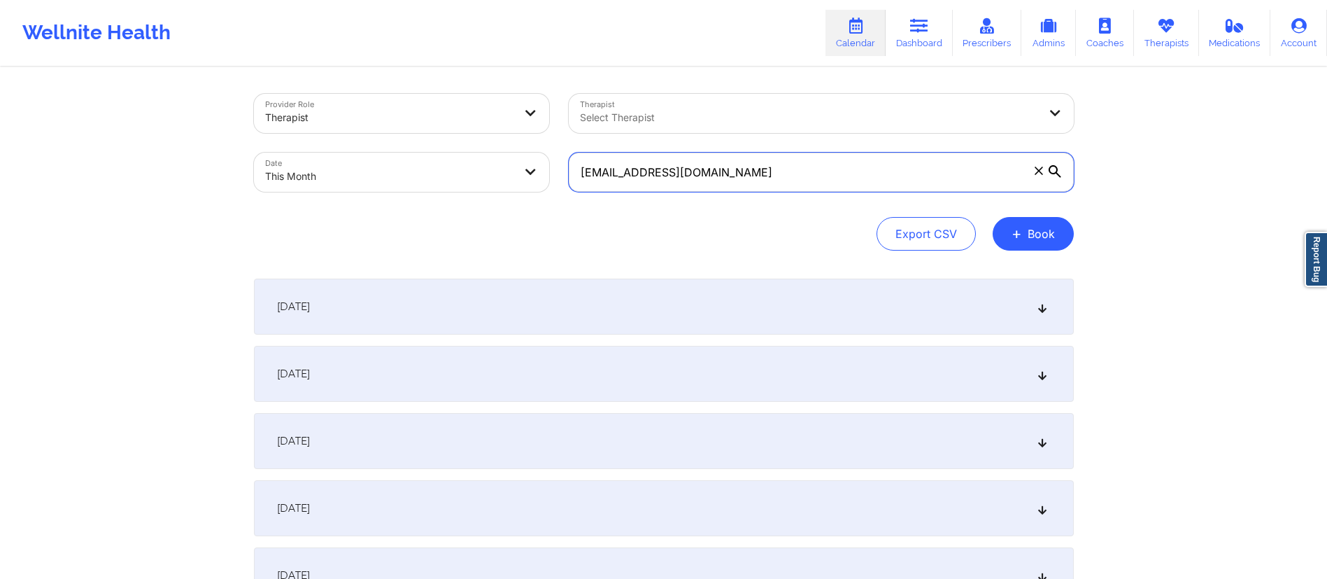
drag, startPoint x: 749, startPoint y: 175, endPoint x: 539, endPoint y: 185, distance: 210.1
click at [539, 185] on div "Provider Role Therapist Therapist Select Therapist Date This Month aimeemsali3@…" at bounding box center [664, 143] width 840 height 118
paste input "jaychris1031@yahoo"
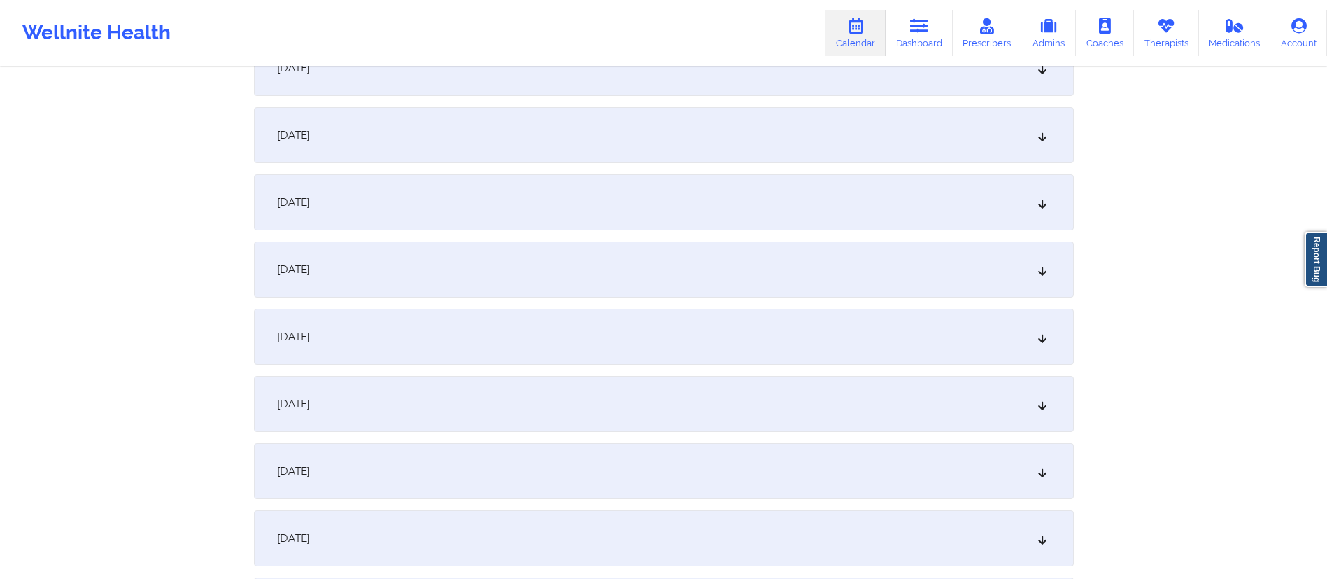
scroll to position [306, 0]
type input "jaychris1031@yahoo.com"
click at [497, 399] on div "October 7, 2025" at bounding box center [664, 403] width 820 height 56
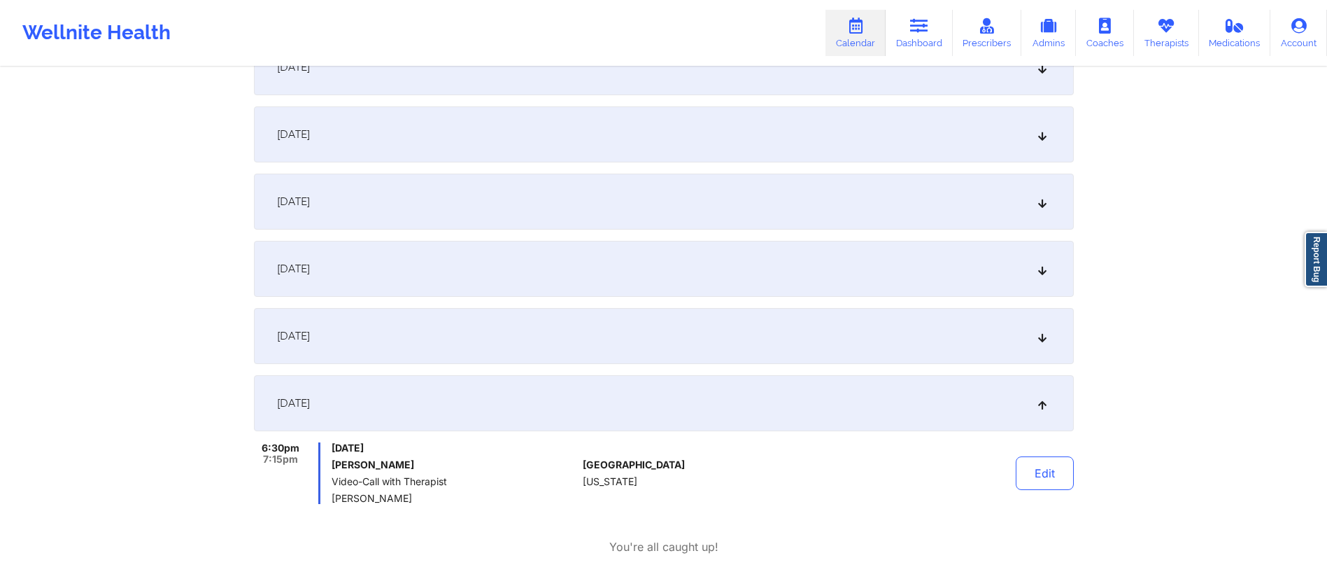
scroll to position [482, 0]
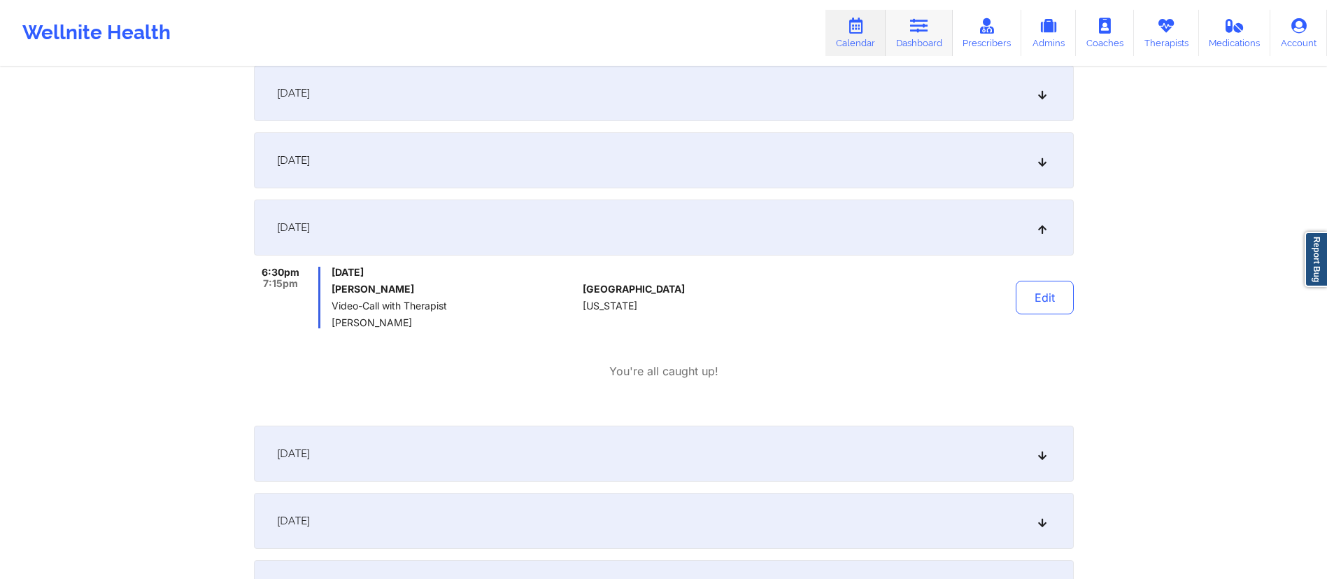
drag, startPoint x: 918, startPoint y: 34, endPoint x: 912, endPoint y: 29, distance: 8.0
click at [918, 34] on link "Dashboard" at bounding box center [919, 33] width 67 height 46
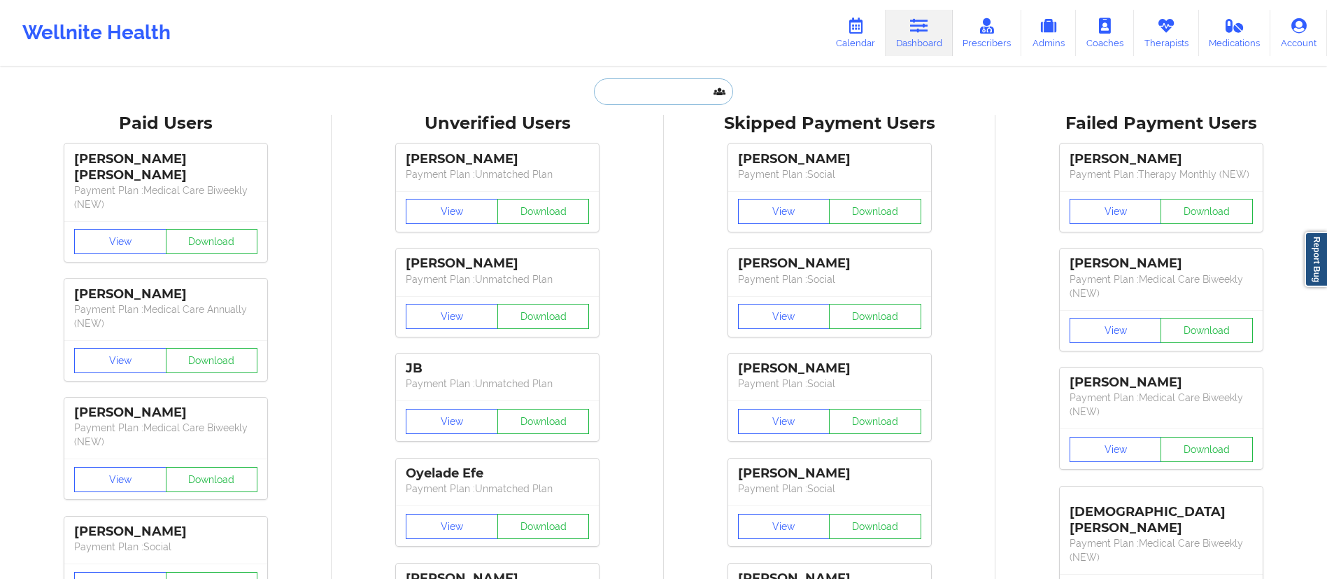
click at [644, 97] on input "text" at bounding box center [663, 91] width 139 height 27
paste input "jaychris1031@yahoo.com"
type input "jaychris1031@yahoo.com"
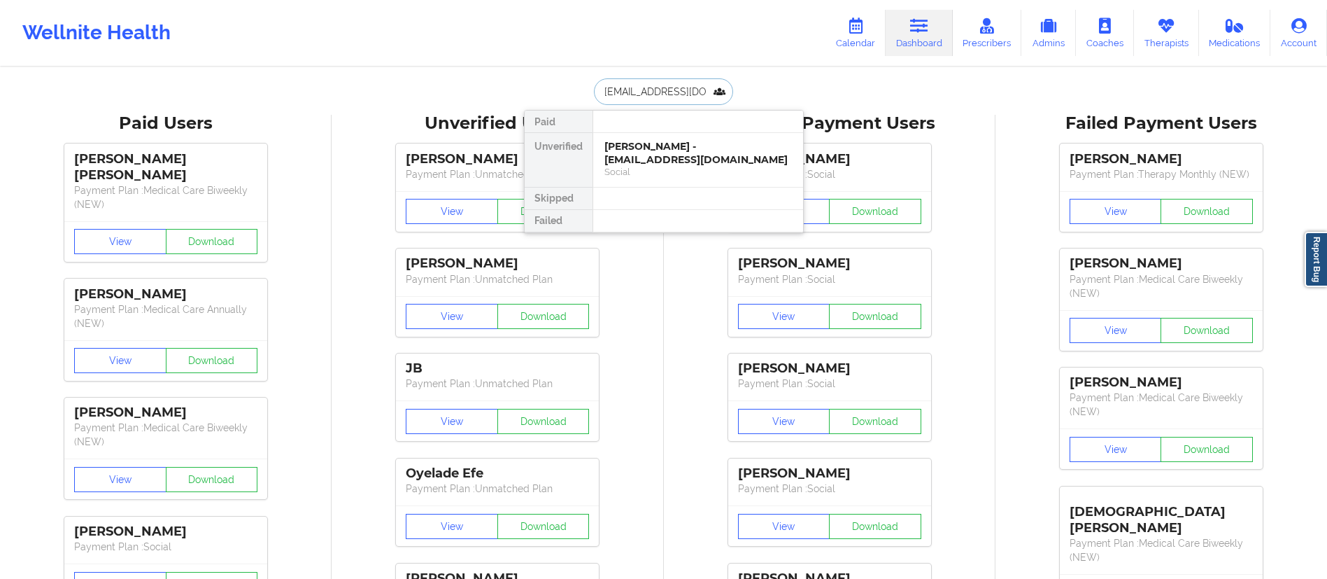
scroll to position [0, 2]
click at [663, 157] on div "Jason Rossi - jaychris1031@yahoo.com" at bounding box center [699, 153] width 188 height 26
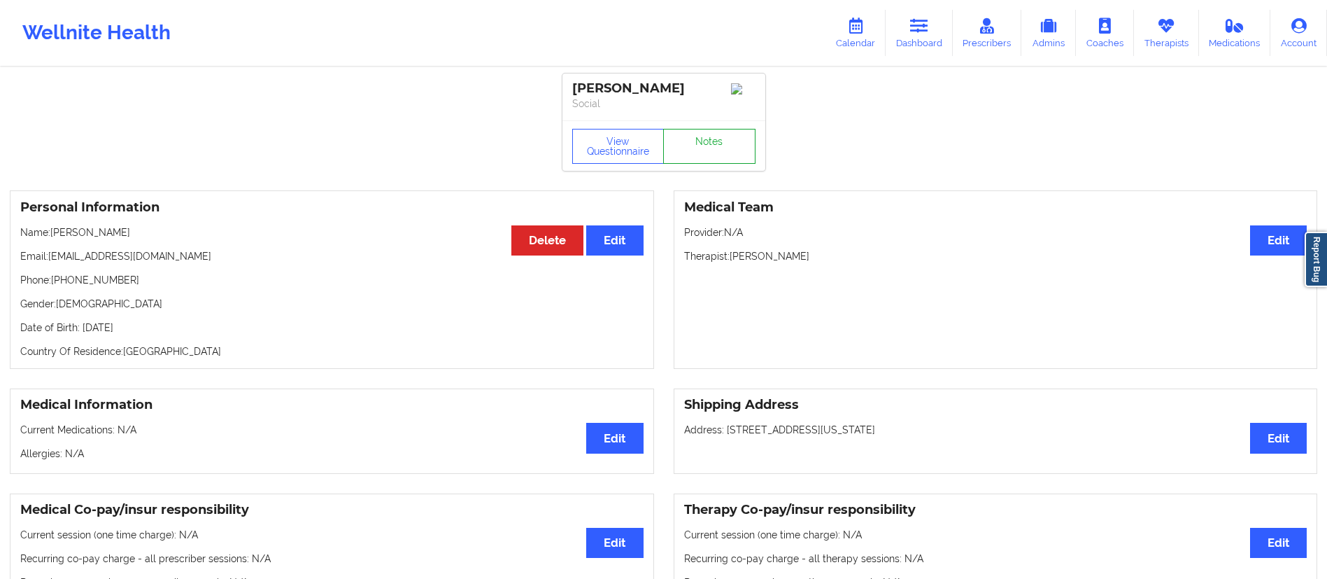
click at [694, 153] on link "Notes" at bounding box center [709, 146] width 92 height 35
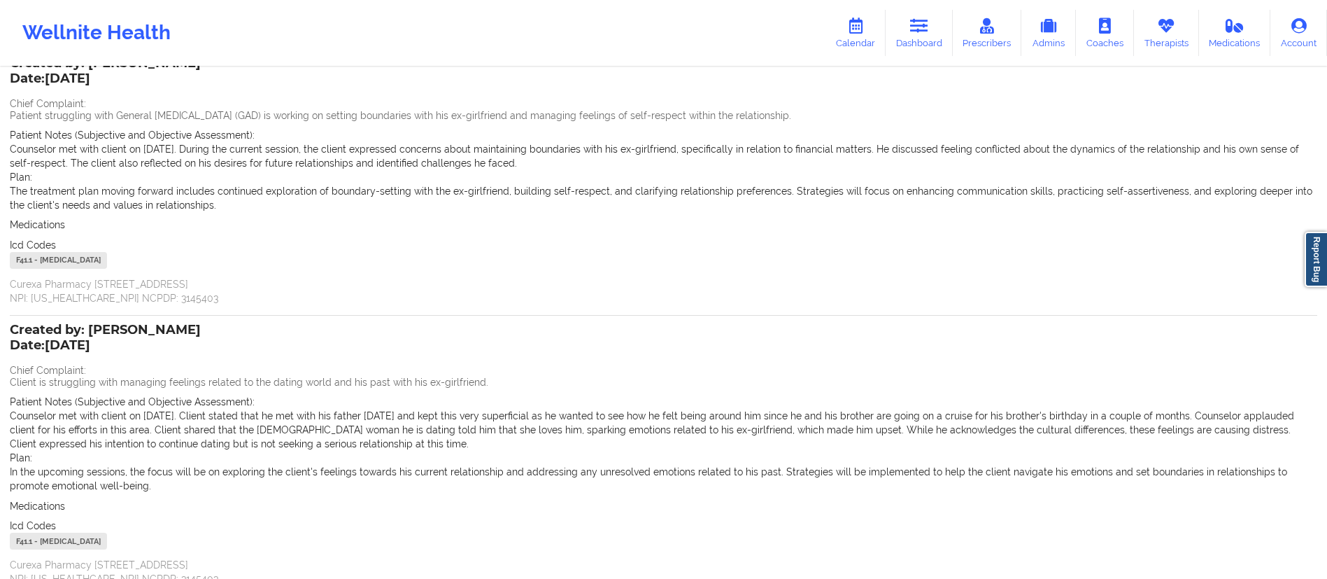
scroll to position [220, 0]
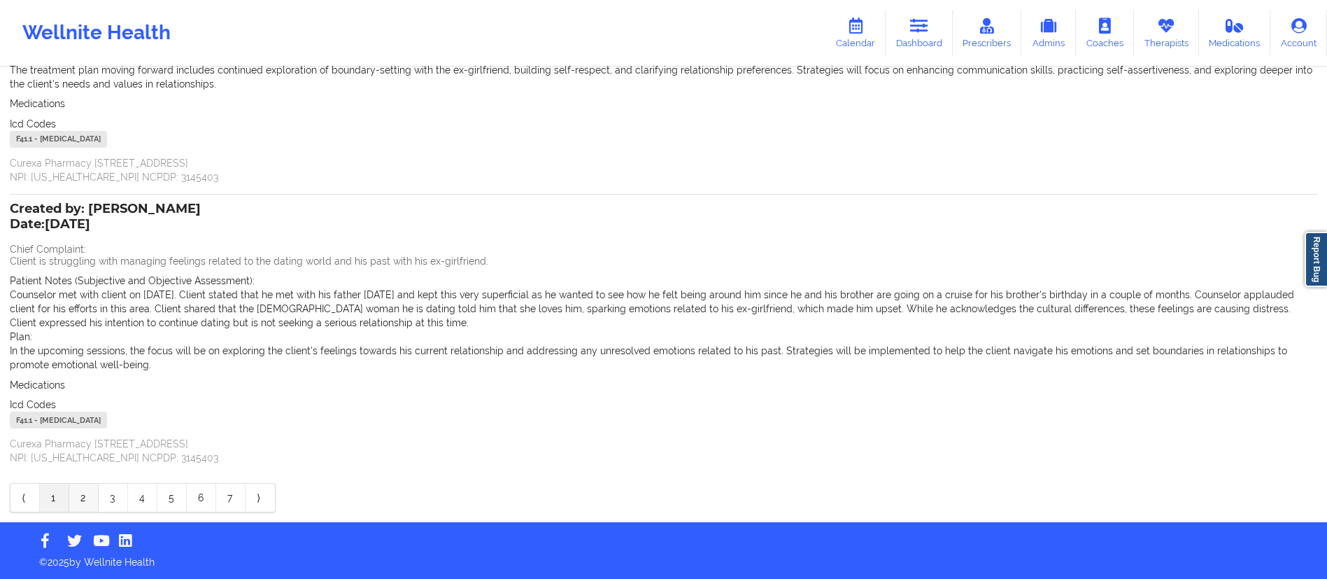
click at [80, 497] on link "2" at bounding box center [83, 497] width 29 height 28
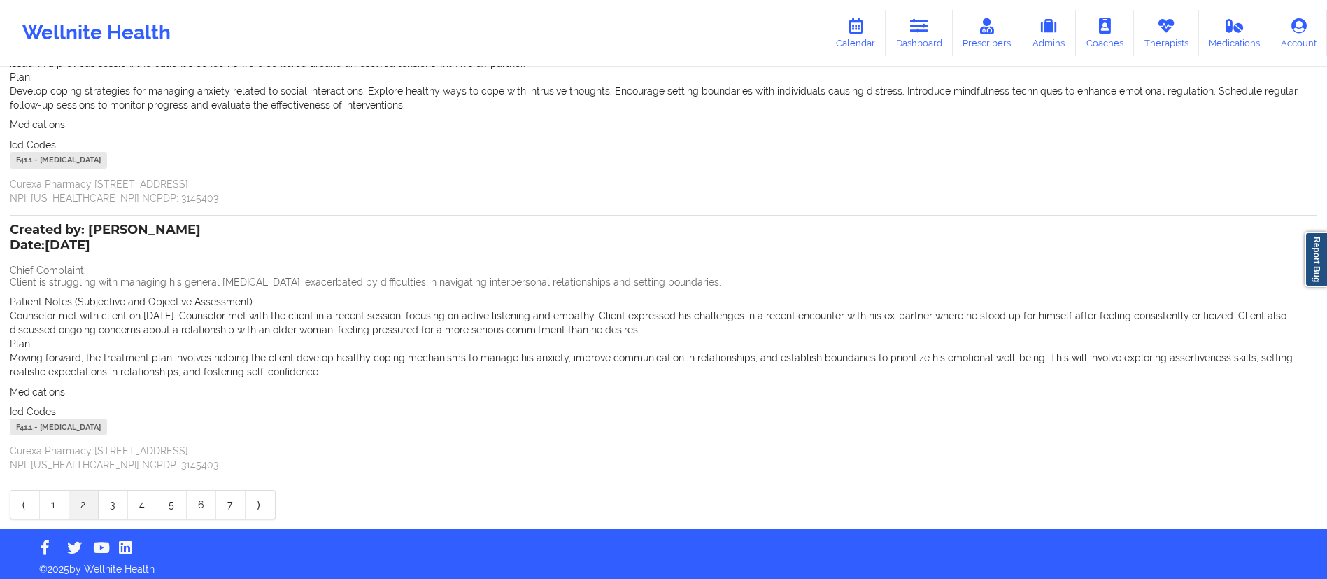
scroll to position [206, 0]
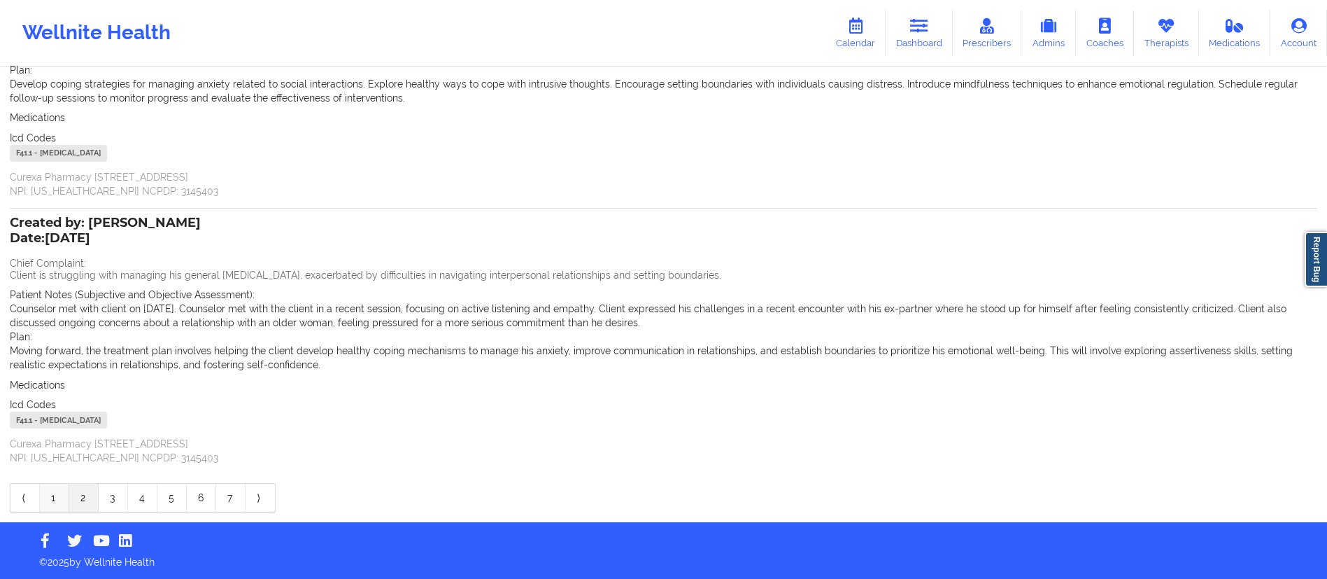
click at [54, 503] on link "1" at bounding box center [54, 497] width 29 height 28
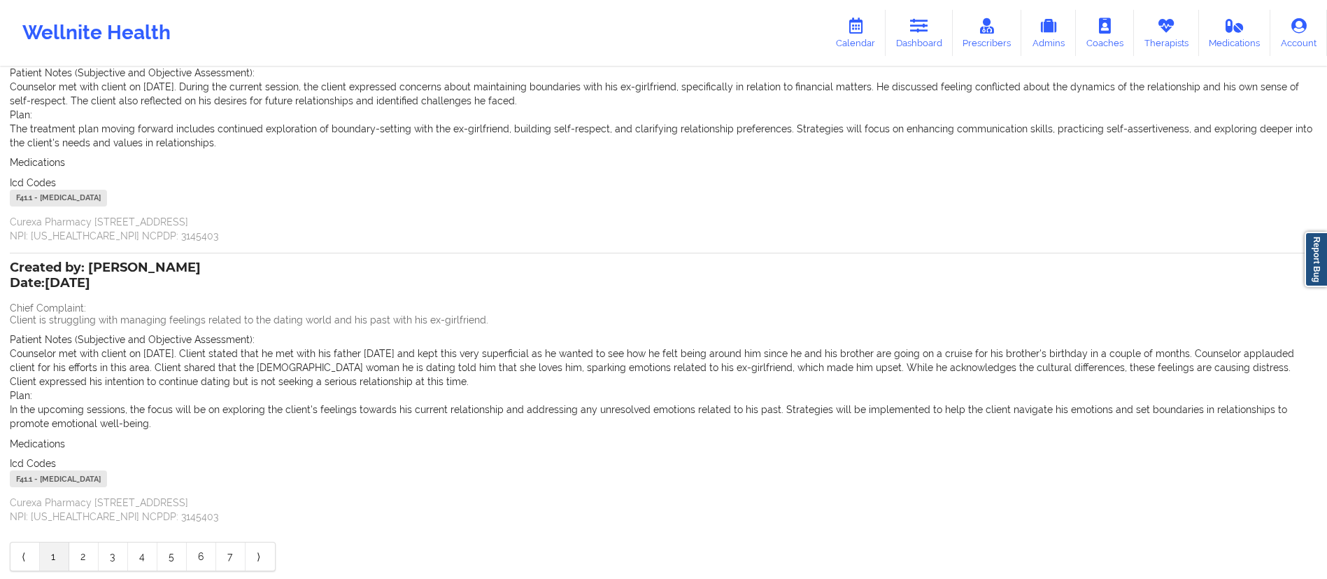
scroll to position [157, 0]
drag, startPoint x: 198, startPoint y: 361, endPoint x: 213, endPoint y: 361, distance: 14.7
click at [213, 361] on p "Counselor met with client on 9/16/25. Client stated that he met with his father…" at bounding box center [664, 371] width 1308 height 42
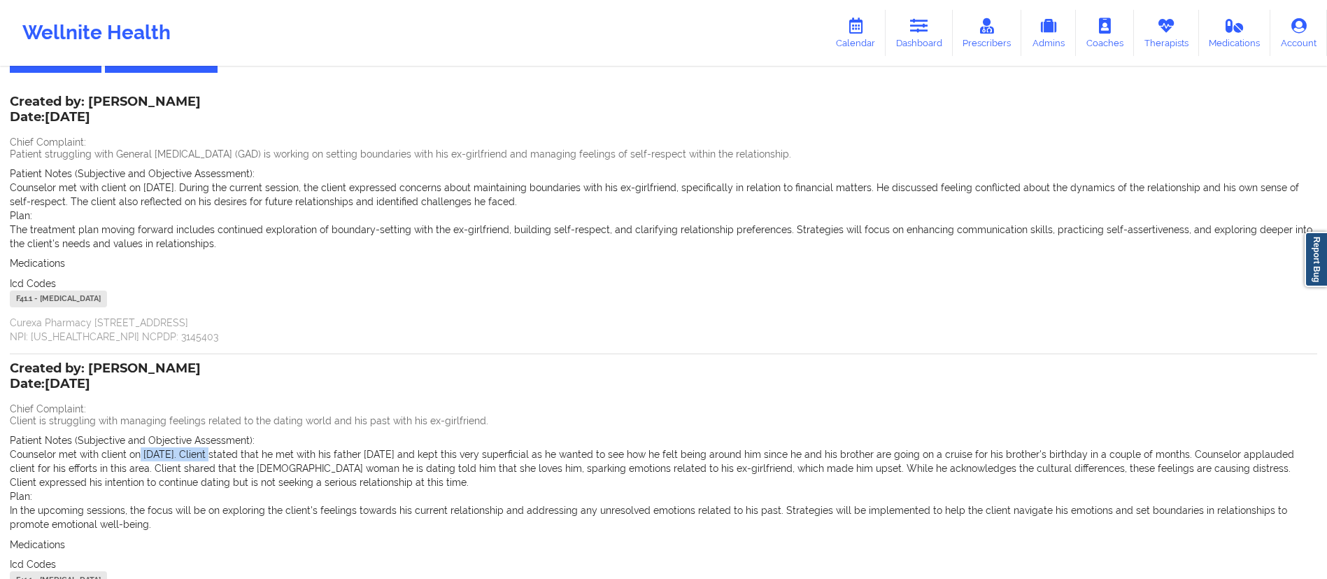
scroll to position [59, 0]
drag, startPoint x: 155, startPoint y: 190, endPoint x: 183, endPoint y: 191, distance: 27.3
click at [183, 191] on p "Counselor met with client on 9/2/25. During the current session, the client exp…" at bounding box center [664, 196] width 1308 height 28
click at [852, 38] on link "Calendar" at bounding box center [856, 33] width 60 height 46
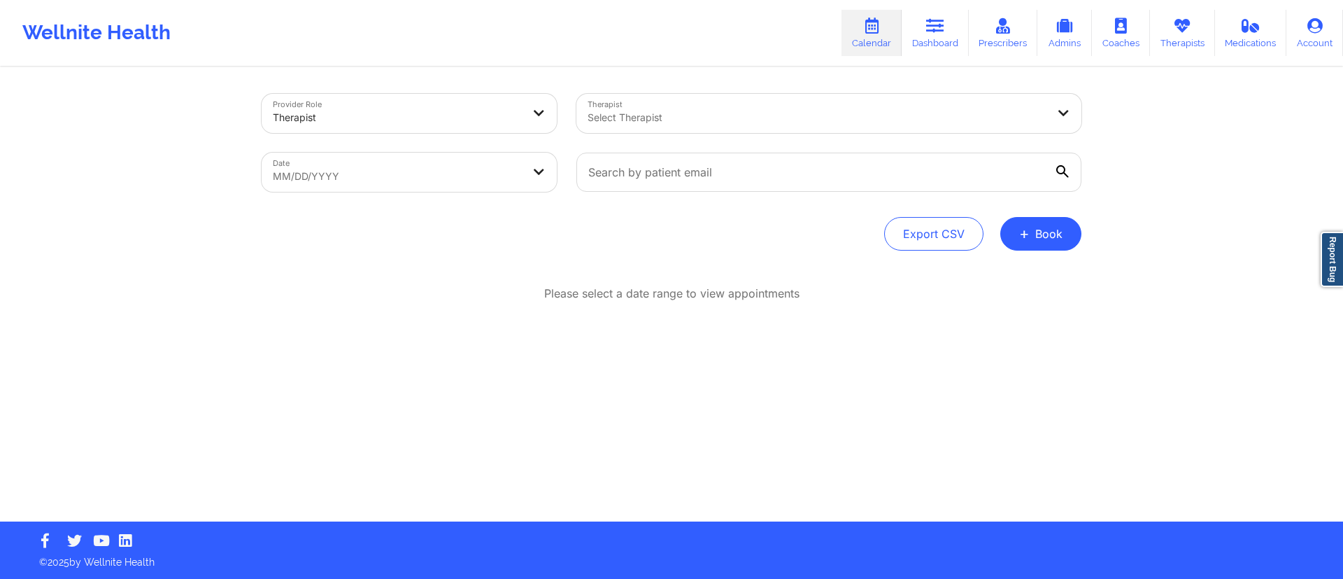
click at [402, 167] on body "Wellnite Health Calendar Dashboard Prescribers Admins Coaches Therapists Medica…" at bounding box center [671, 289] width 1343 height 579
select select "2025-8"
select select "2025-9"
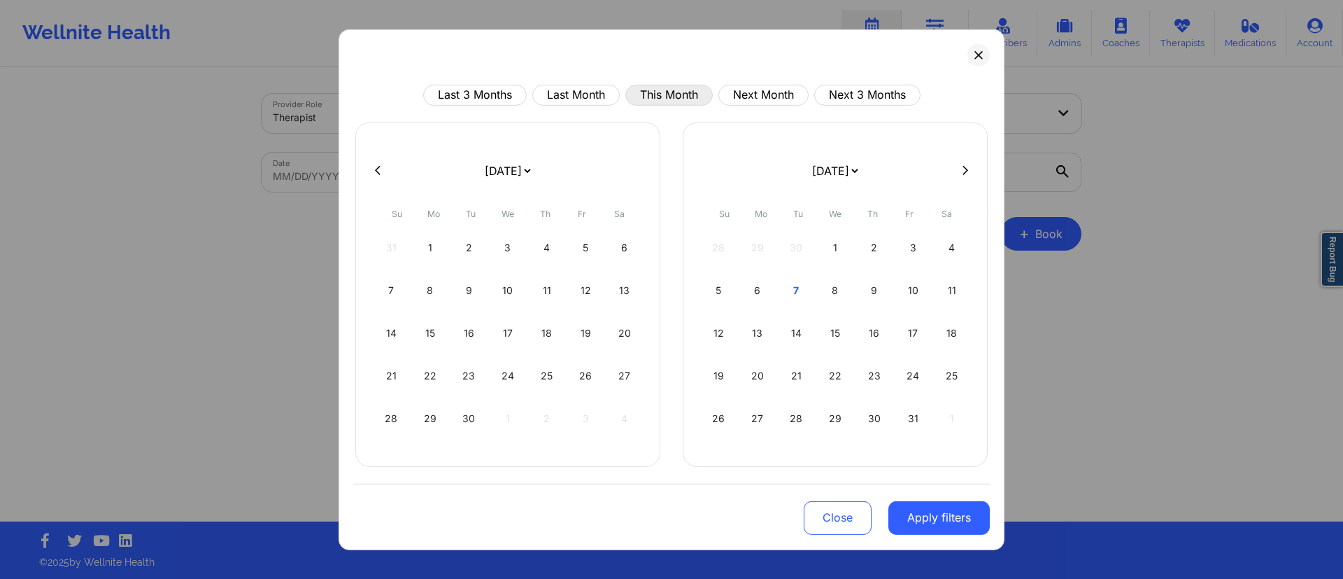
click at [663, 87] on button "This Month" at bounding box center [669, 94] width 87 height 21
select select "2025-9"
select select "2025-10"
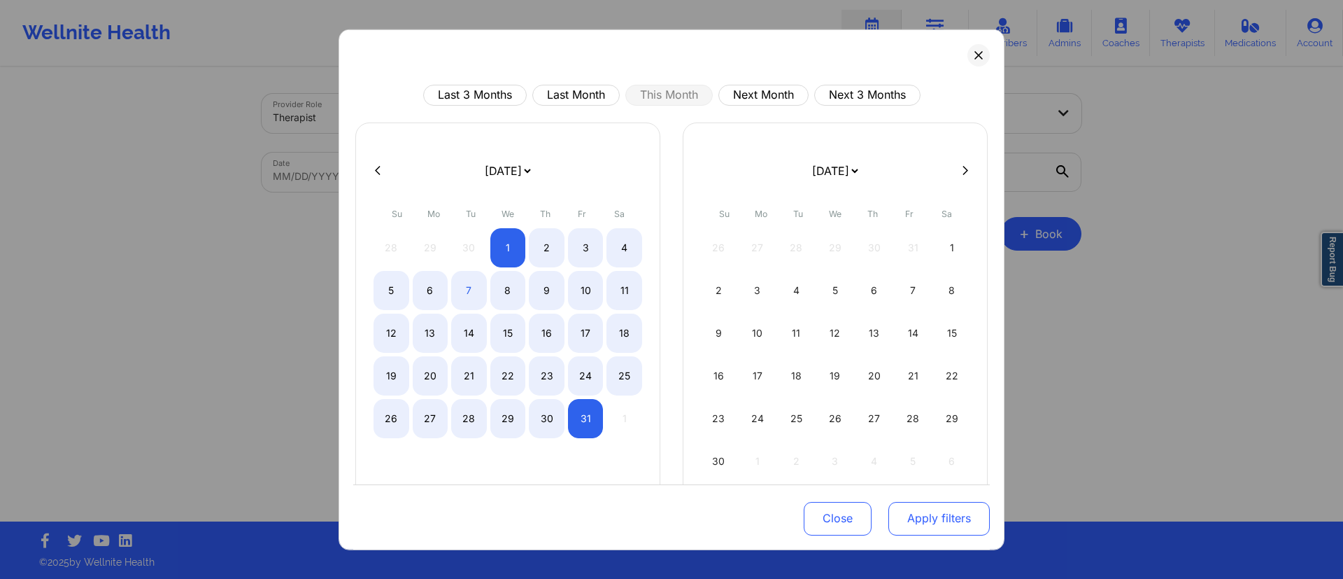
click at [903, 525] on button "Apply filters" at bounding box center [939, 519] width 101 height 34
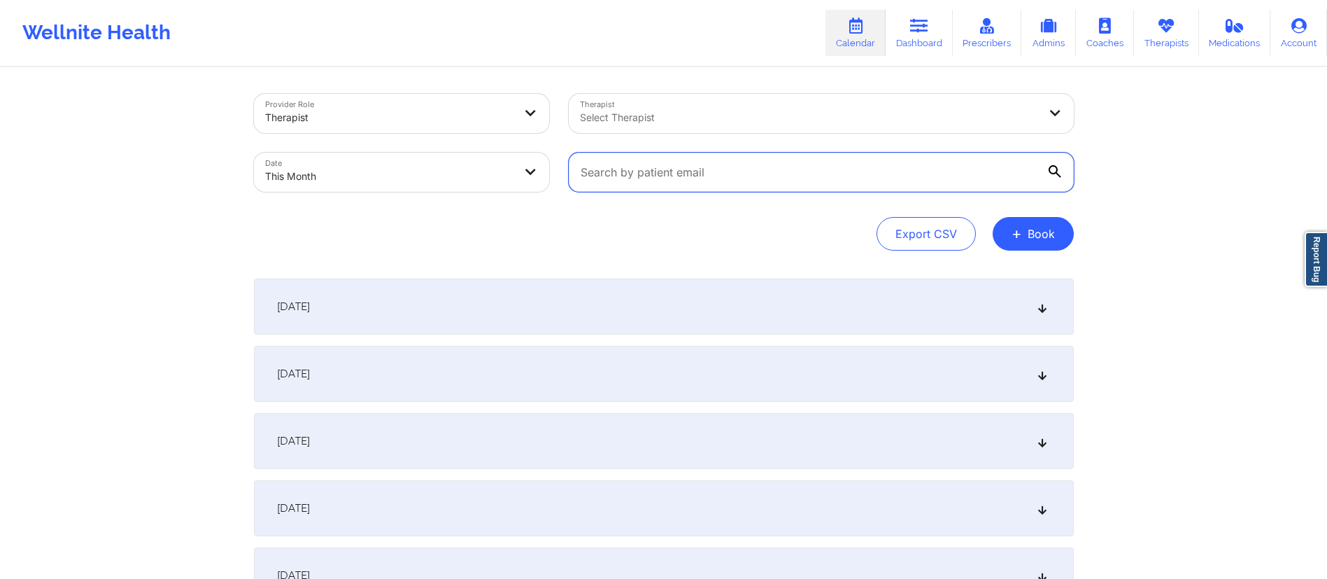
click at [697, 181] on input "text" at bounding box center [821, 172] width 505 height 39
paste input "pellegrini.ericaj@gmail.com"
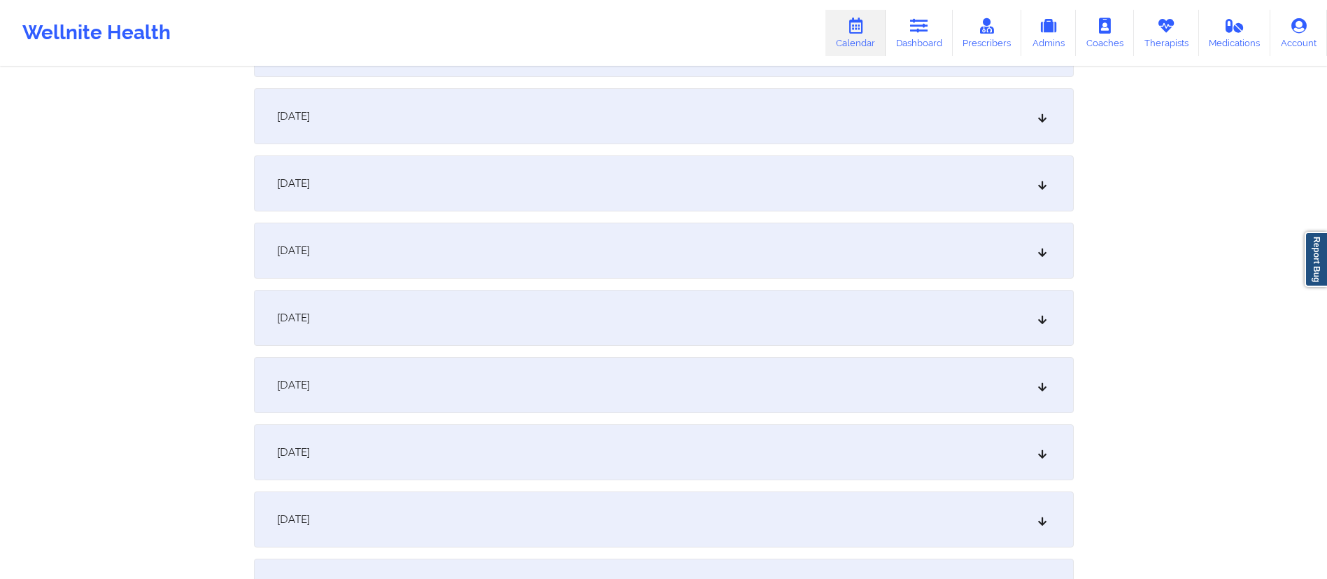
scroll to position [276, 0]
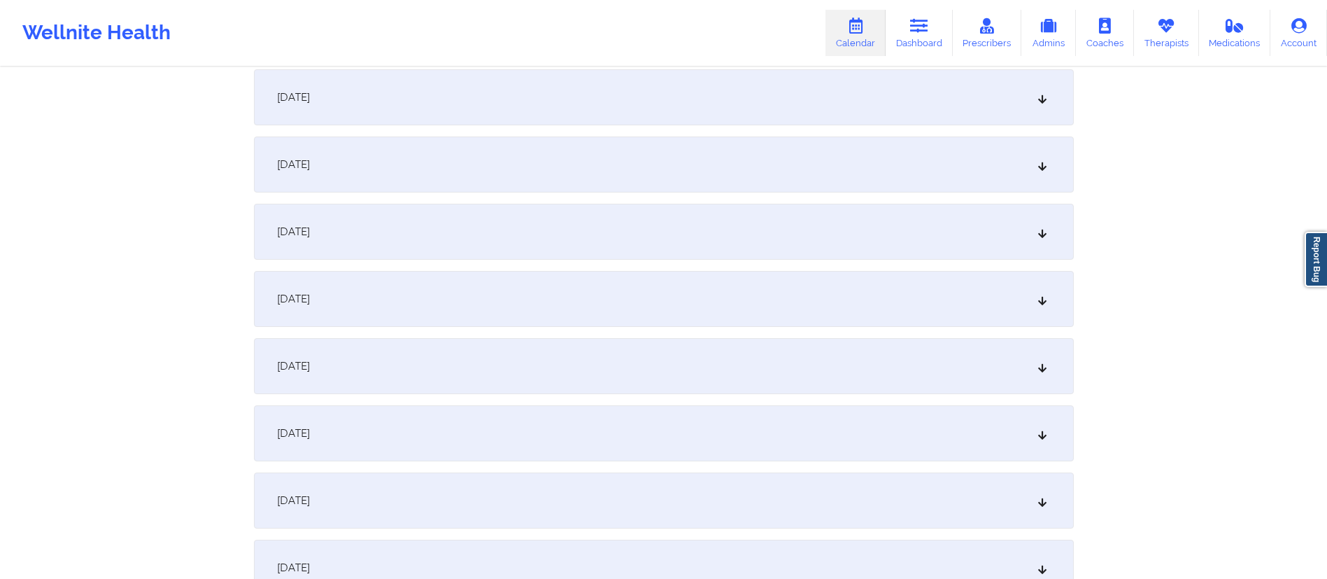
click at [445, 428] on div "October 7, 2025" at bounding box center [664, 433] width 820 height 56
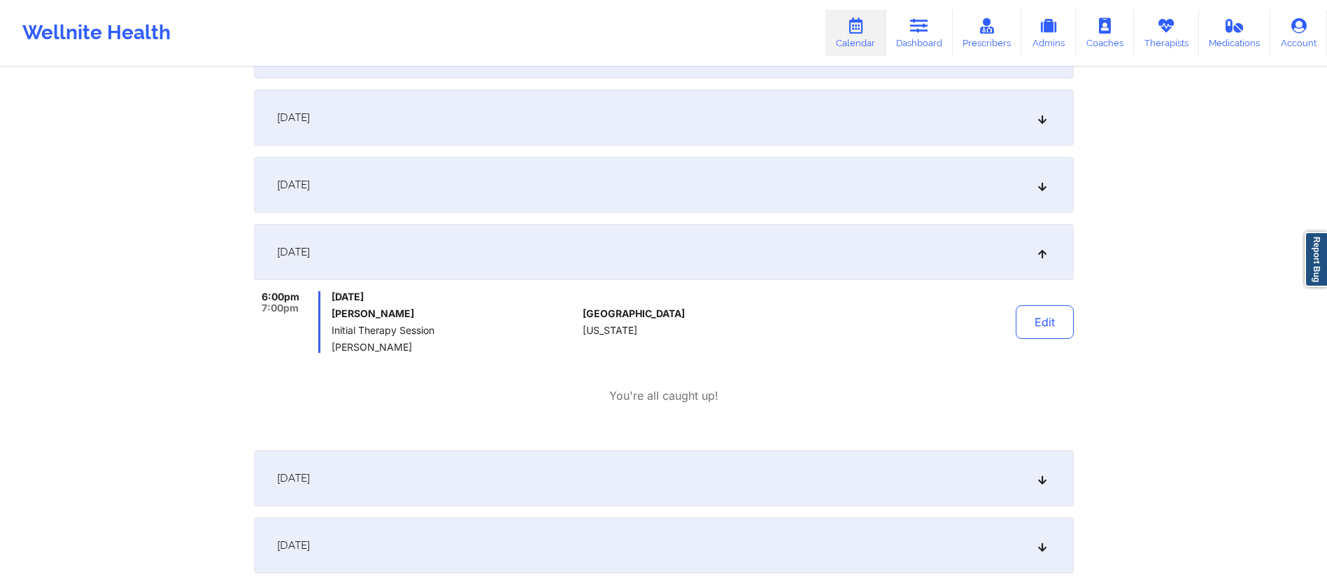
scroll to position [460, 0]
drag, startPoint x: 423, startPoint y: 313, endPoint x: 328, endPoint y: 308, distance: 94.6
click at [328, 308] on div "6:00pm 7:00pm Tuesday, October 7, 2025 Erica Pellegrini Initial Therapy Session…" at bounding box center [416, 320] width 324 height 62
copy h6 "Erica Pellegrini"
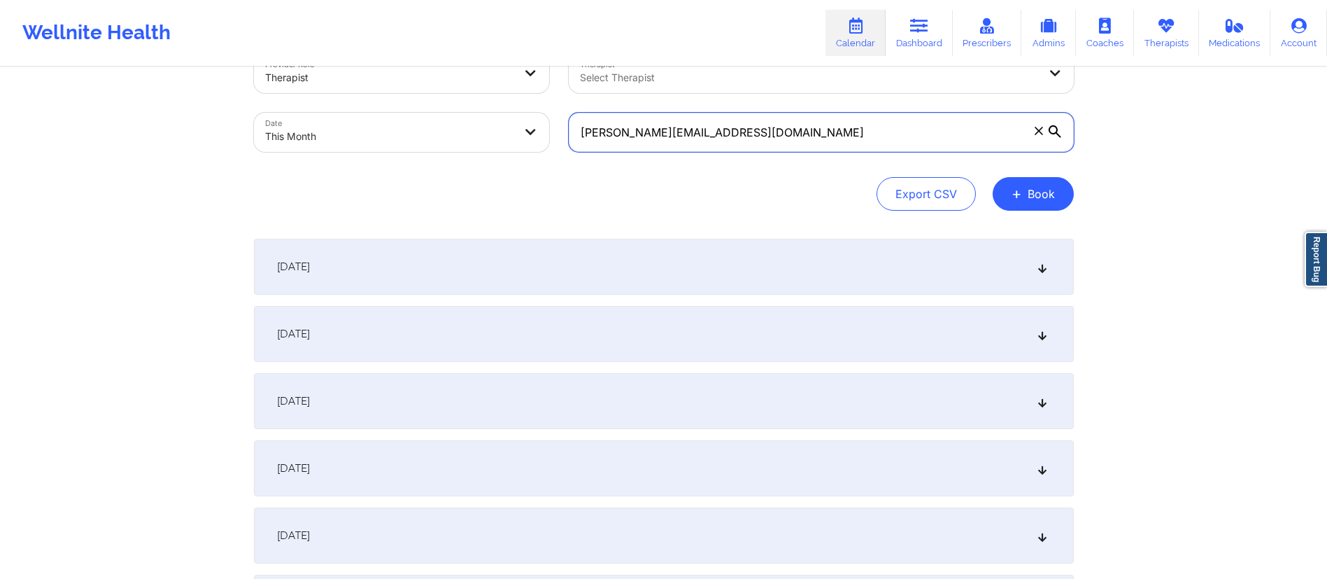
drag, startPoint x: 714, startPoint y: 141, endPoint x: 566, endPoint y: 157, distance: 149.2
click at [565, 157] on div "pellegrini.ericaj@gmail.com" at bounding box center [821, 132] width 525 height 59
drag, startPoint x: 782, startPoint y: 139, endPoint x: 602, endPoint y: 117, distance: 181.1
click at [495, 141] on div "Provider Role Therapist Therapist Select Therapist Date This Month pellegrini.e…" at bounding box center [664, 103] width 840 height 118
paste input "tmcocek"
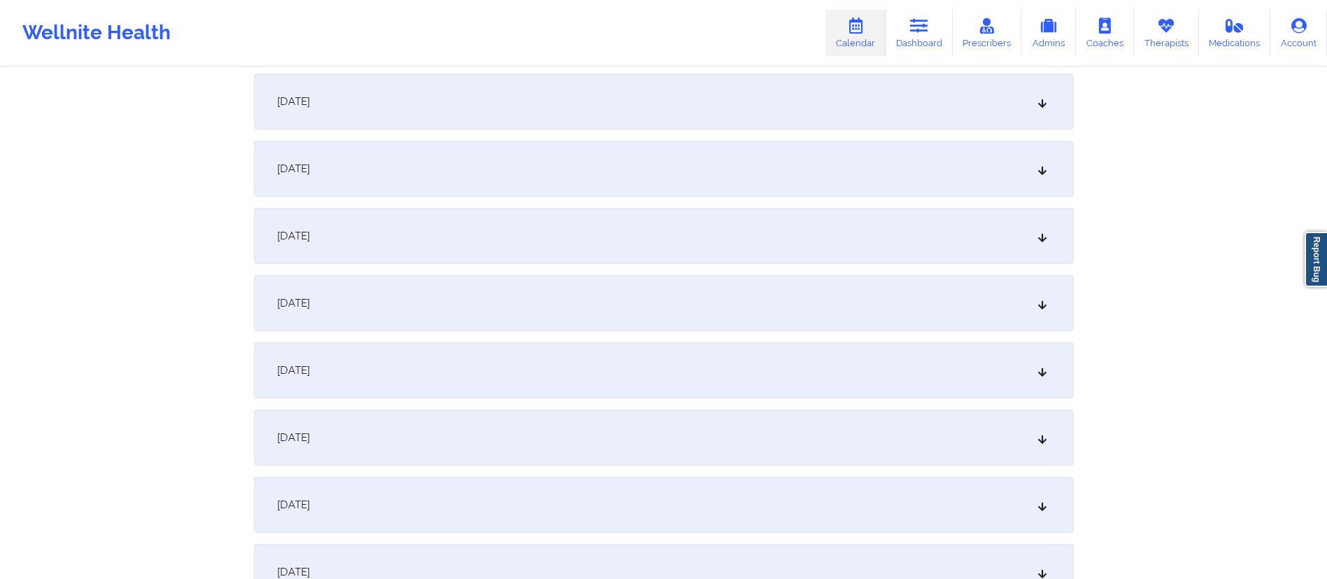
scroll to position [470, 0]
click at [406, 246] on div "October 7, 2025" at bounding box center [664, 239] width 820 height 56
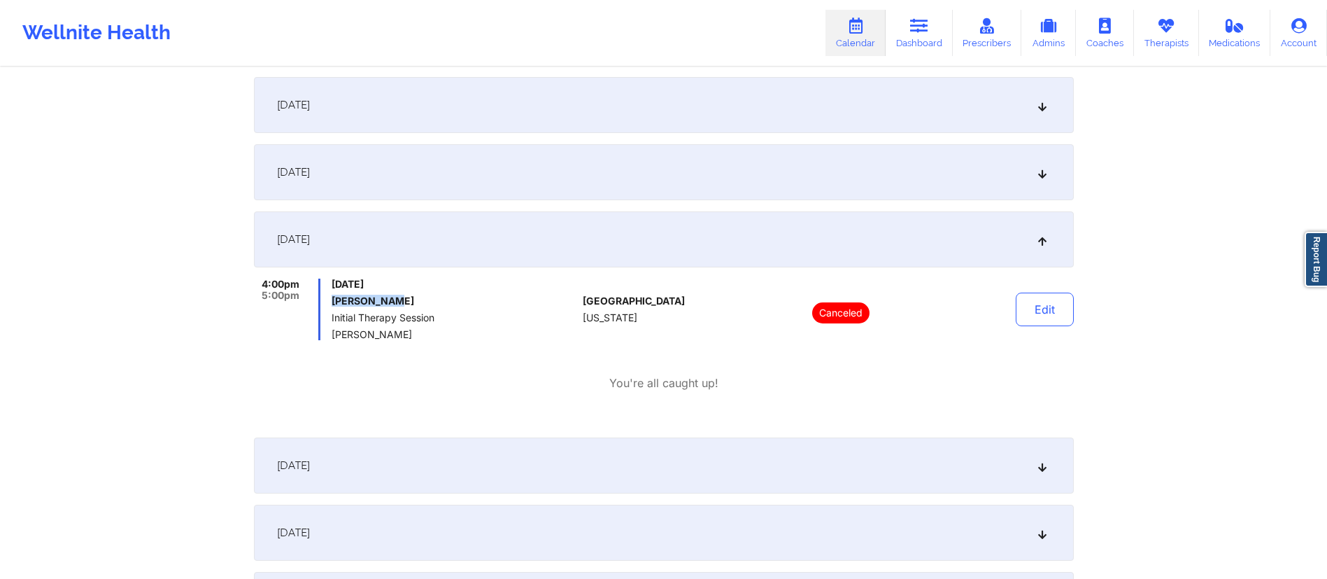
drag, startPoint x: 333, startPoint y: 302, endPoint x: 428, endPoint y: 276, distance: 98.6
click at [402, 297] on h6 "Tyler Cocek" at bounding box center [455, 300] width 246 height 11
copy h6 "Tyler Cocek"
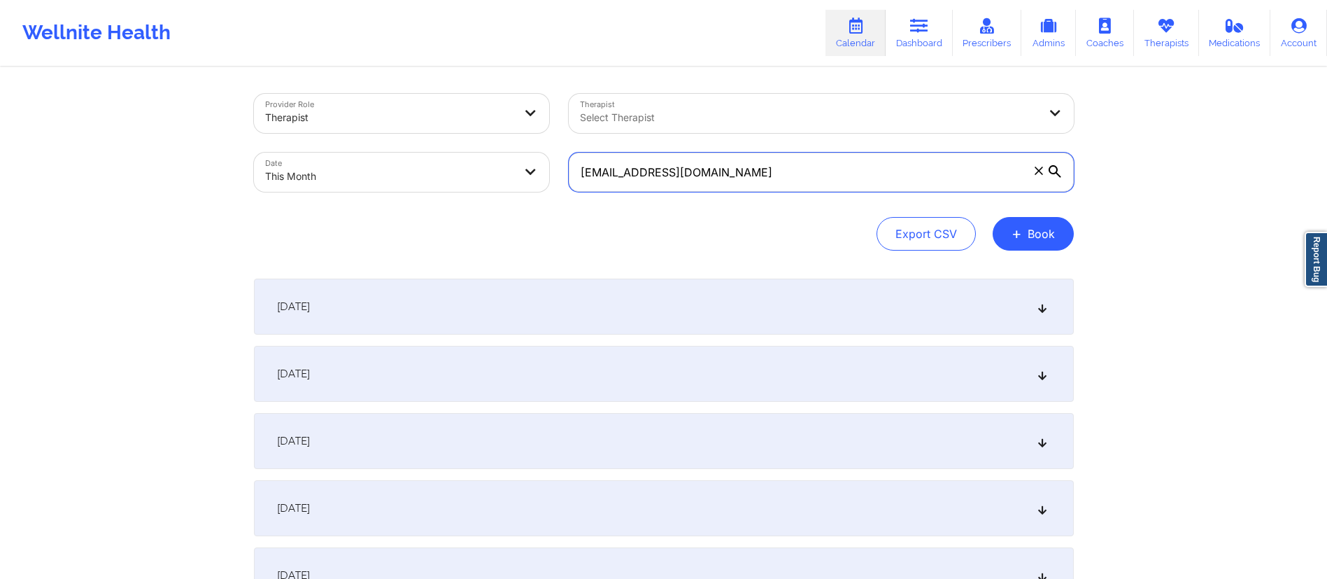
drag, startPoint x: 786, startPoint y: 171, endPoint x: 518, endPoint y: 167, distance: 268.7
click at [518, 171] on div "Provider Role Therapist Therapist Select Therapist Date This Month tmcocek@gmai…" at bounding box center [664, 143] width 840 height 118
paste input "igerlilyvoise@yahoo"
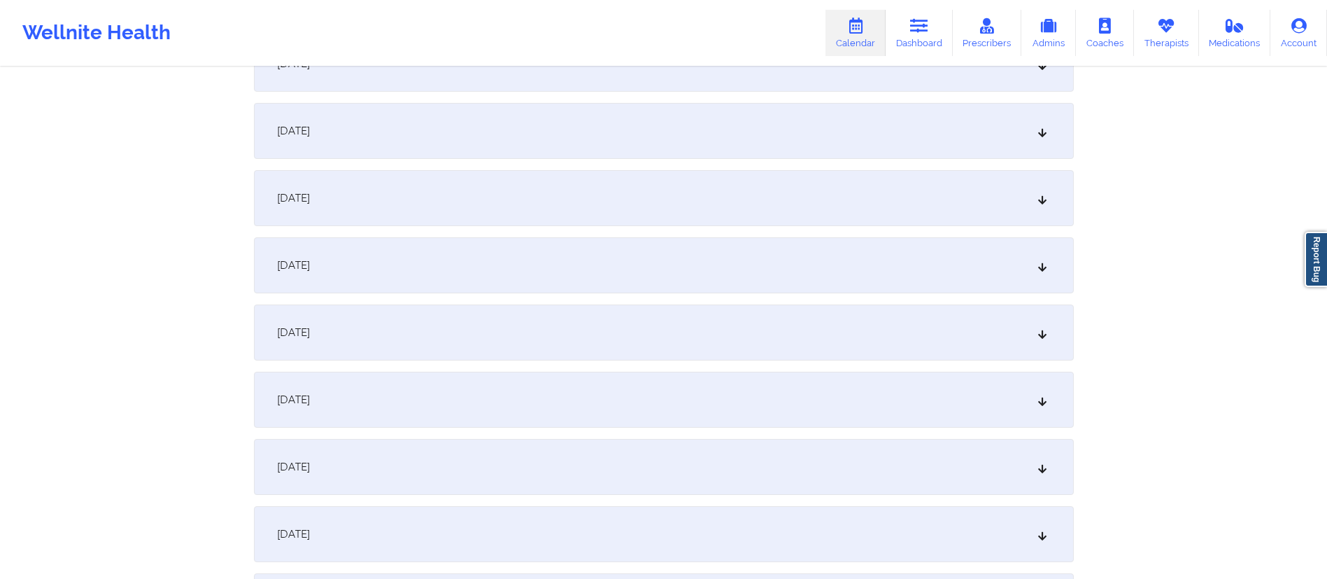
scroll to position [386, 0]
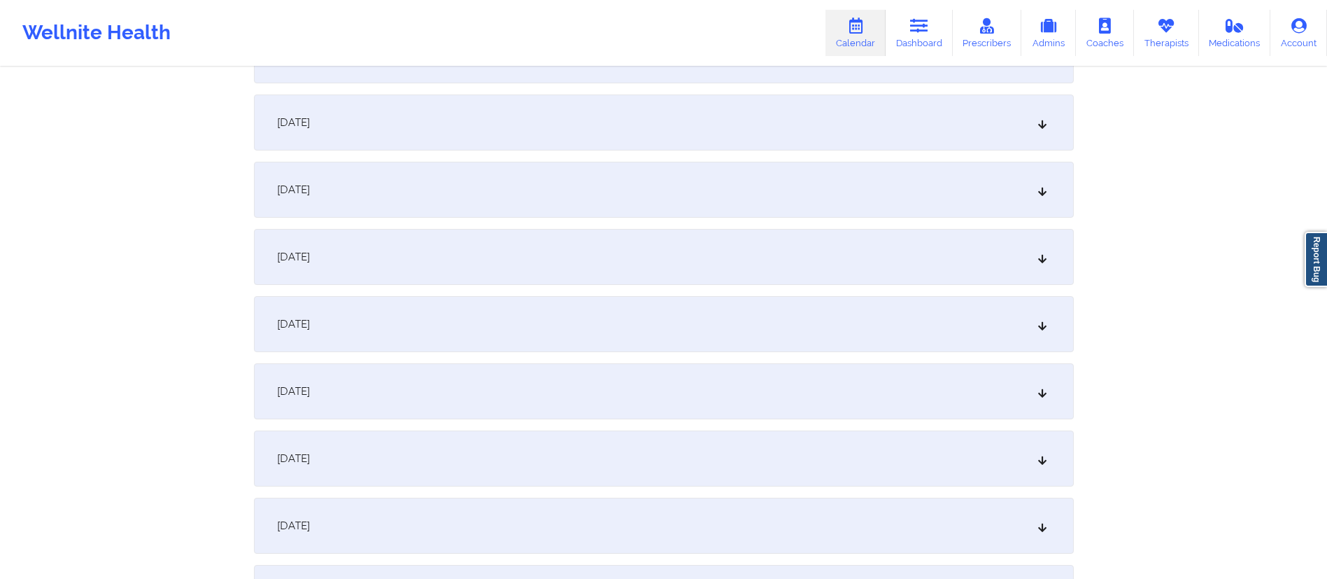
type input "tigerlilyvoise@yahoo.com"
click at [500, 316] on div "October 7, 2025" at bounding box center [664, 324] width 820 height 56
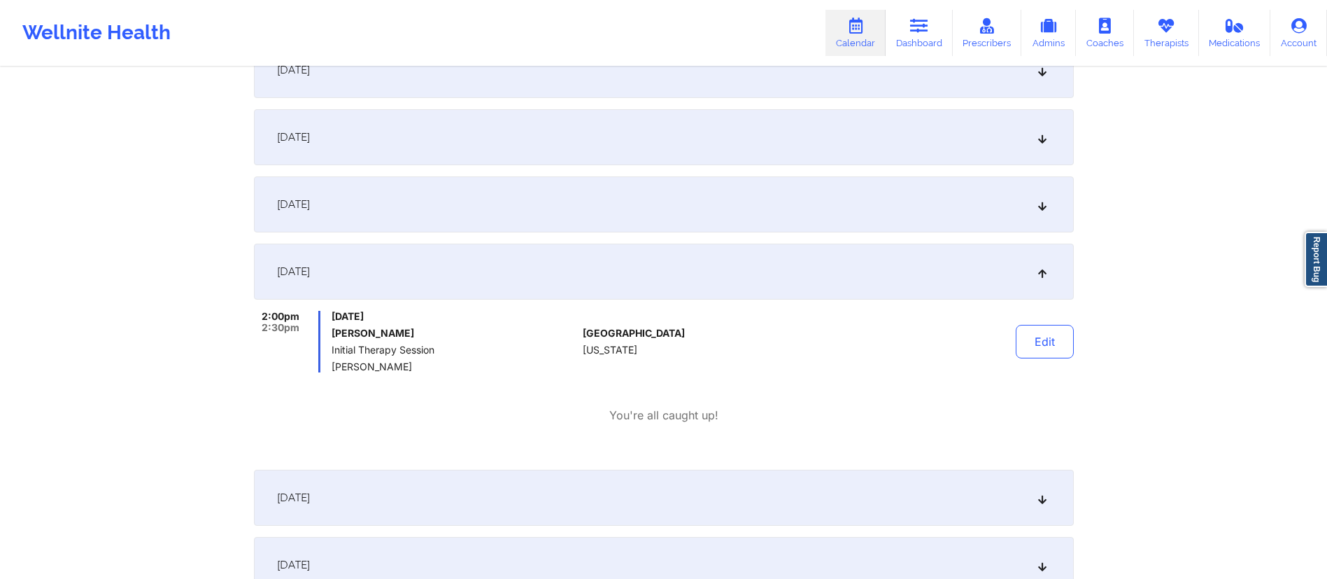
scroll to position [439, 0]
click at [922, 31] on icon at bounding box center [919, 25] width 18 height 15
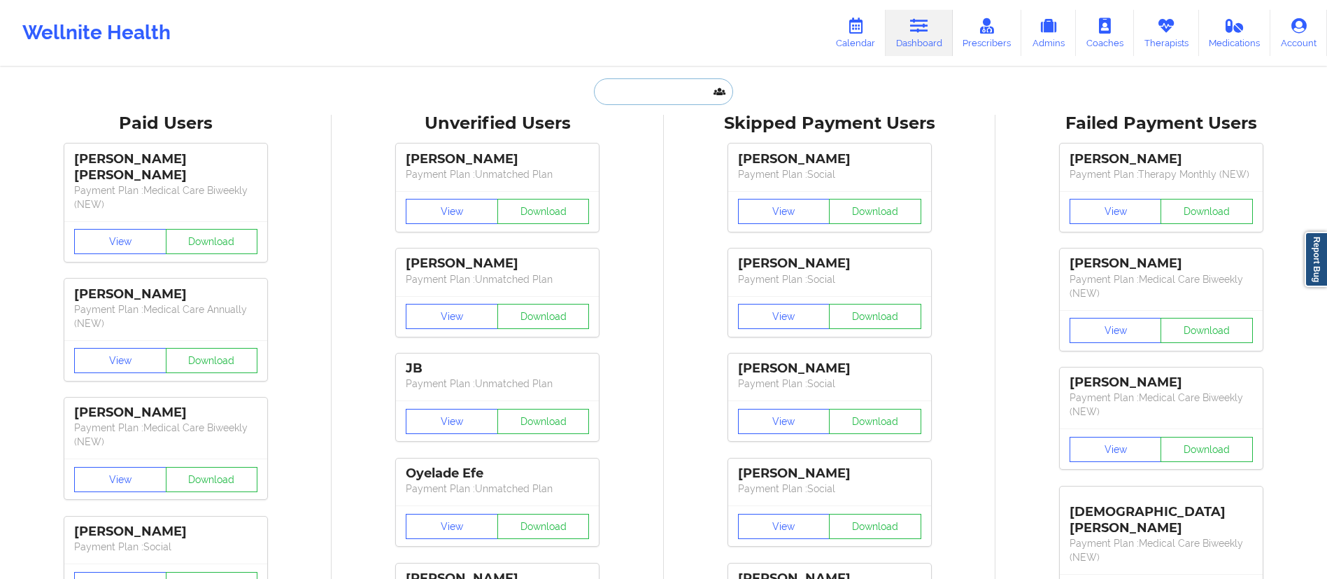
click at [624, 88] on input "text" at bounding box center [663, 91] width 139 height 27
paste input "tigerlilyvoise@yahoo.com"
type input "tigerlilyvoise@yahoo.com"
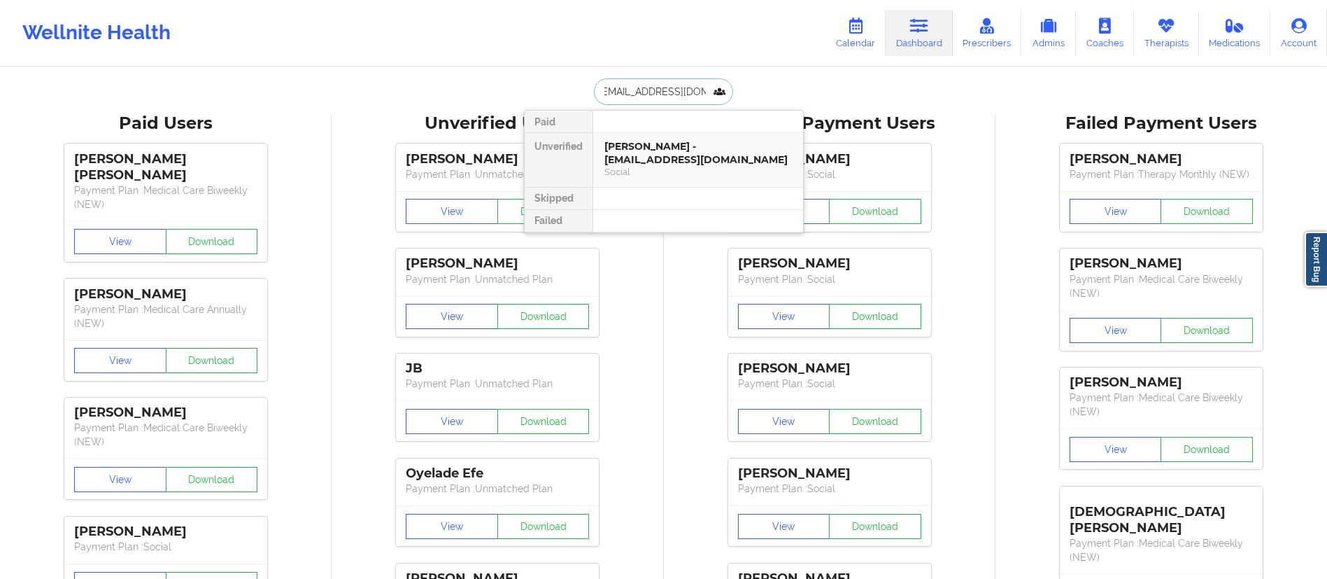
click at [664, 148] on div "Jennifer Voise - tigerlilyvoise@yahoo.com" at bounding box center [699, 153] width 188 height 26
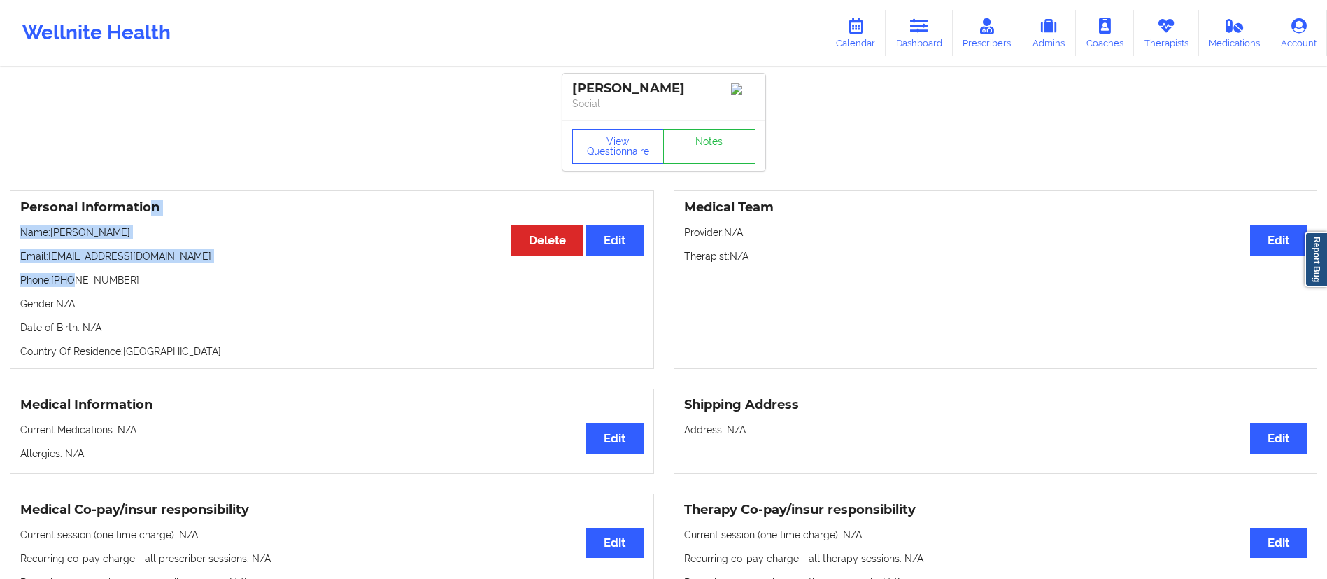
drag, startPoint x: 142, startPoint y: 199, endPoint x: 66, endPoint y: 274, distance: 106.4
click at [74, 269] on div "Personal Information Edit Delete Name: Jennifer Voise Email: tigerlilyvoise@yah…" at bounding box center [332, 279] width 644 height 178
click at [225, 256] on p "Email: tigerlilyvoise@yahoo.com" at bounding box center [331, 256] width 623 height 14
drag, startPoint x: 59, startPoint y: 285, endPoint x: 140, endPoint y: 285, distance: 81.2
click at [140, 285] on p "Phone: +19374247010" at bounding box center [331, 280] width 623 height 14
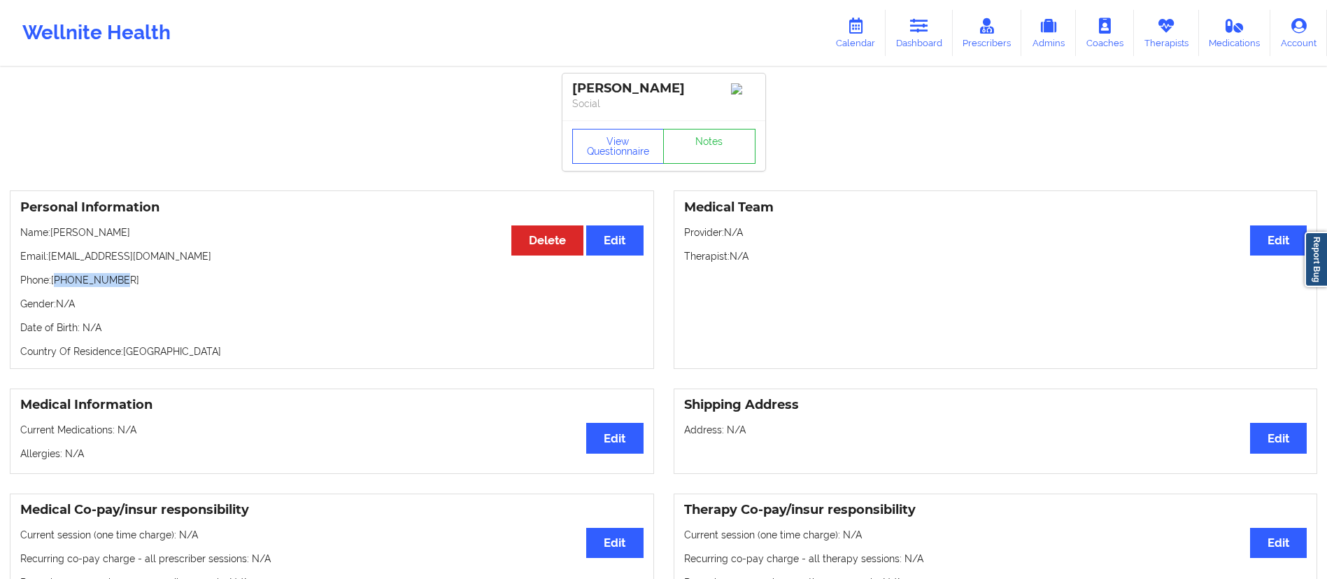
copy p "19374247010"
click at [859, 24] on icon at bounding box center [856, 25] width 18 height 15
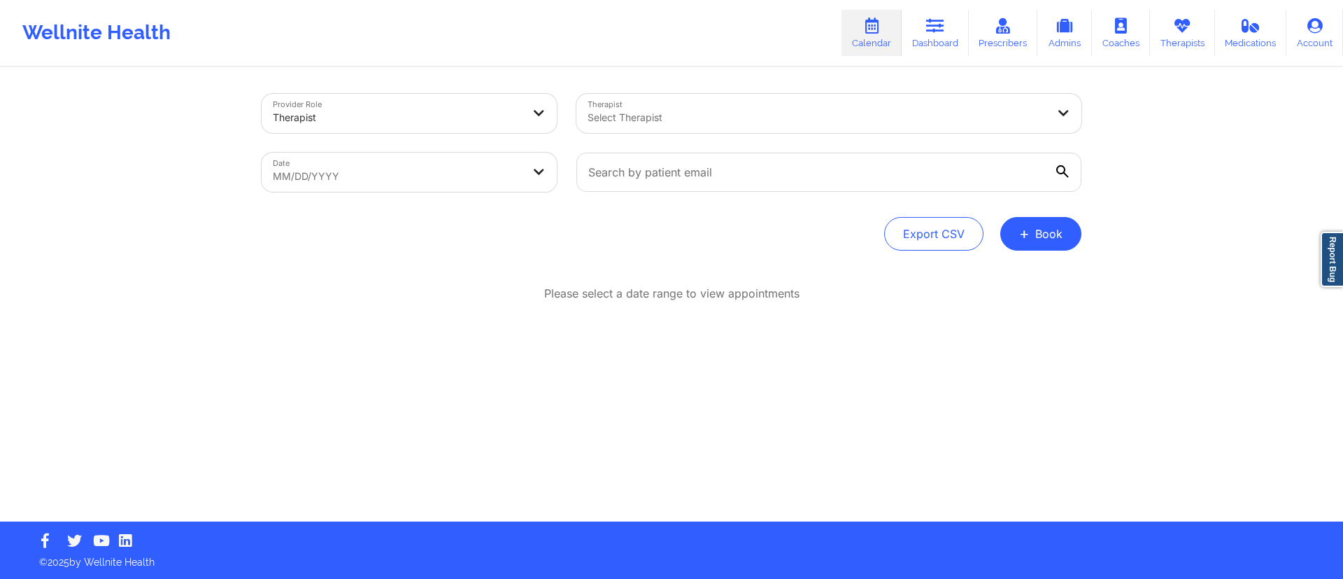
click at [390, 180] on body "Wellnite Health Calendar Dashboard Prescribers Admins Coaches Therapists Medica…" at bounding box center [671, 289] width 1343 height 579
select select "2025-8"
select select "2025-9"
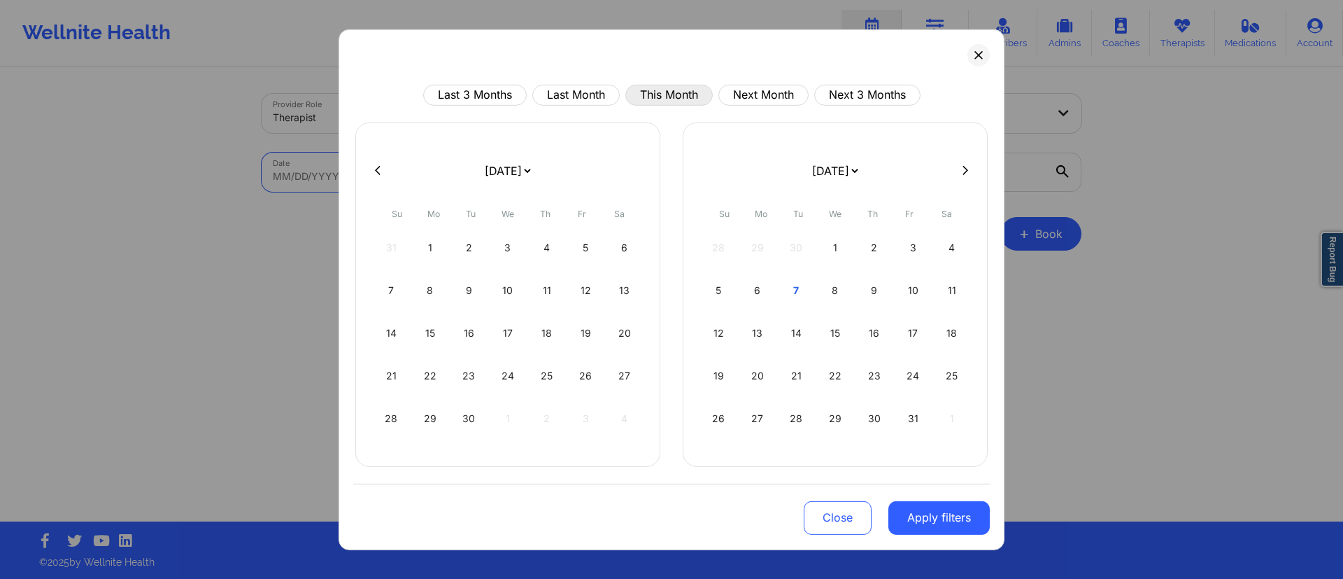
click at [684, 90] on button "This Month" at bounding box center [669, 94] width 87 height 21
select select "2025-9"
select select "2025-10"
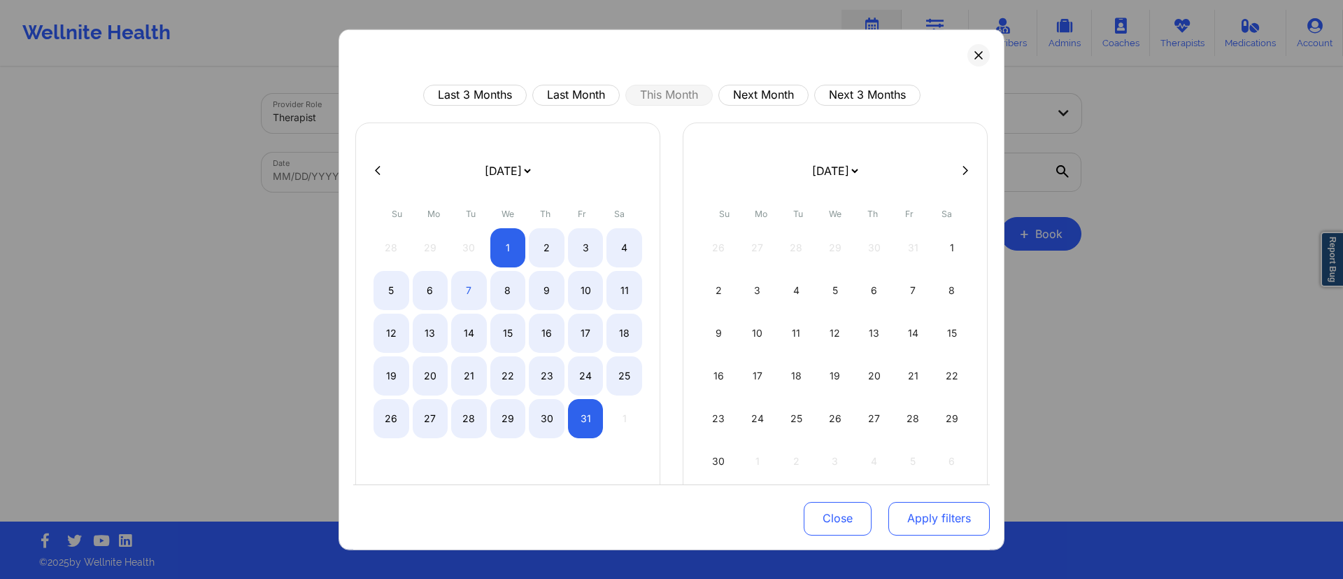
click at [898, 514] on button "Apply filters" at bounding box center [939, 519] width 101 height 34
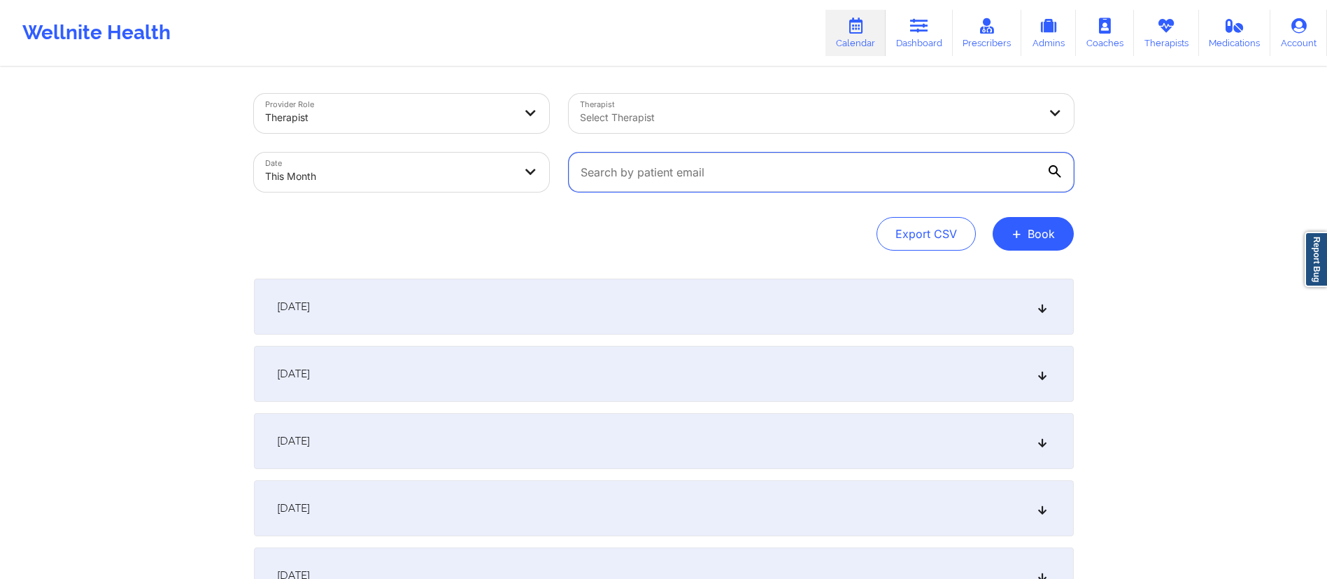
click at [700, 162] on input "text" at bounding box center [821, 172] width 505 height 39
paste input "19374247010"
drag, startPoint x: 683, startPoint y: 174, endPoint x: 511, endPoint y: 170, distance: 172.2
click at [511, 171] on div "Provider Role Therapist Therapist Select Therapist Date This Month 19374247010" at bounding box center [664, 143] width 840 height 118
paste input "tigerlilyvoise@yahoo.com"
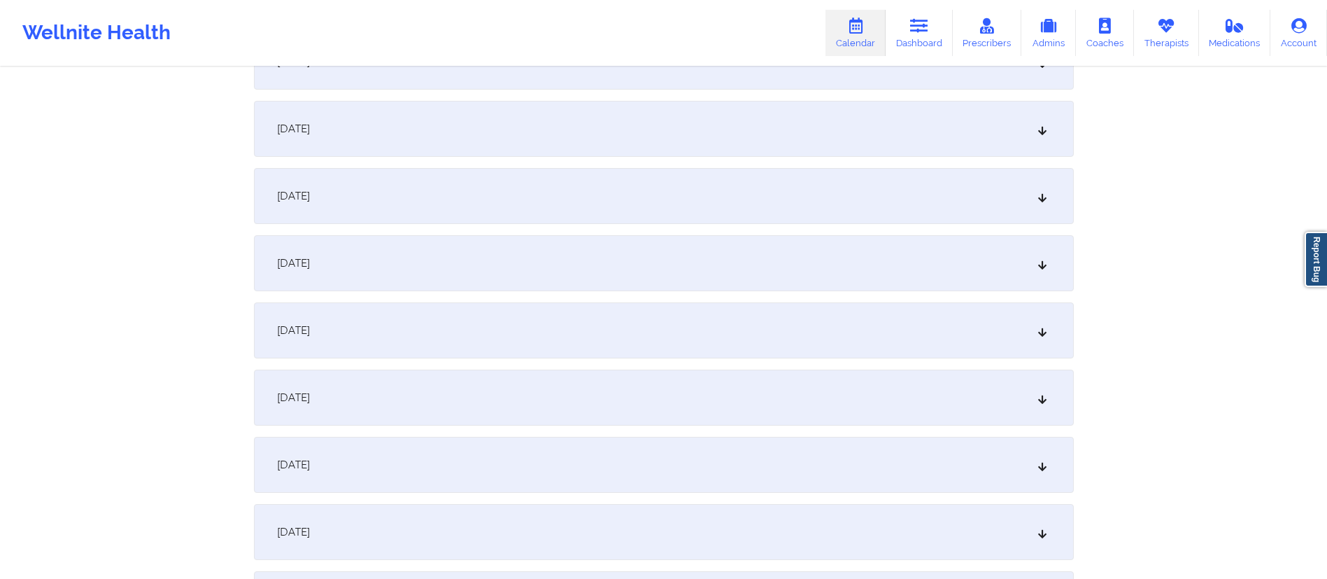
scroll to position [313, 0]
type input "tigerlilyvoise@yahoo.com"
click at [396, 402] on div "October 7, 2025" at bounding box center [664, 397] width 820 height 56
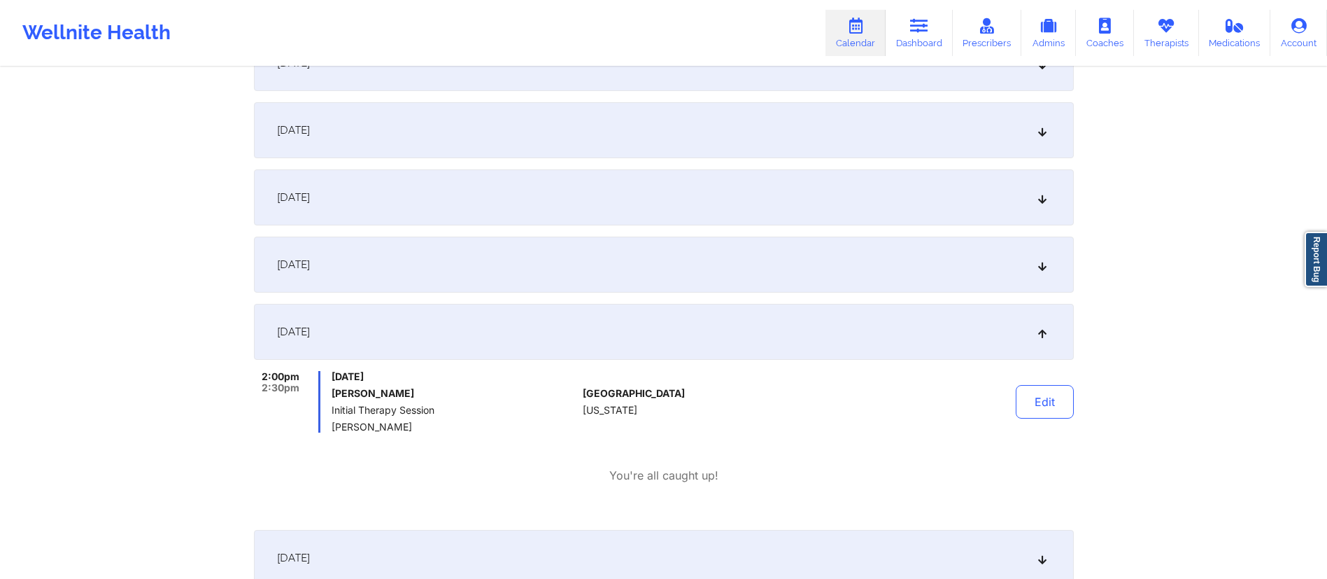
scroll to position [380, 0]
click at [1029, 403] on button "Edit" at bounding box center [1045, 400] width 58 height 34
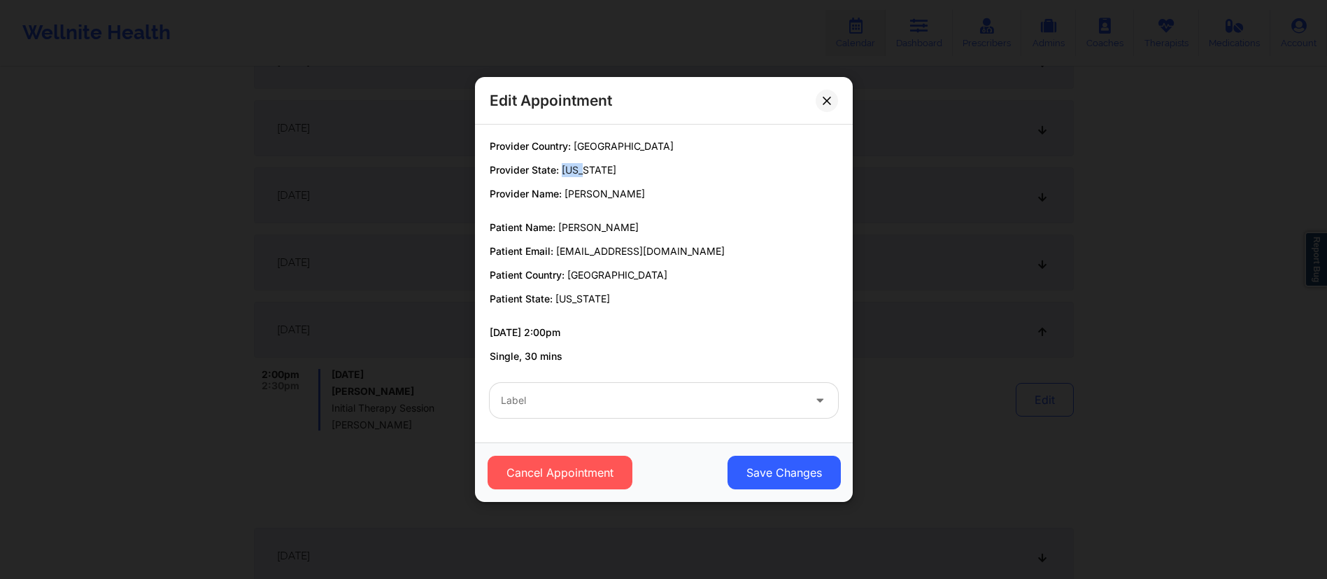
drag, startPoint x: 553, startPoint y: 171, endPoint x: 612, endPoint y: 169, distance: 59.5
click at [612, 169] on p "Provider State: Ohio" at bounding box center [664, 170] width 348 height 14
copy span "Ohio"
click at [831, 101] on icon at bounding box center [827, 101] width 8 height 8
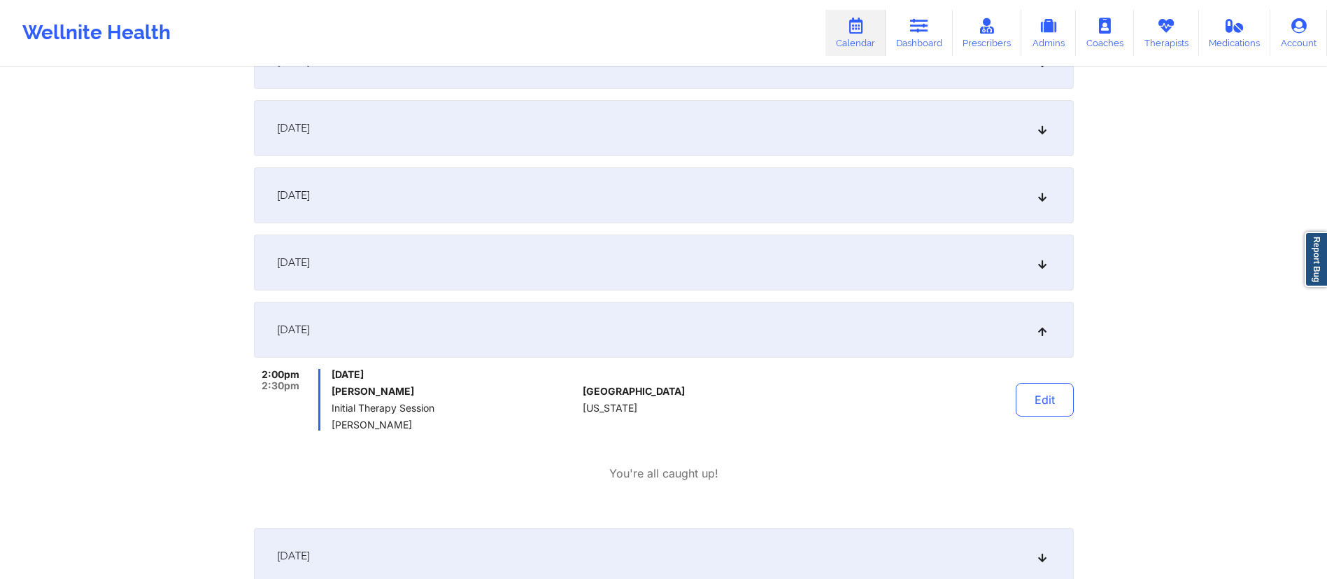
drag, startPoint x: 332, startPoint y: 390, endPoint x: 428, endPoint y: 390, distance: 95.2
click at [428, 390] on h6 "Jennifer Voise" at bounding box center [455, 391] width 246 height 11
copy h6 "Jennifer Voise"
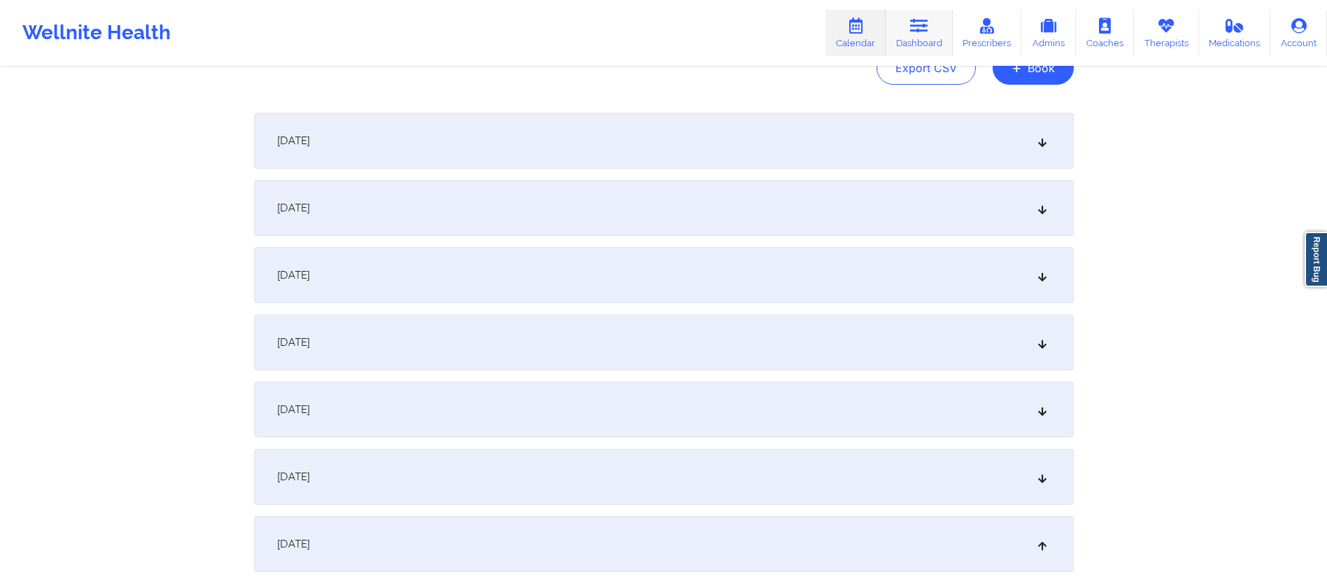
scroll to position [165, 0]
click at [916, 50] on link "Dashboard" at bounding box center [919, 33] width 67 height 46
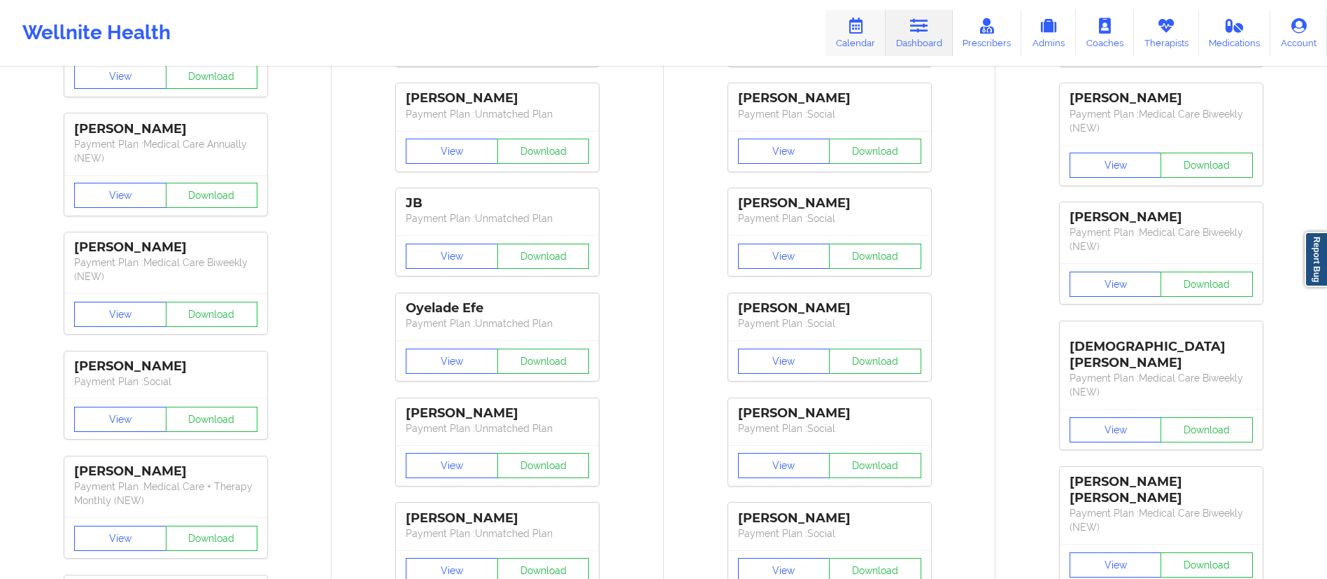
drag, startPoint x: 852, startPoint y: 33, endPoint x: 847, endPoint y: 45, distance: 13.8
click at [854, 33] on icon at bounding box center [856, 25] width 18 height 15
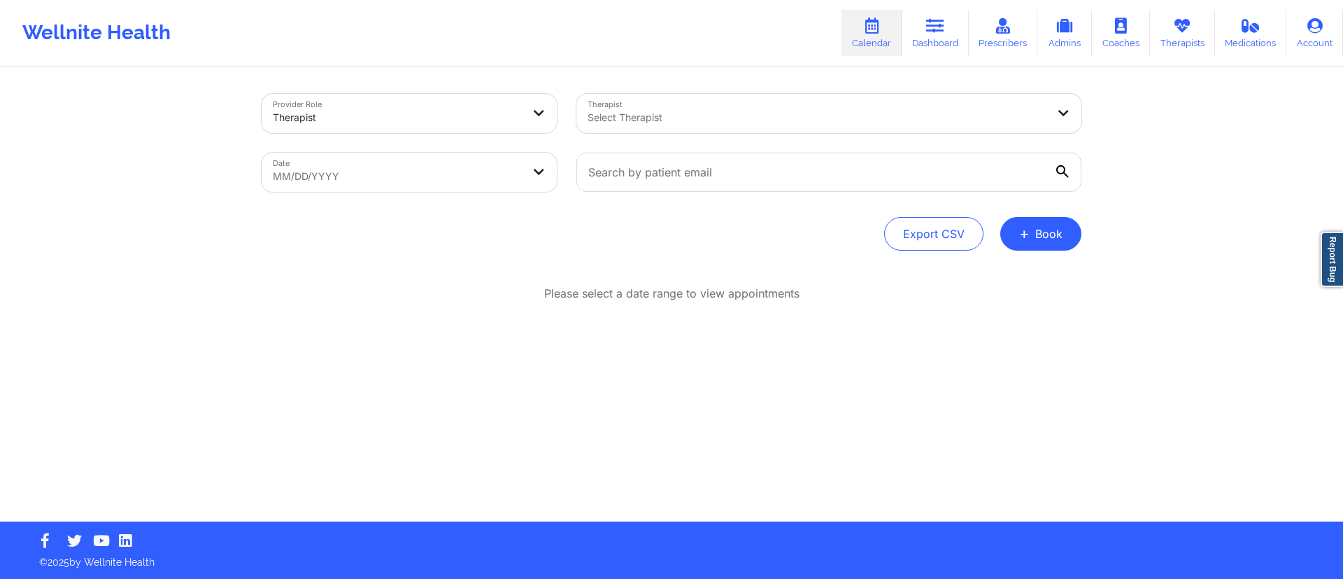
select select "2025-8"
select select "2025-9"
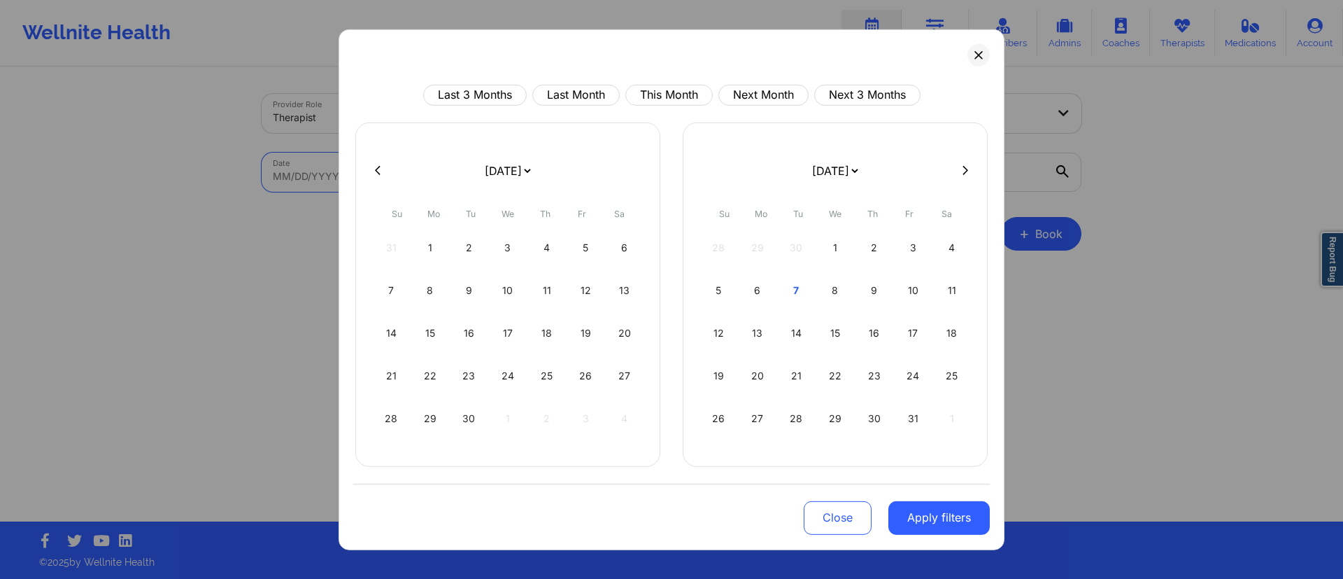
click at [446, 182] on body "Wellnite Health Calendar Dashboard Prescribers Admins Coaches Therapists Medica…" at bounding box center [671, 289] width 1343 height 579
click at [672, 89] on button "This Month" at bounding box center [669, 94] width 87 height 21
select select "2025-9"
select select "2025-10"
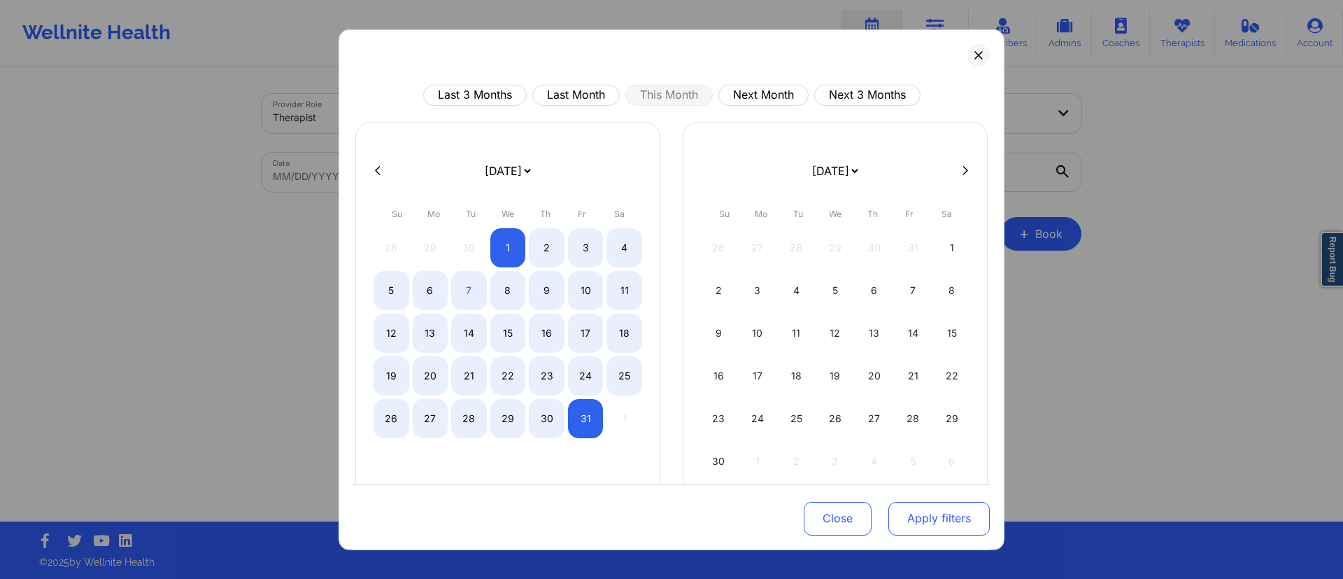
click at [922, 506] on button "Apply filters" at bounding box center [939, 519] width 101 height 34
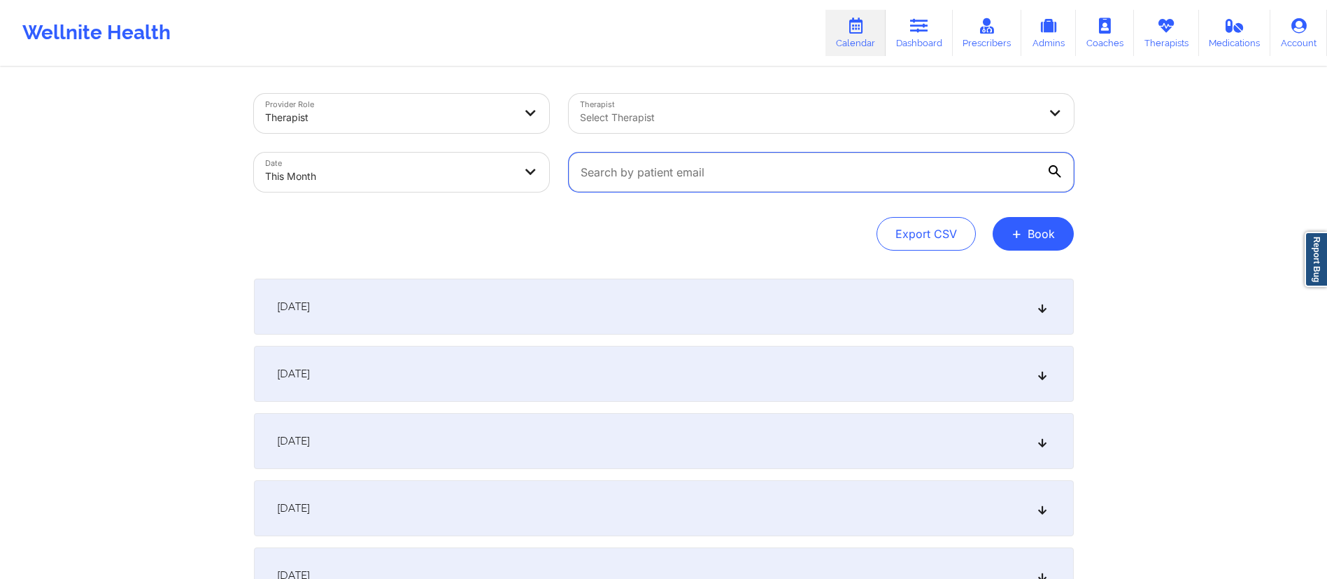
click at [714, 172] on input "text" at bounding box center [821, 172] width 505 height 39
paste input "wansari@umich.edu"
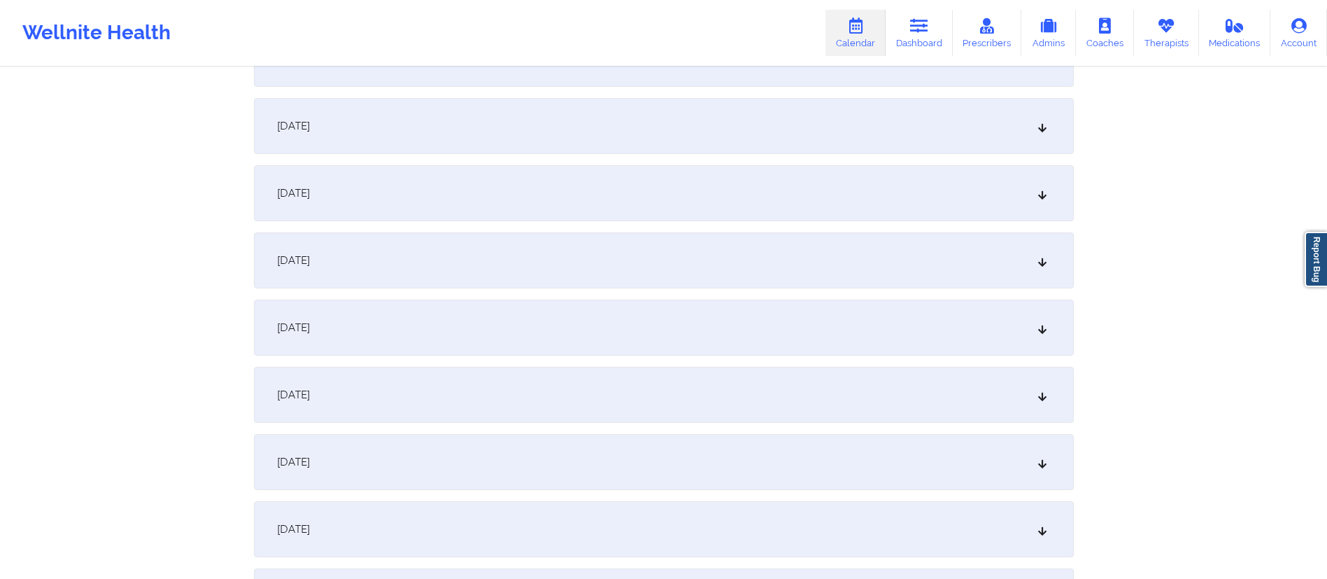
scroll to position [390, 0]
click at [469, 329] on div "October 7, 2025" at bounding box center [664, 319] width 820 height 56
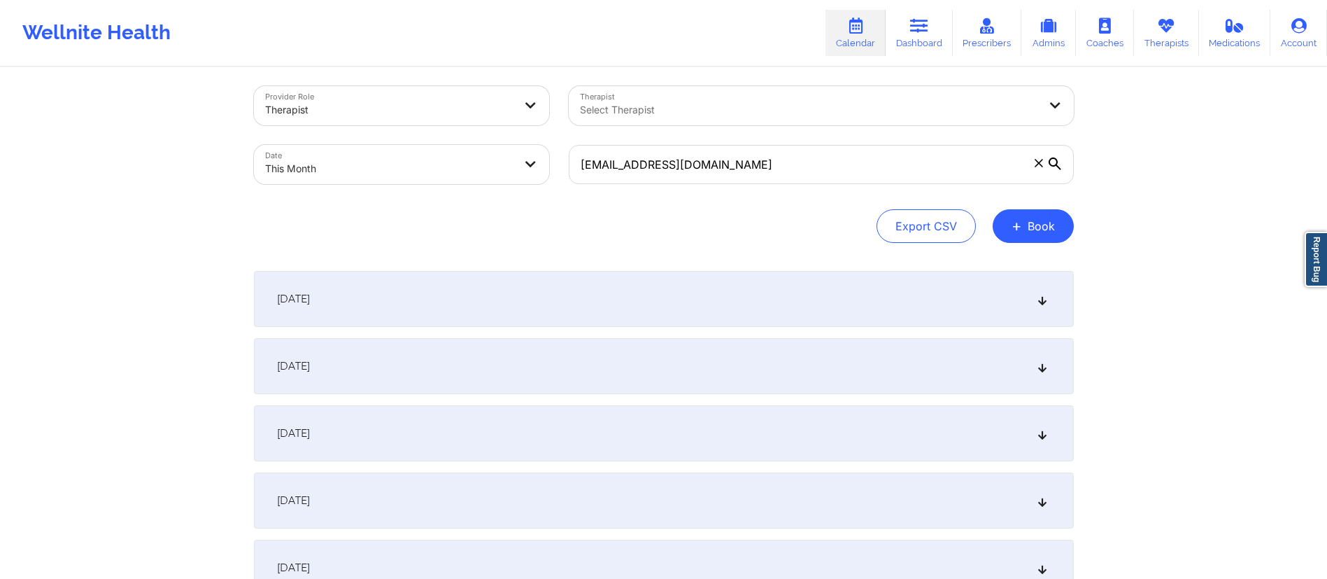
scroll to position [0, 0]
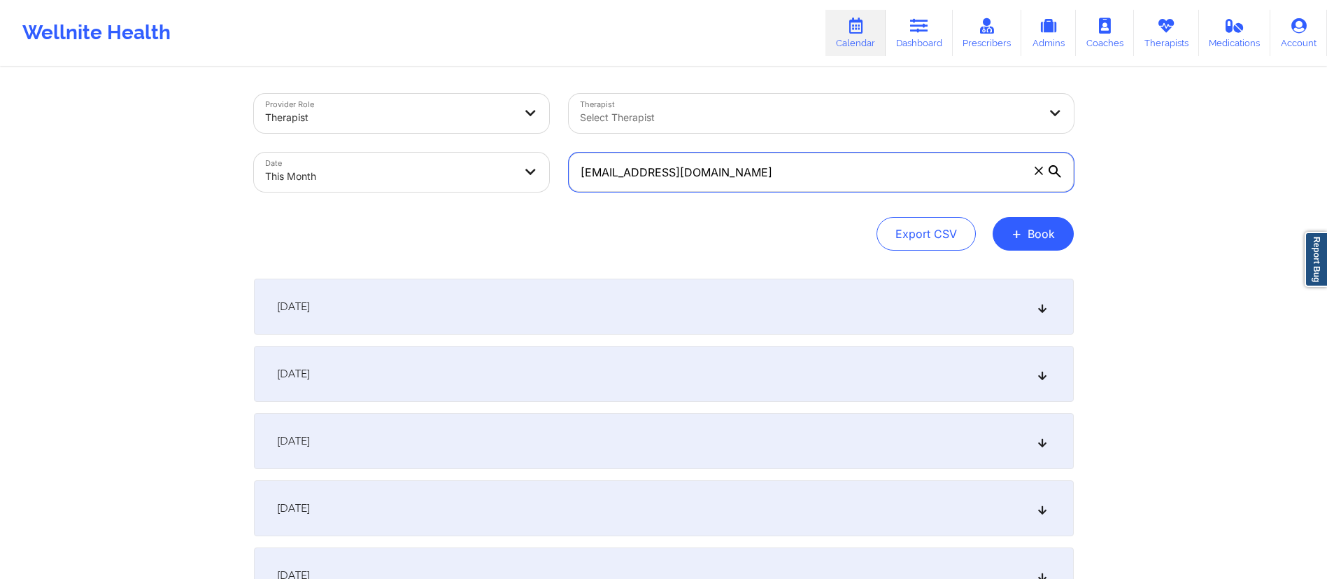
drag, startPoint x: 699, startPoint y: 169, endPoint x: 517, endPoint y: 188, distance: 183.0
click at [517, 188] on div "Provider Role Therapist Therapist Select Therapist Date This Month wansari@umic…" at bounding box center [664, 143] width 840 height 118
paste input "sarahnicollep@gmail.com"
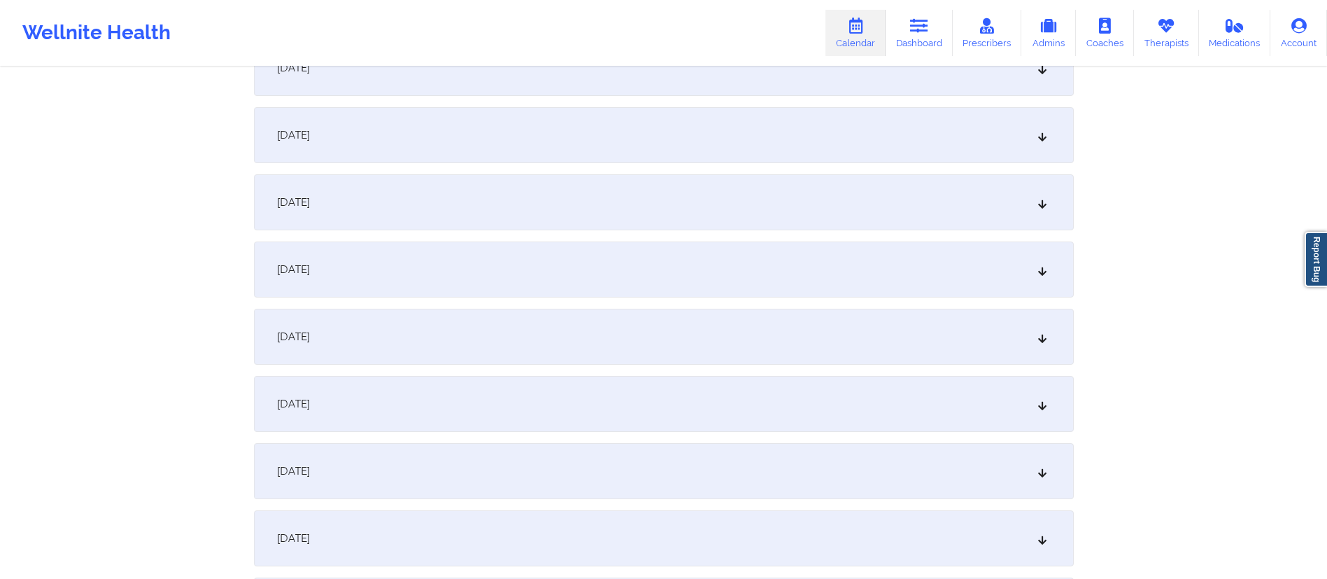
scroll to position [430, 0]
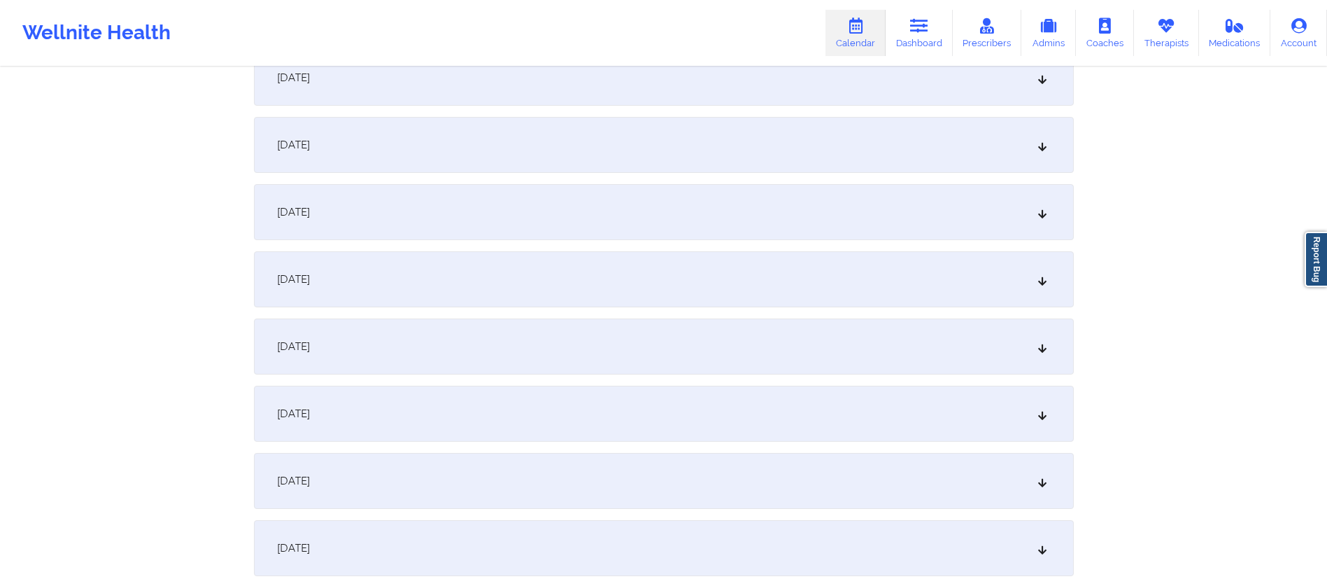
type input "sarahnicollep@gmail.com"
click at [414, 289] on div "October 7, 2025" at bounding box center [664, 279] width 820 height 56
